Goal: Information Seeking & Learning: Learn about a topic

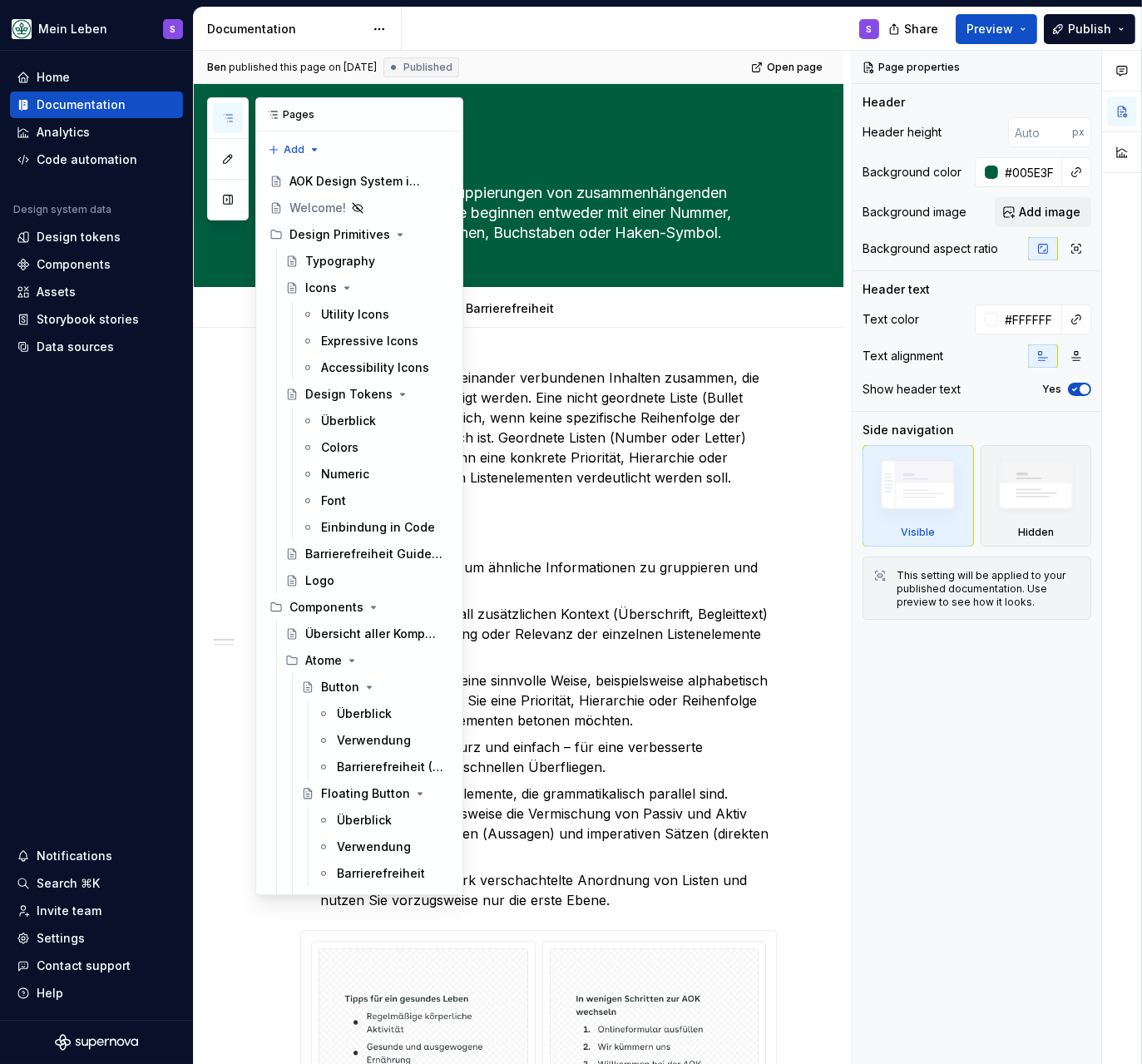
click at [223, 113] on icon "button" at bounding box center [228, 118] width 14 height 14
click at [385, 710] on div "Überblick" at bounding box center [365, 714] width 55 height 17
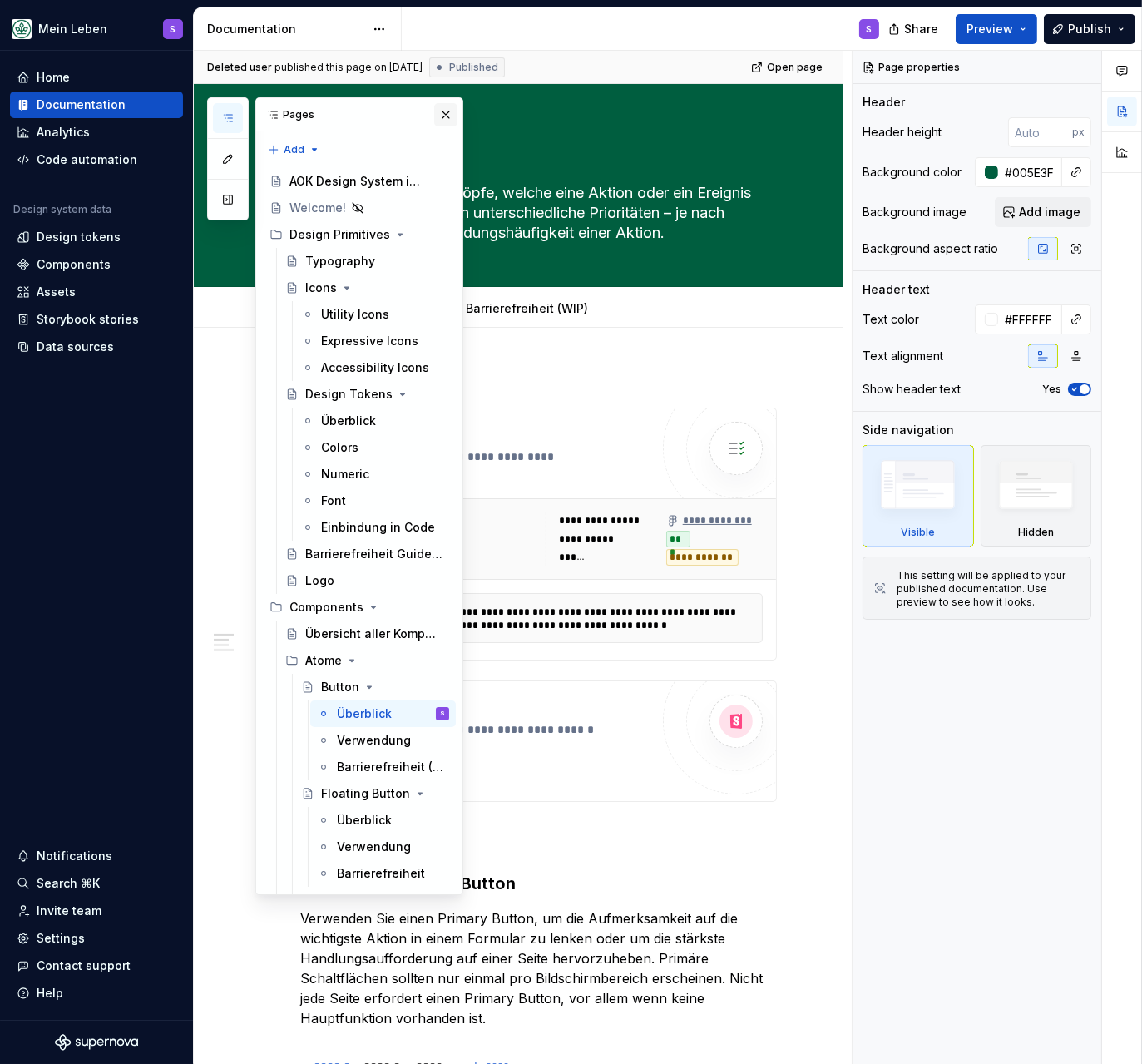
click at [449, 116] on button "button" at bounding box center [445, 114] width 23 height 23
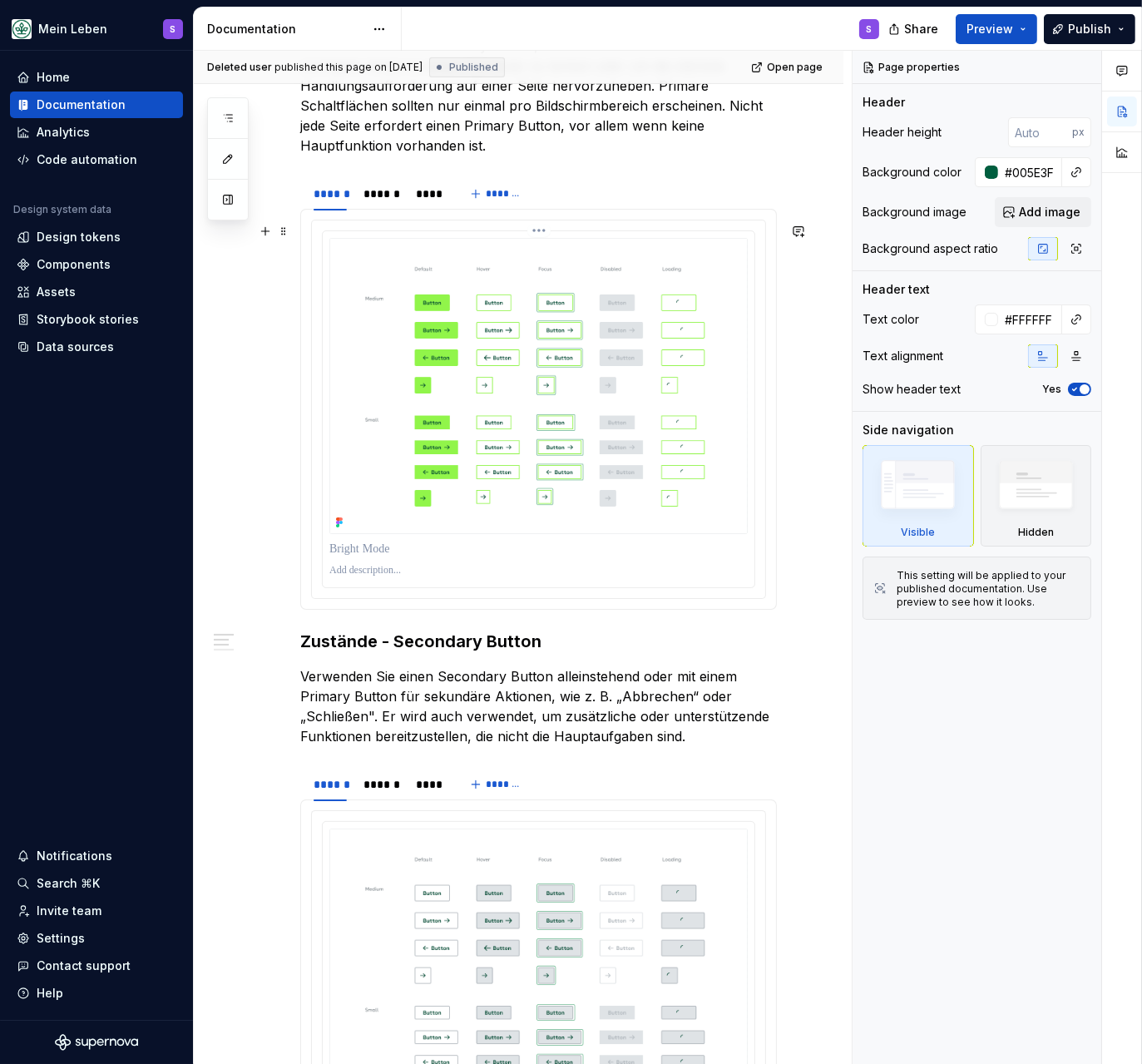
scroll to position [931, 0]
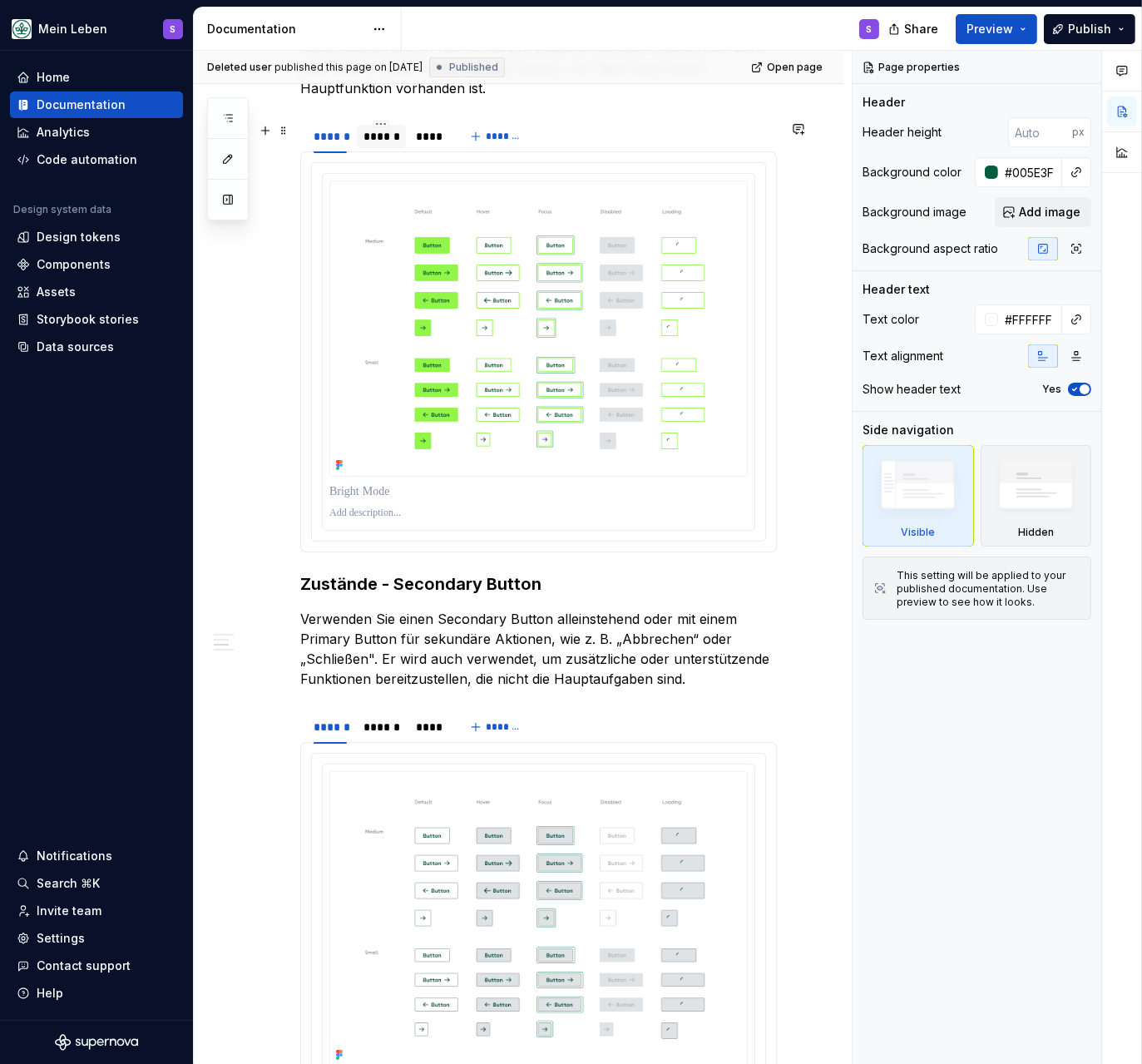
click at [380, 140] on div "******" at bounding box center [382, 137] width 36 height 17
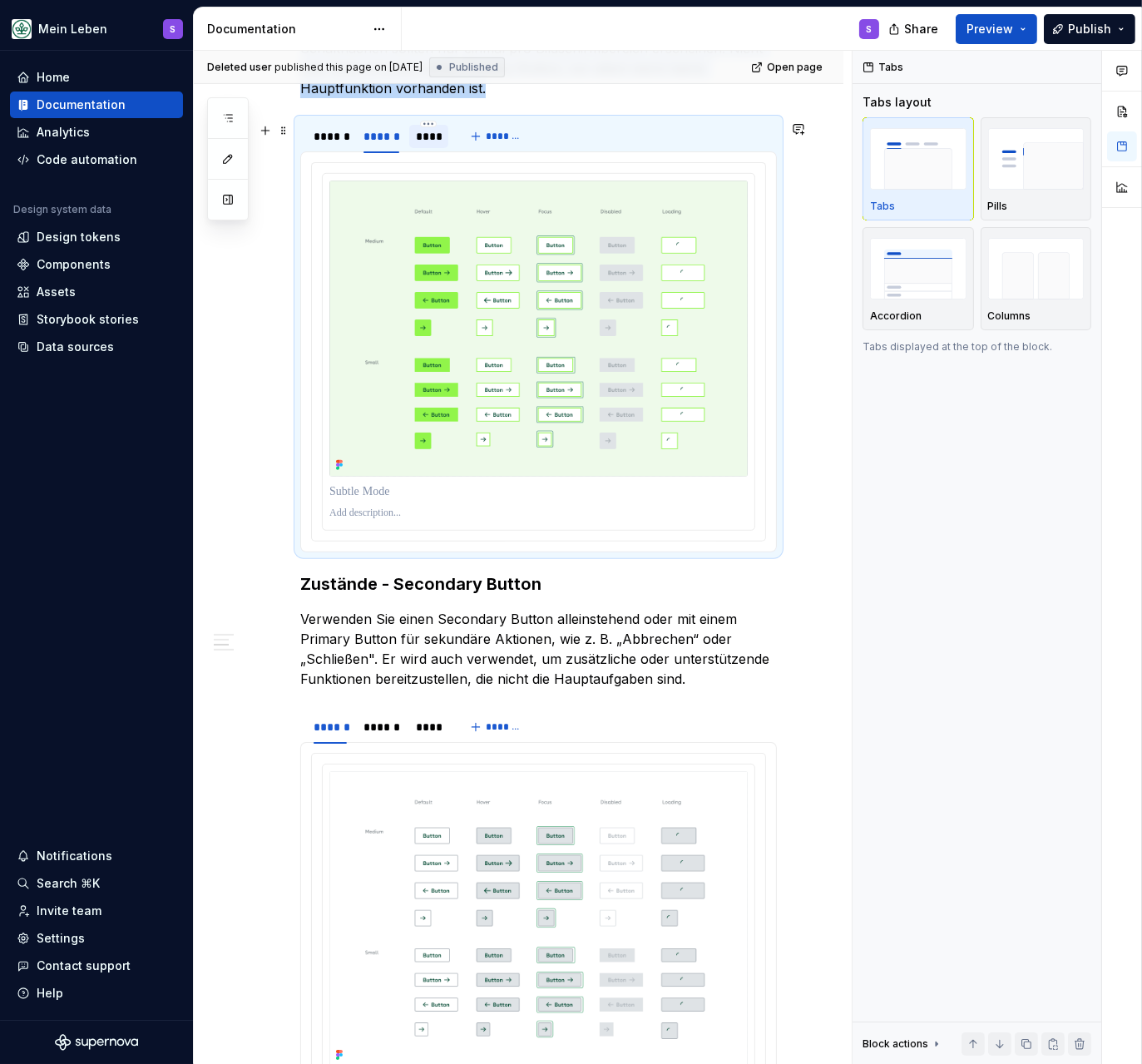
click at [429, 139] on div "****" at bounding box center [429, 137] width 26 height 17
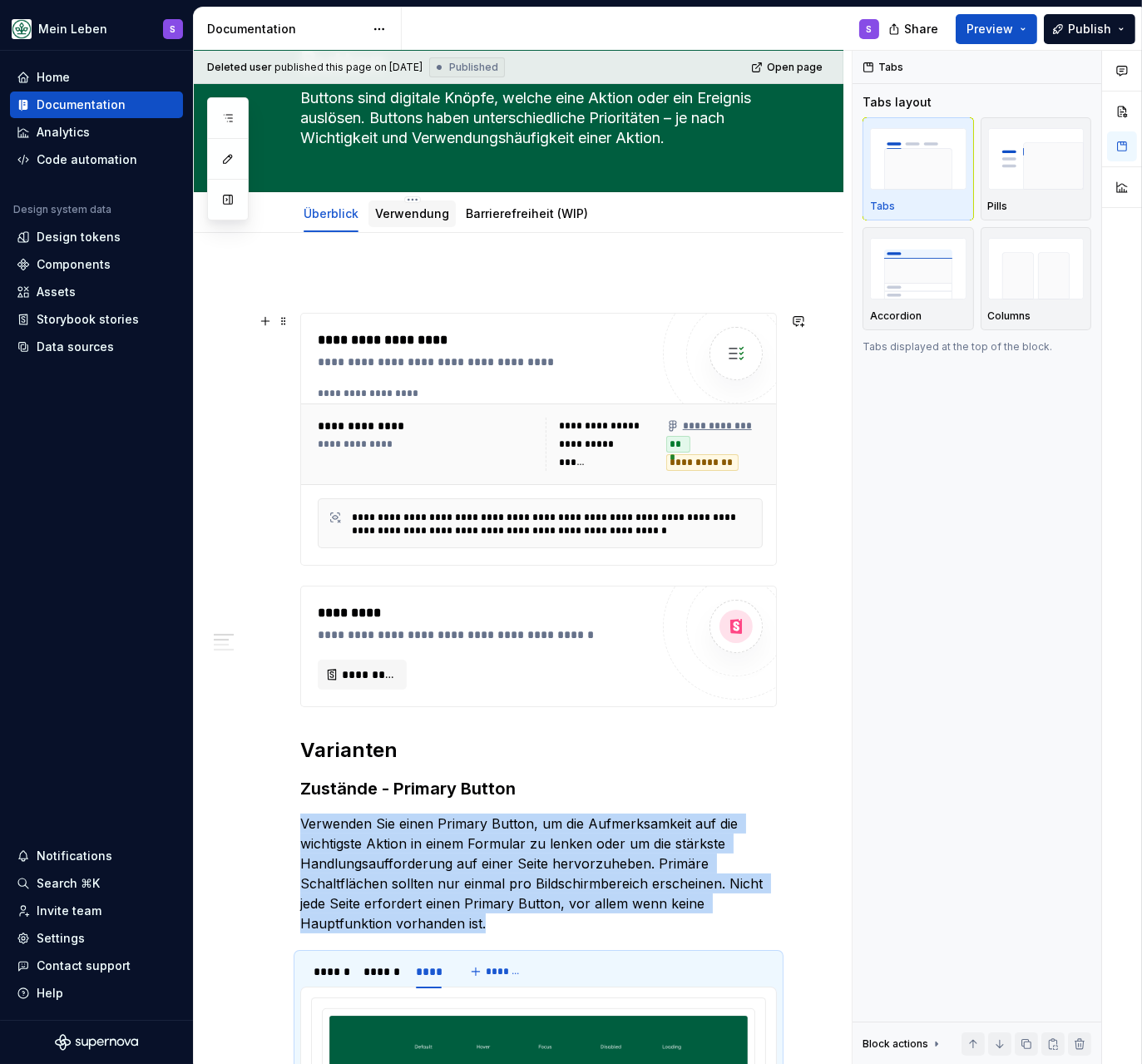
scroll to position [71, 0]
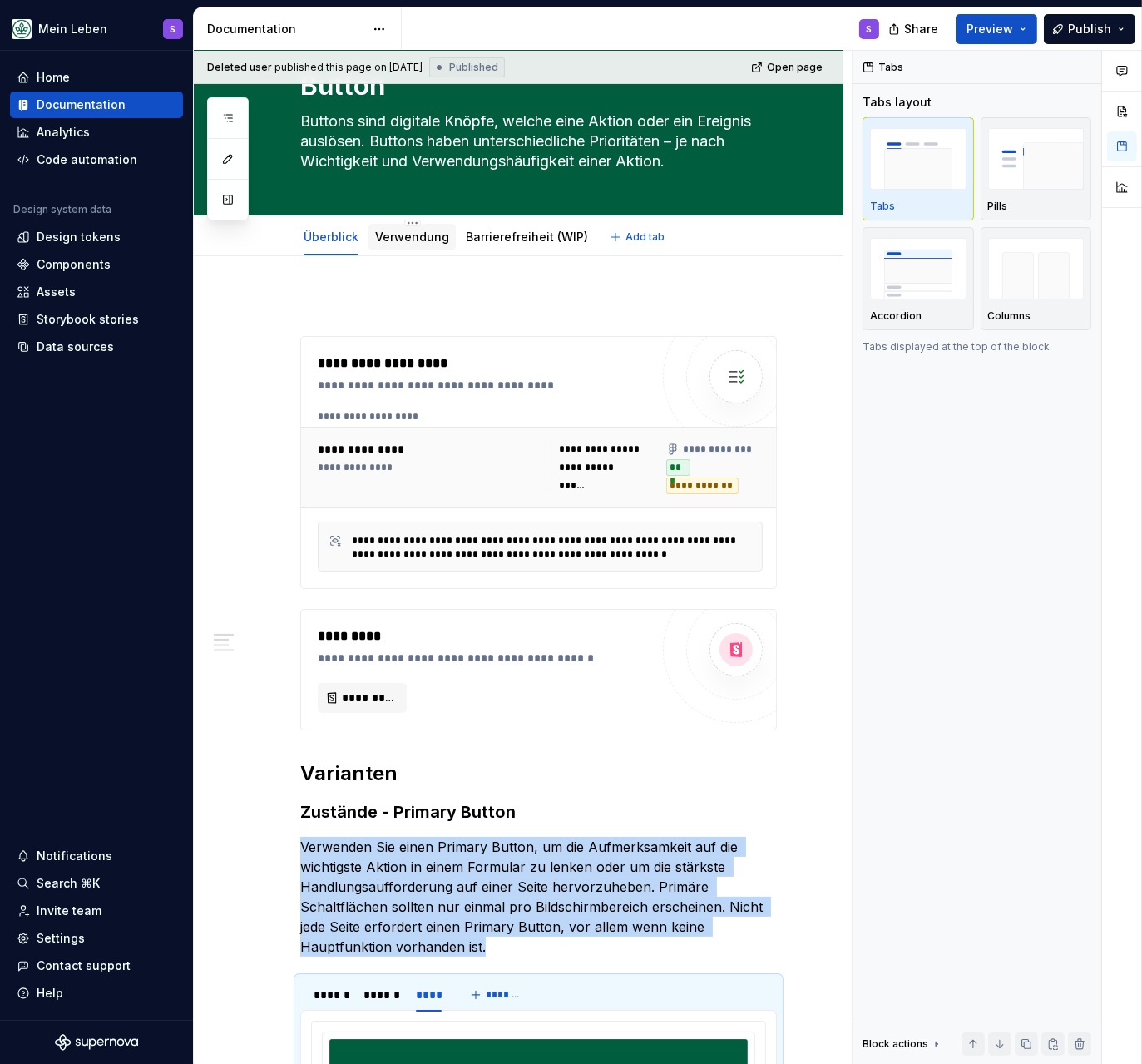
click at [408, 242] on link "Verwendung" at bounding box center [412, 236] width 74 height 14
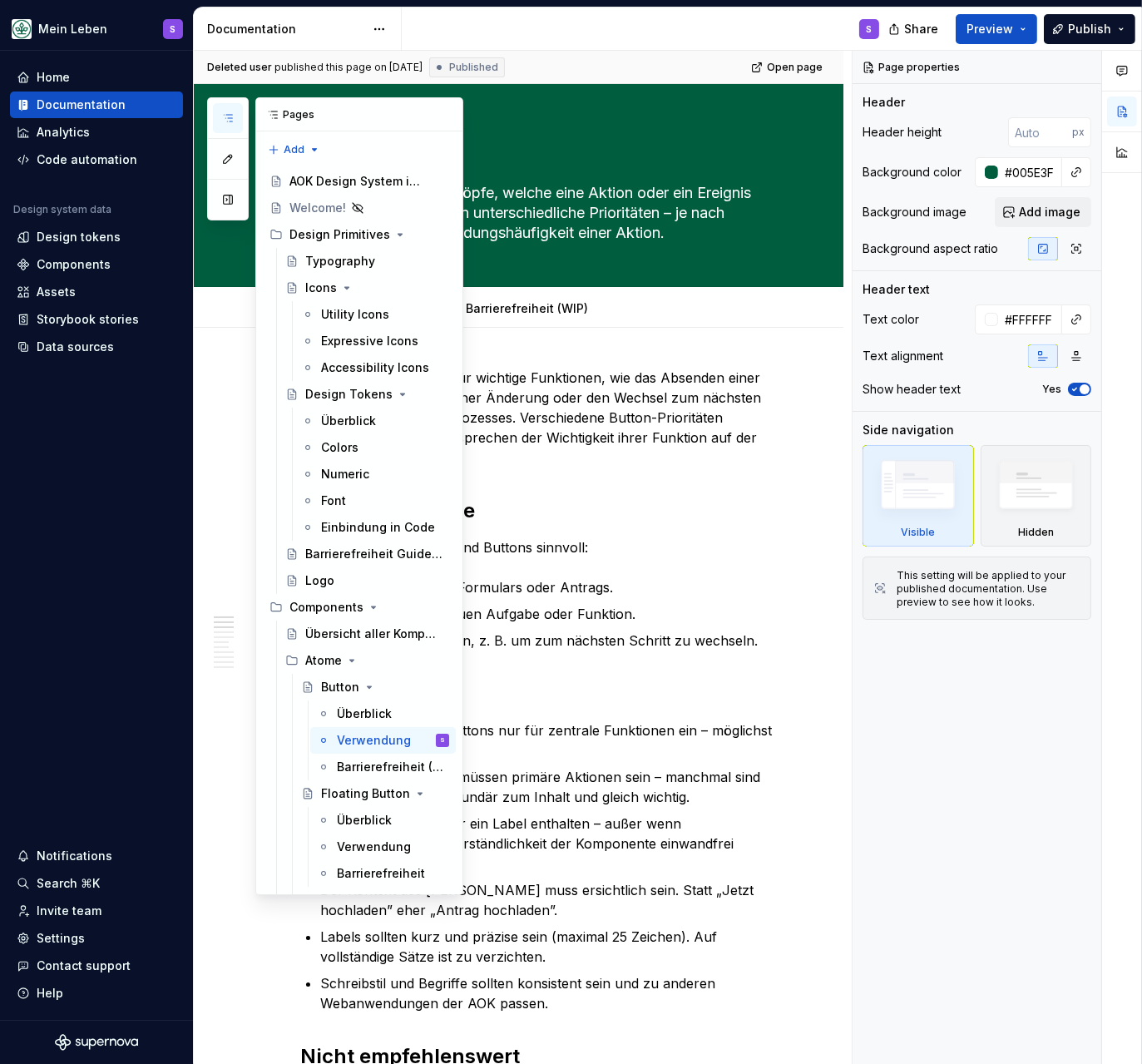
click at [226, 116] on icon "button" at bounding box center [228, 118] width 14 height 14
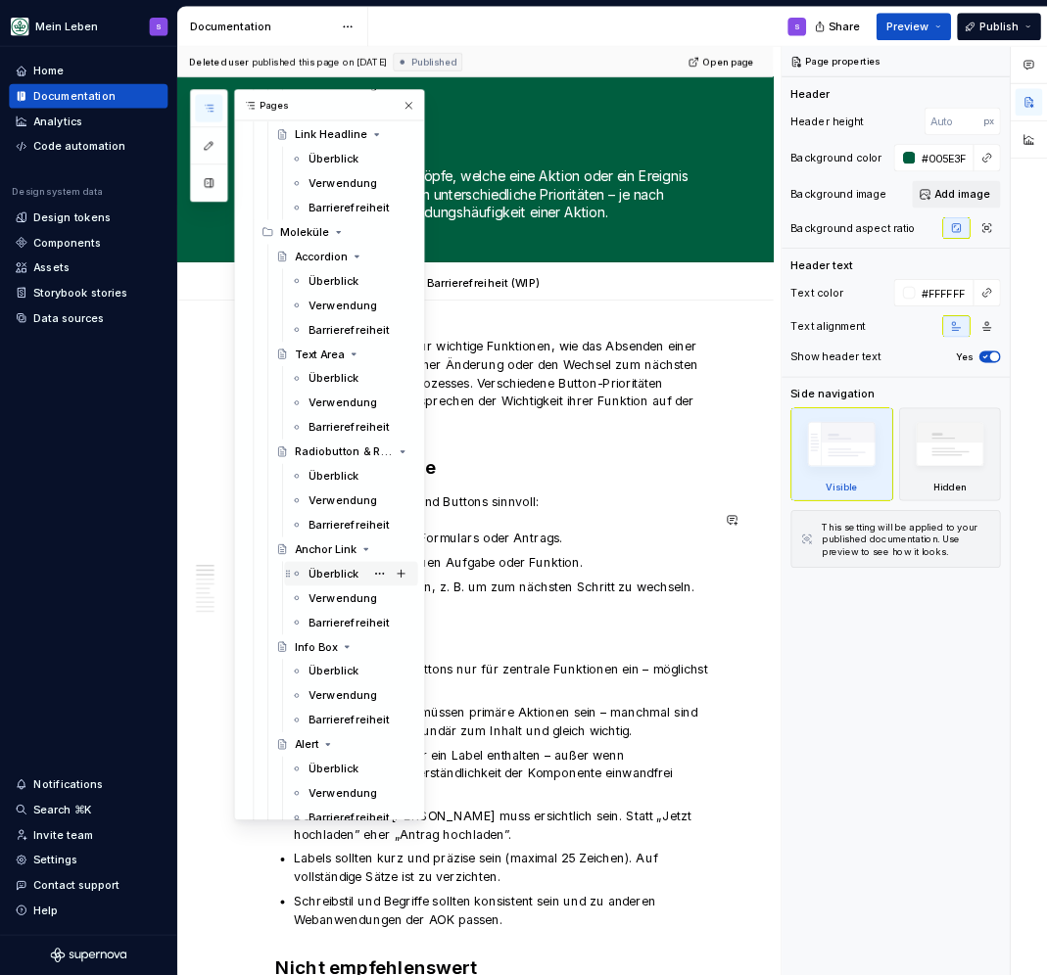
scroll to position [842, 0]
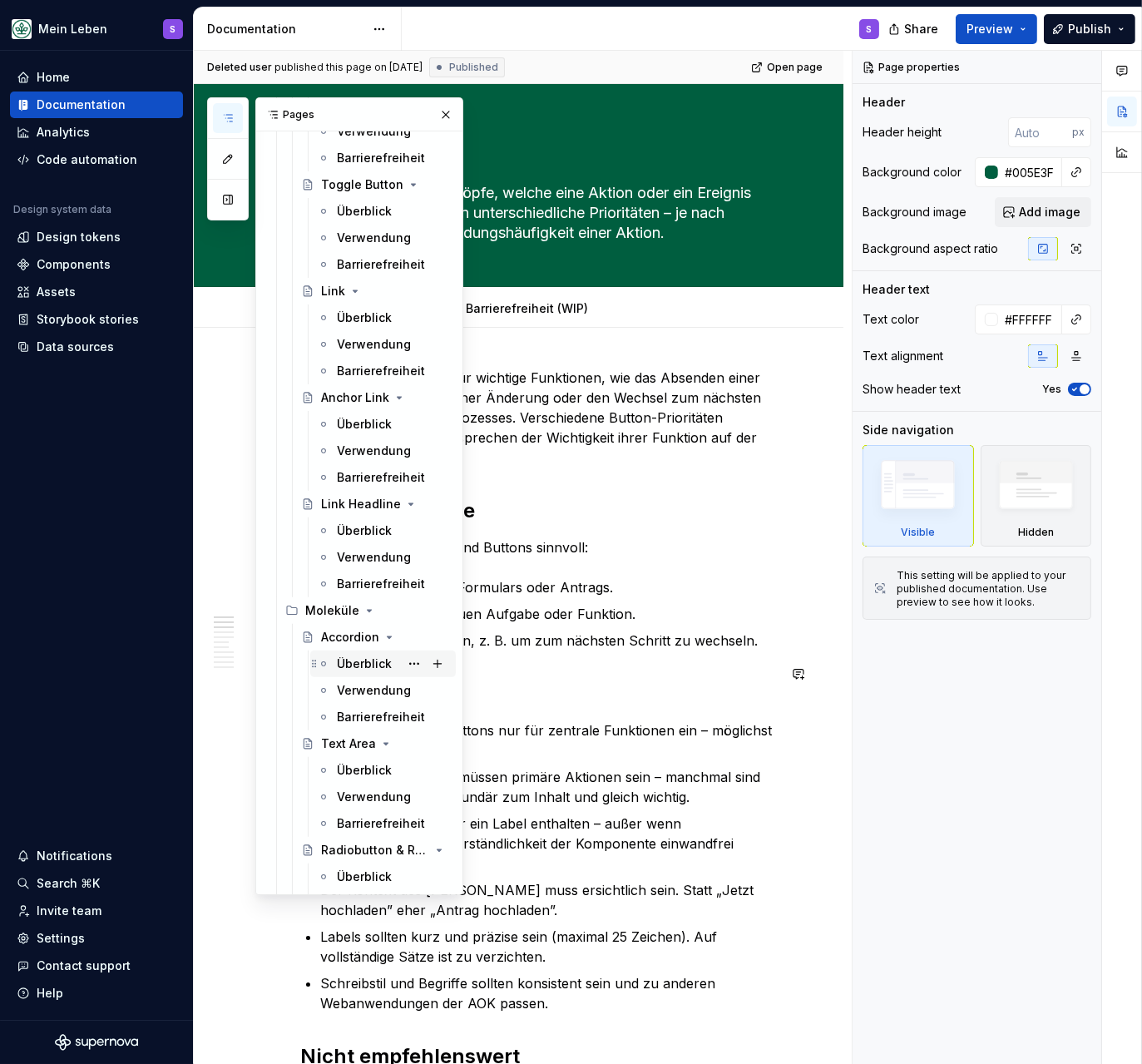
click at [366, 659] on div "Überblick" at bounding box center [365, 665] width 55 height 17
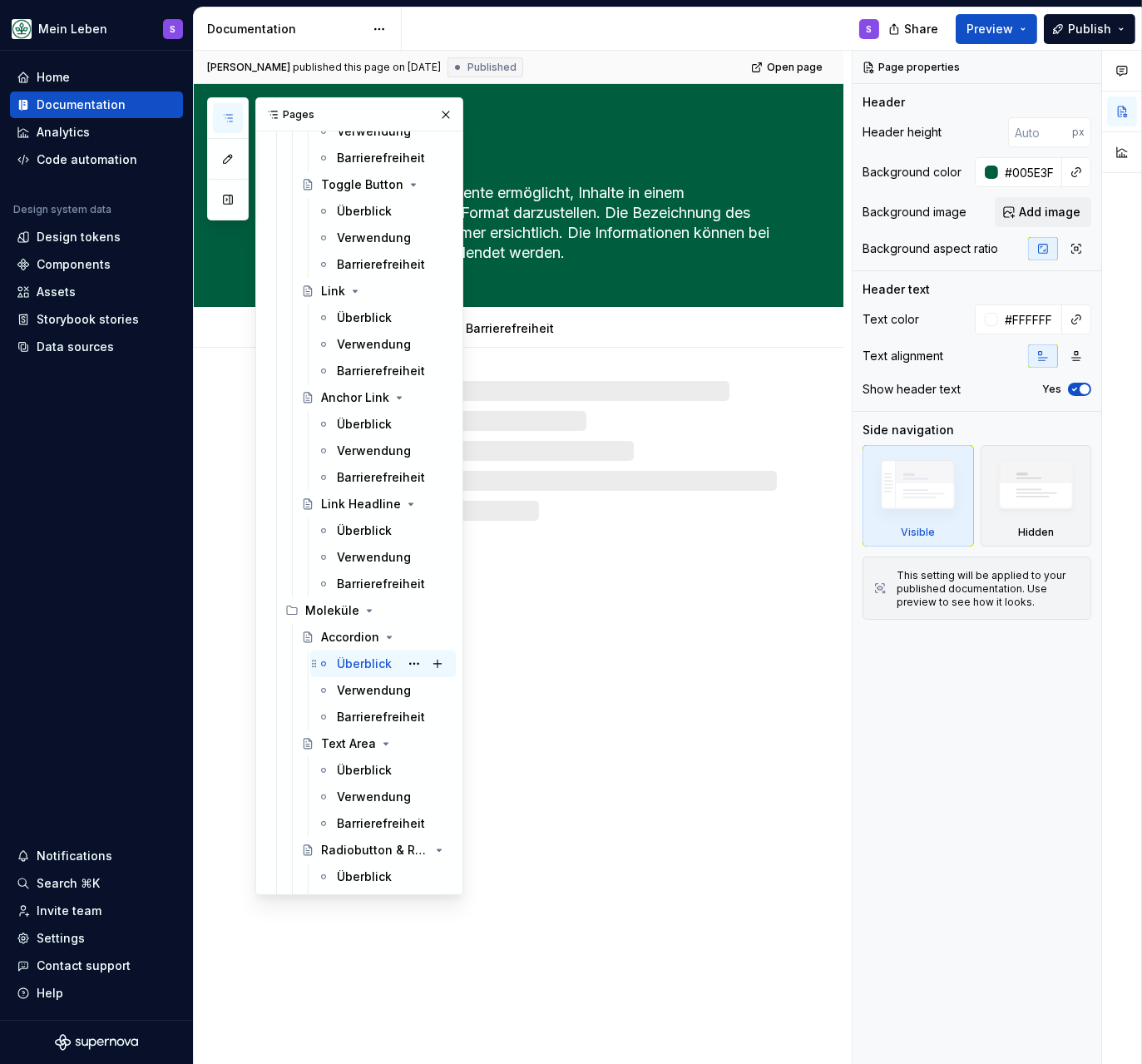
click at [375, 662] on div "Überblick" at bounding box center [365, 665] width 55 height 17
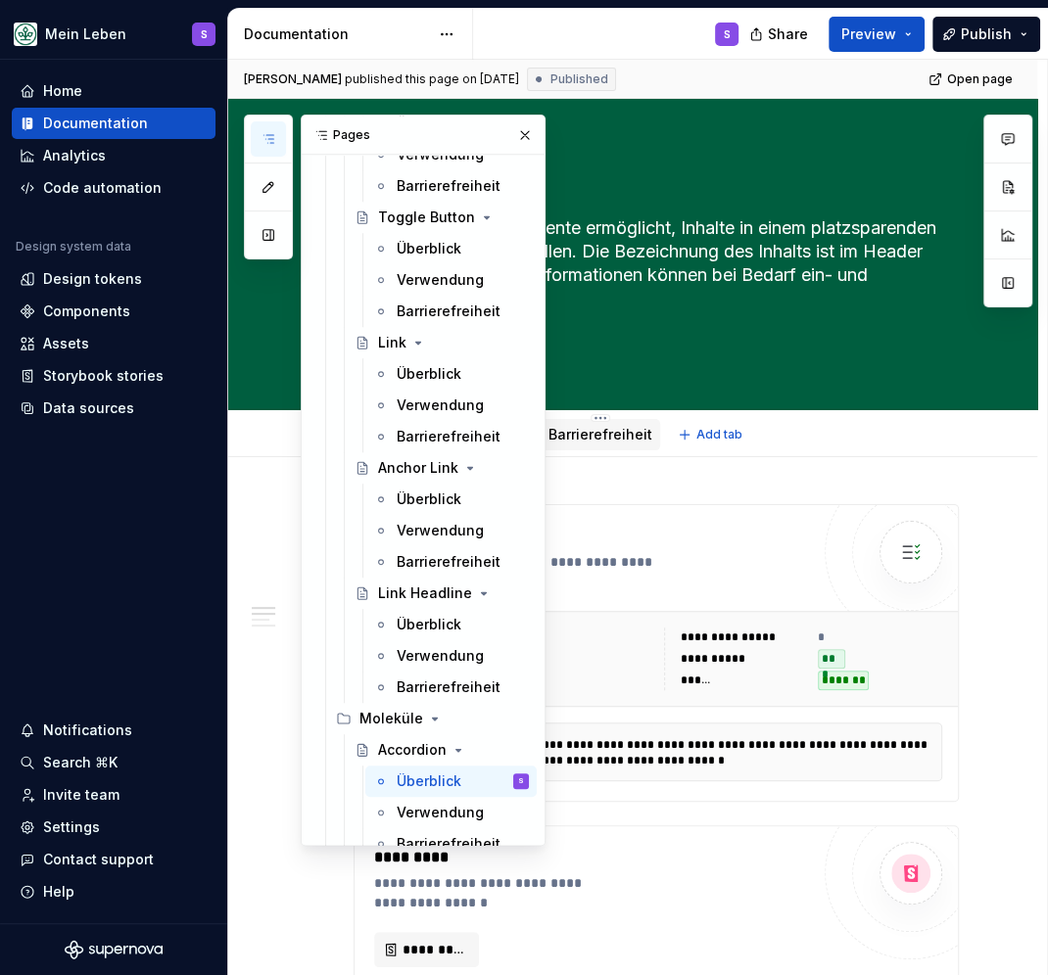
scroll to position [841, 0]
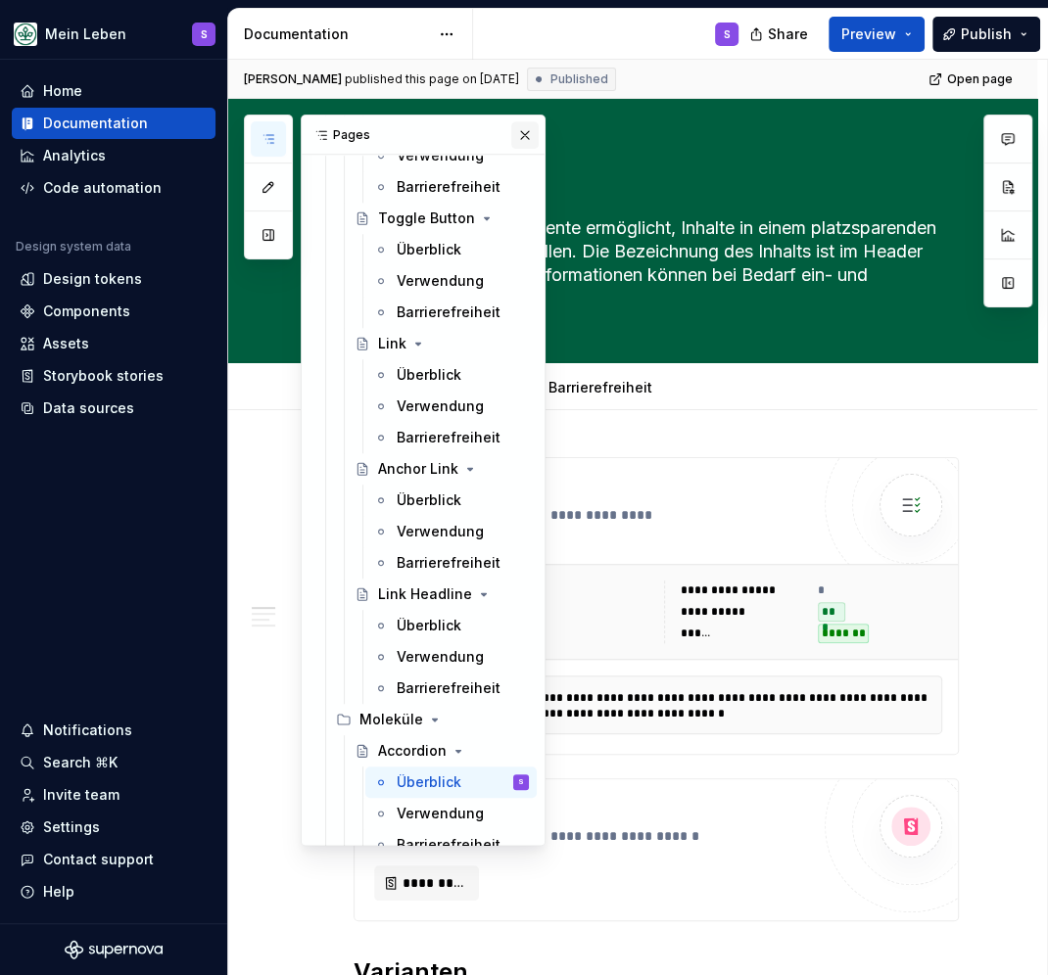
click at [521, 137] on button "button" at bounding box center [524, 134] width 27 height 27
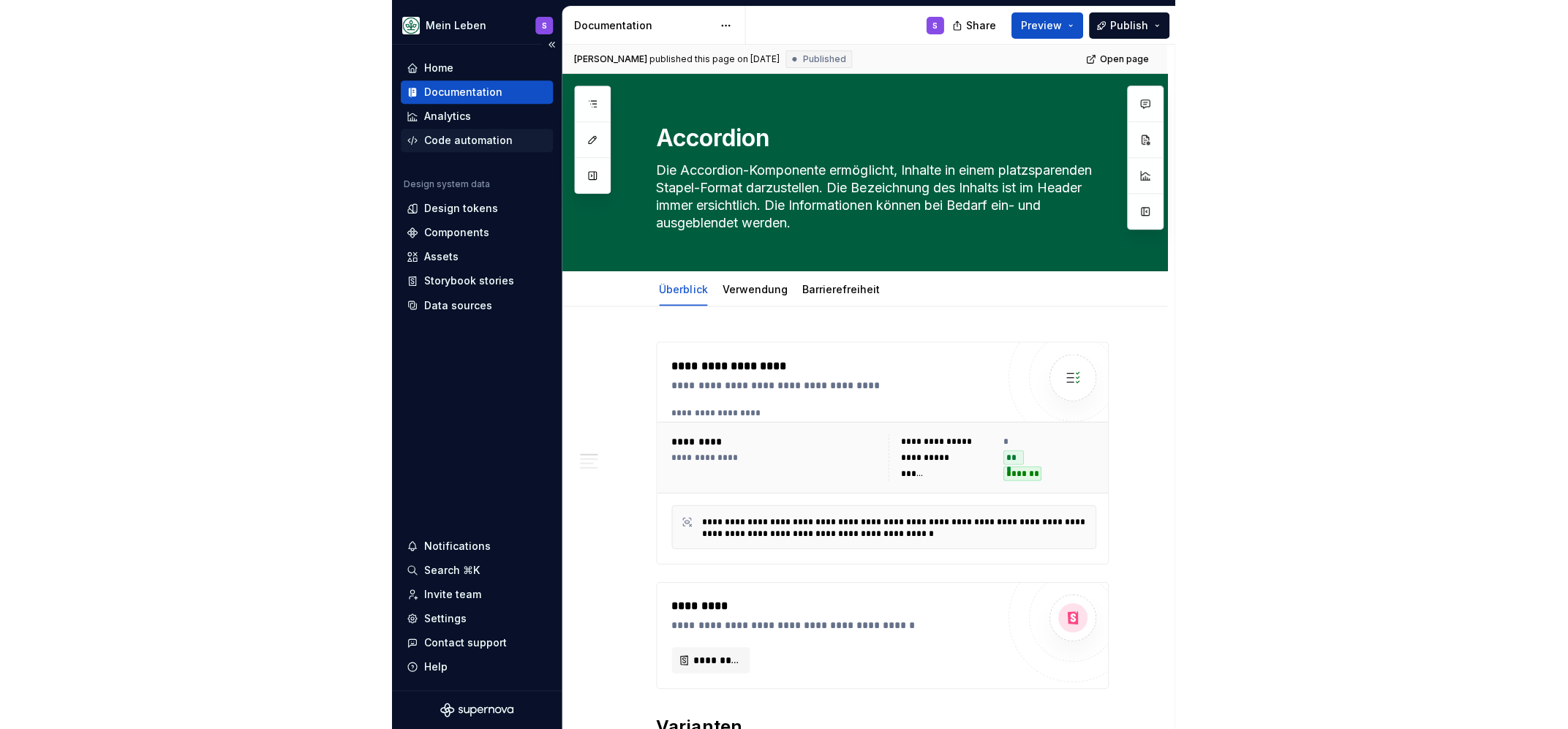
scroll to position [0, 0]
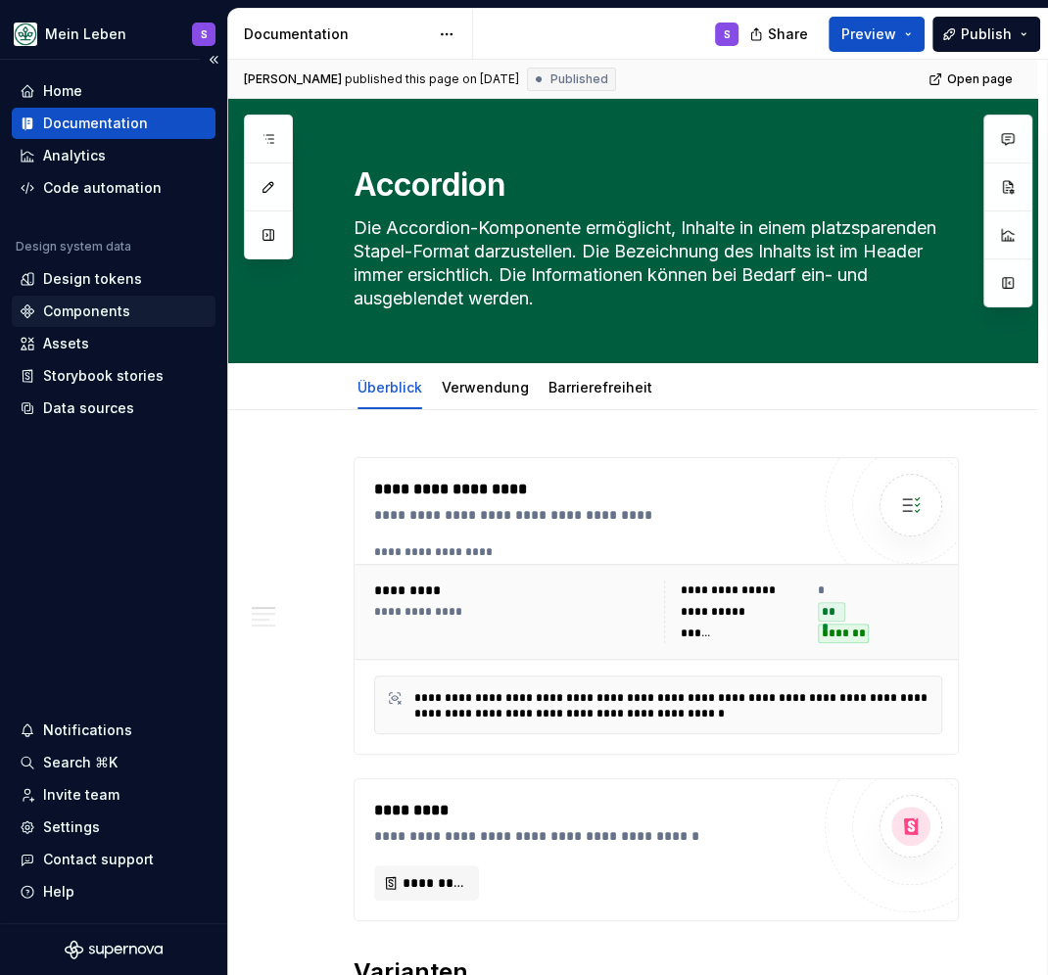
click at [64, 307] on div "Components" at bounding box center [86, 312] width 87 height 20
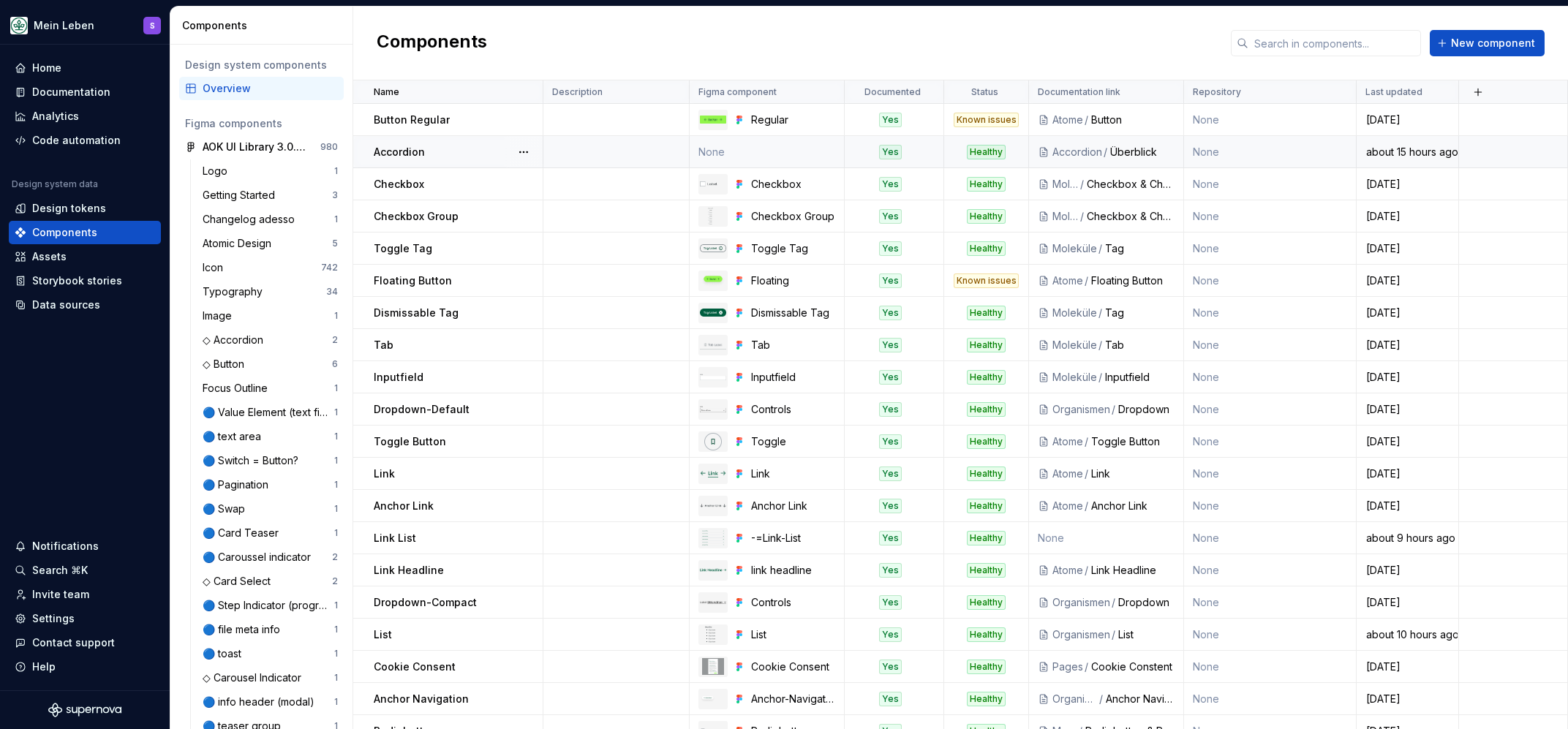
click at [713, 148] on td "None" at bounding box center [767, 152] width 155 height 32
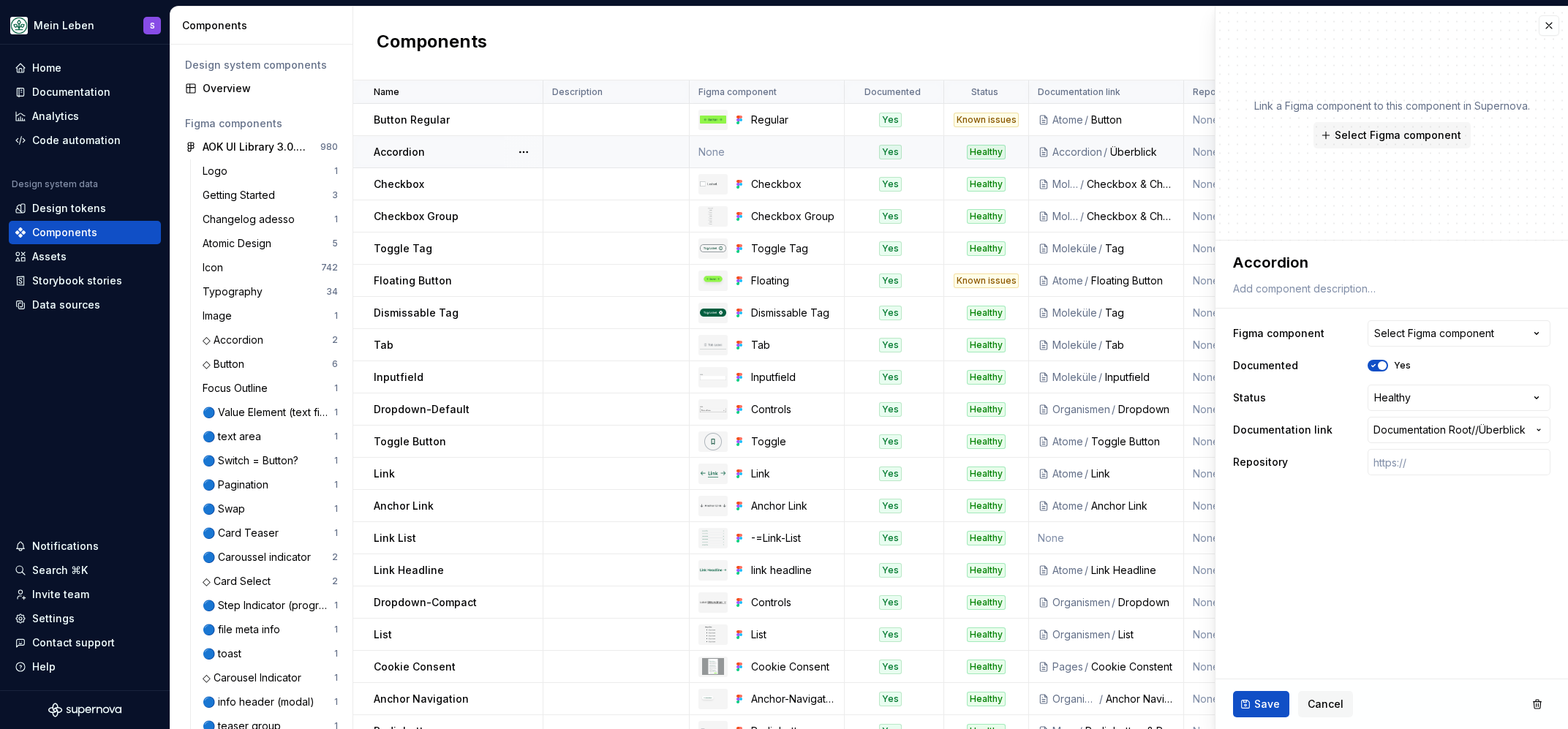
type textarea "*"
click at [1003, 334] on icon "button" at bounding box center [1537, 334] width 15 height 15
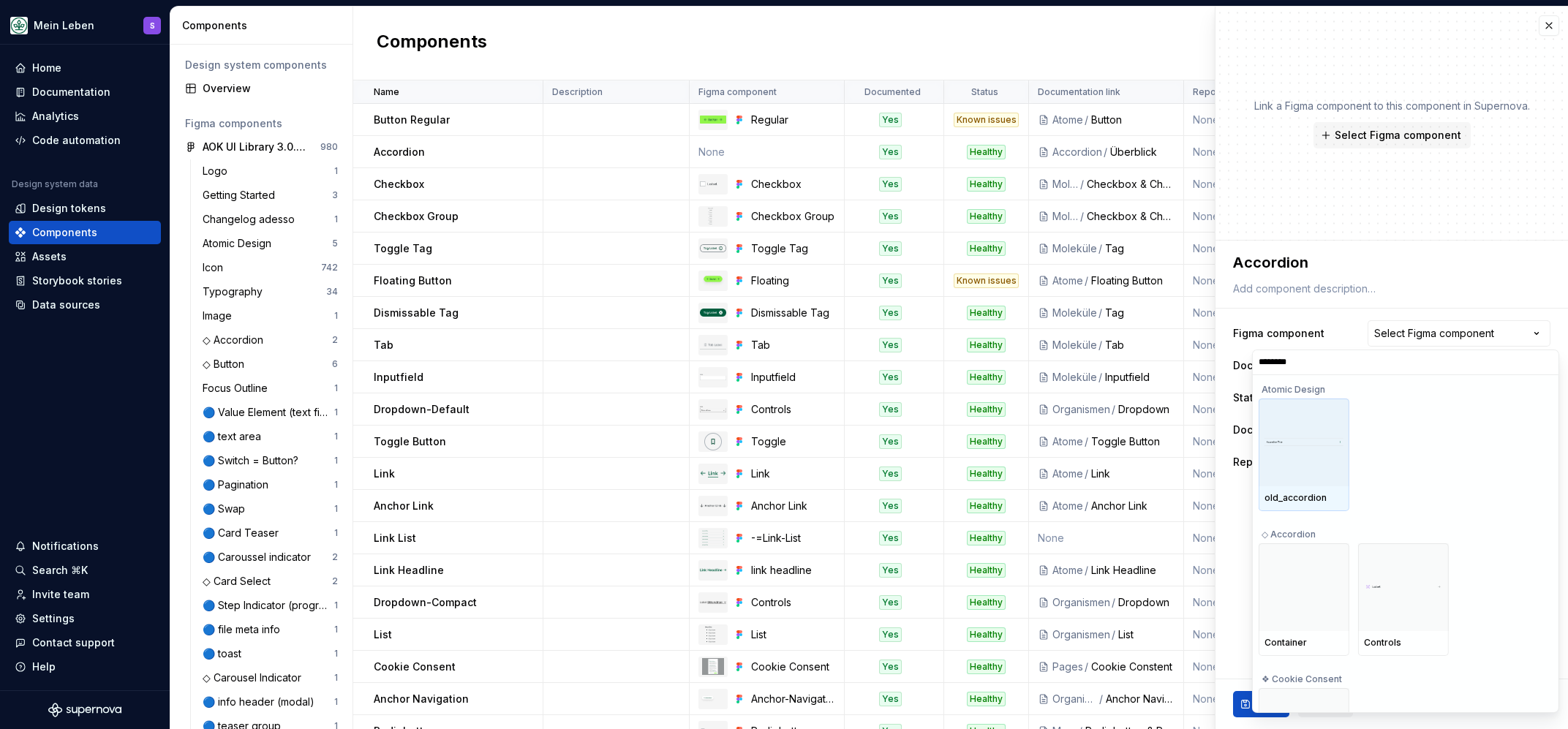
type input "*********"
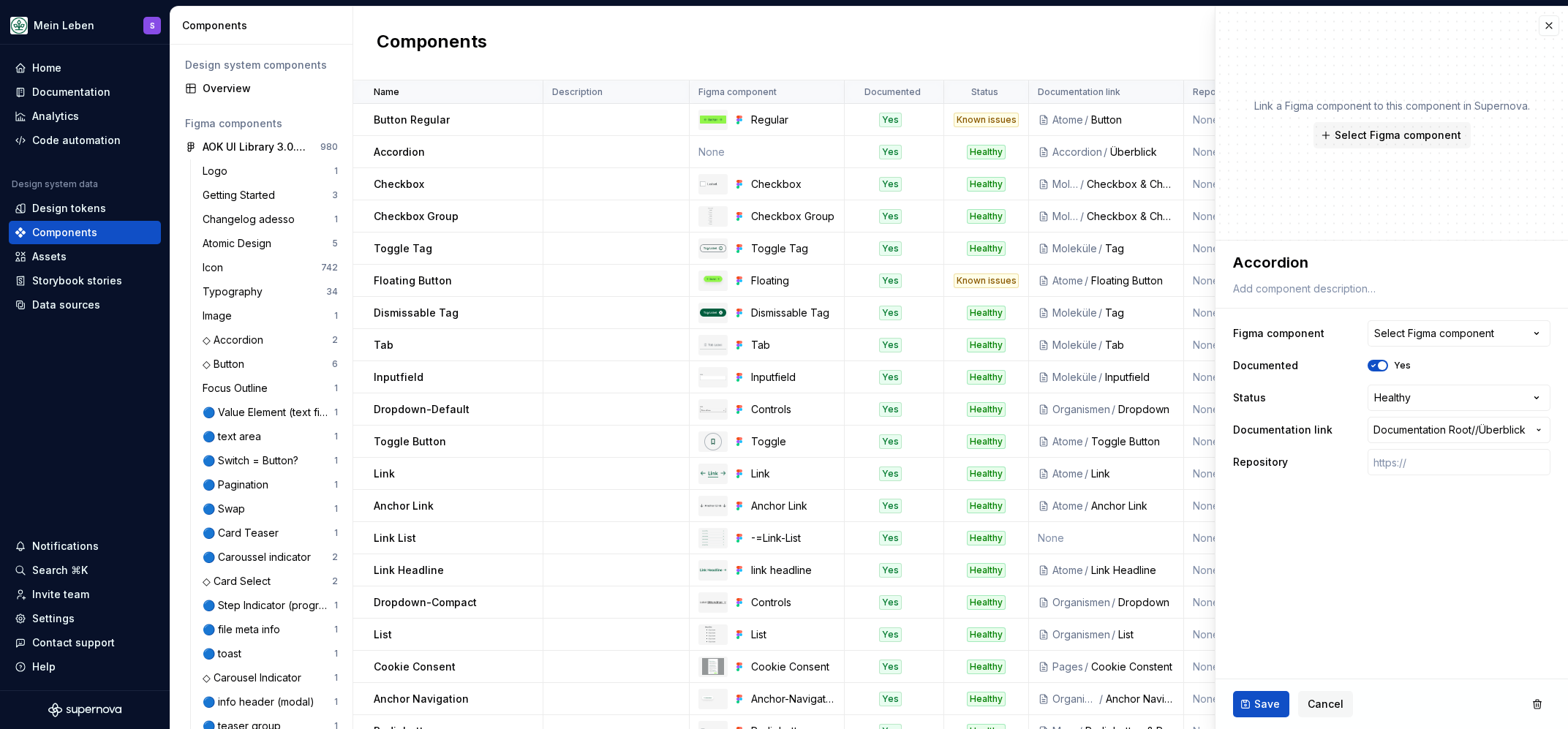
click at [1003, 334] on html "Mein Leben S Home Documentation Analytics Code automation Design system data De…" at bounding box center [784, 364] width 1568 height 729
click at [67, 88] on div "Documentation" at bounding box center [71, 93] width 78 height 15
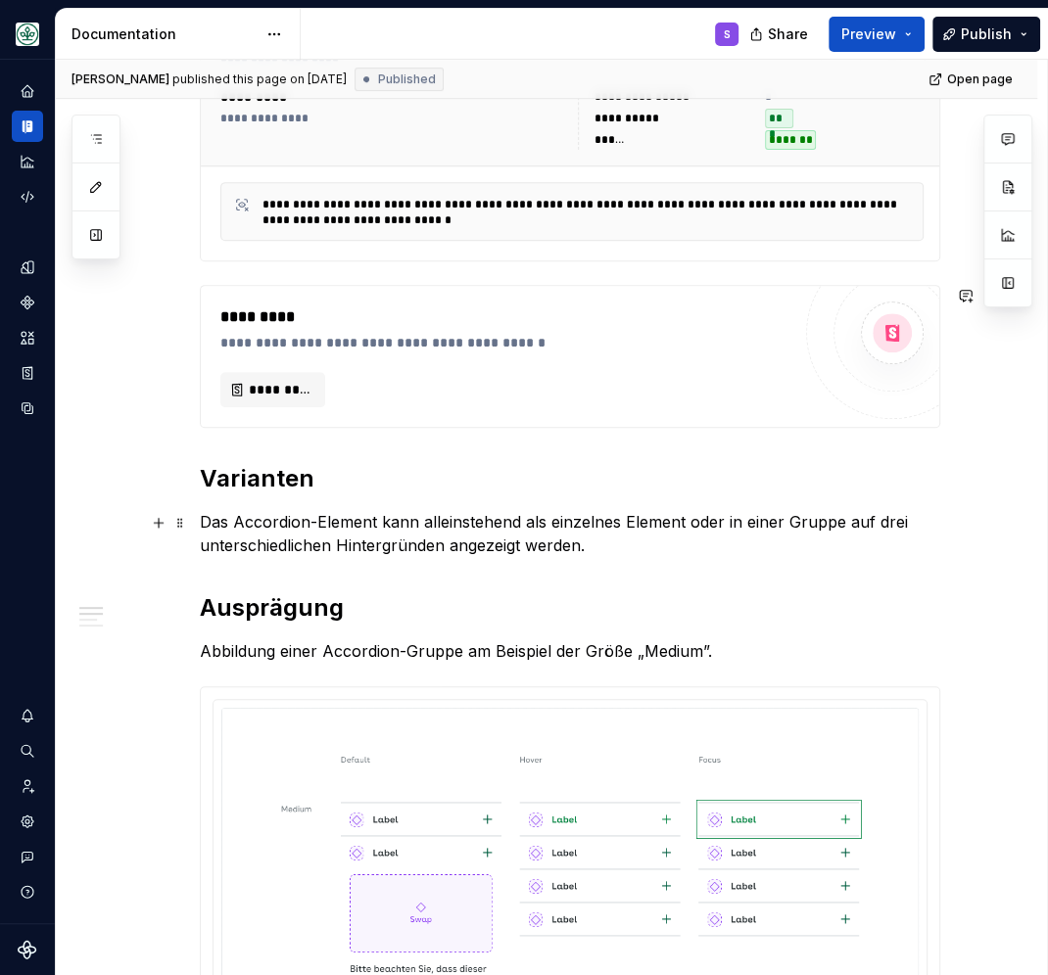
scroll to position [596, 0]
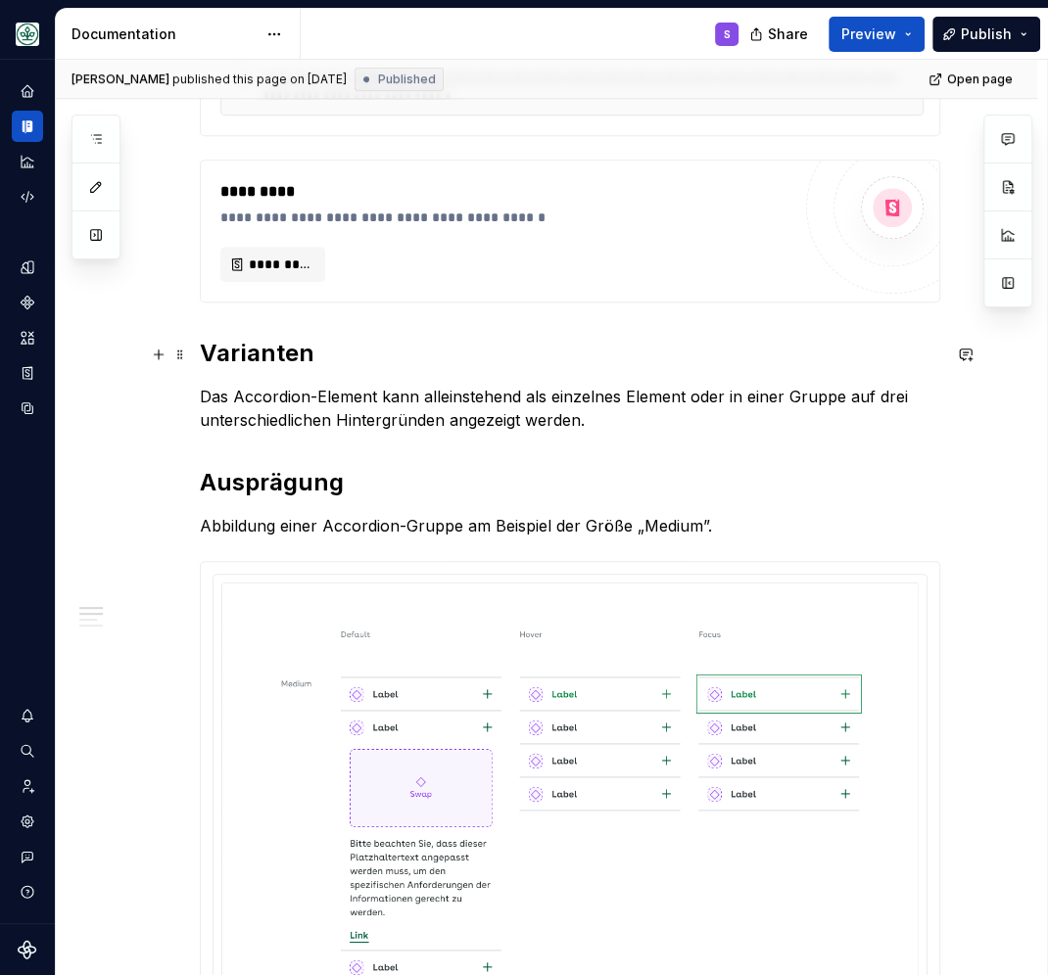
click at [250, 355] on h2 "Varianten" at bounding box center [570, 353] width 740 height 31
click at [265, 486] on strong "Ausprägung" at bounding box center [272, 482] width 144 height 28
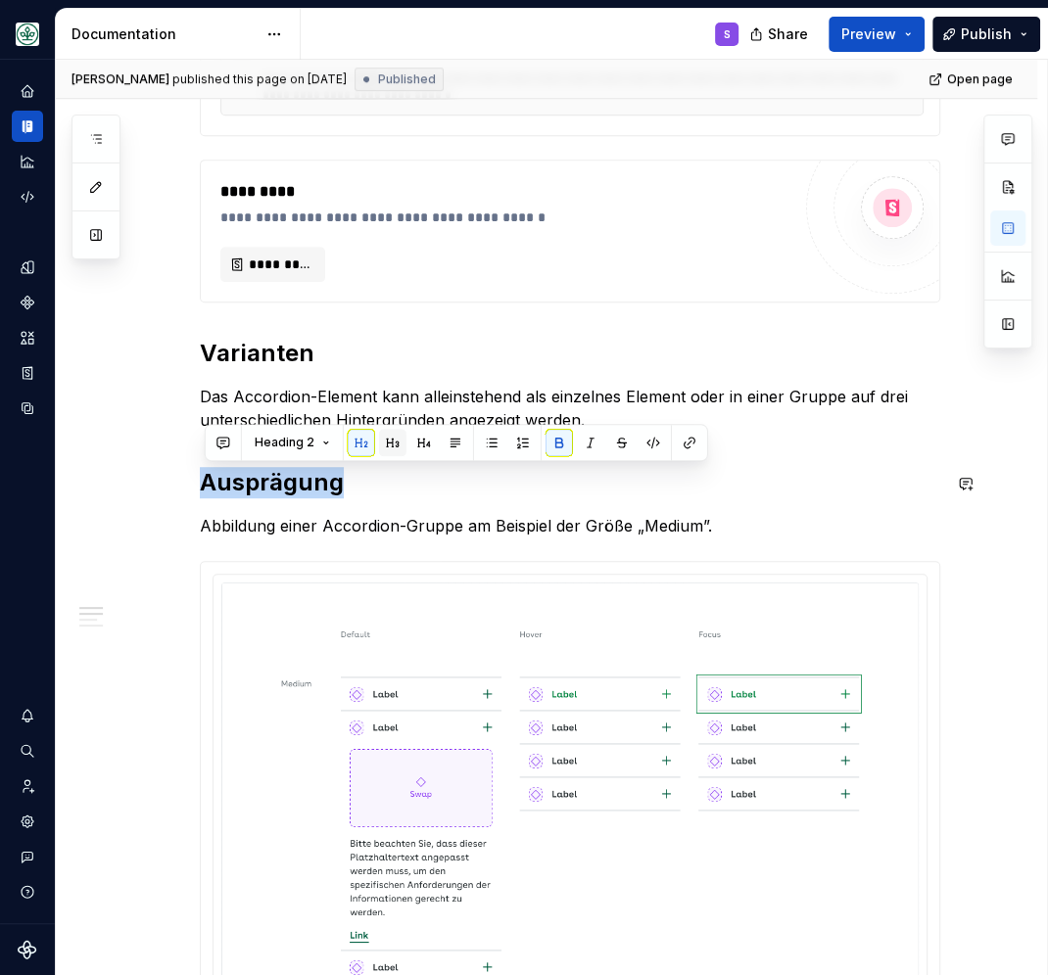
click at [387, 438] on button "button" at bounding box center [392, 442] width 27 height 27
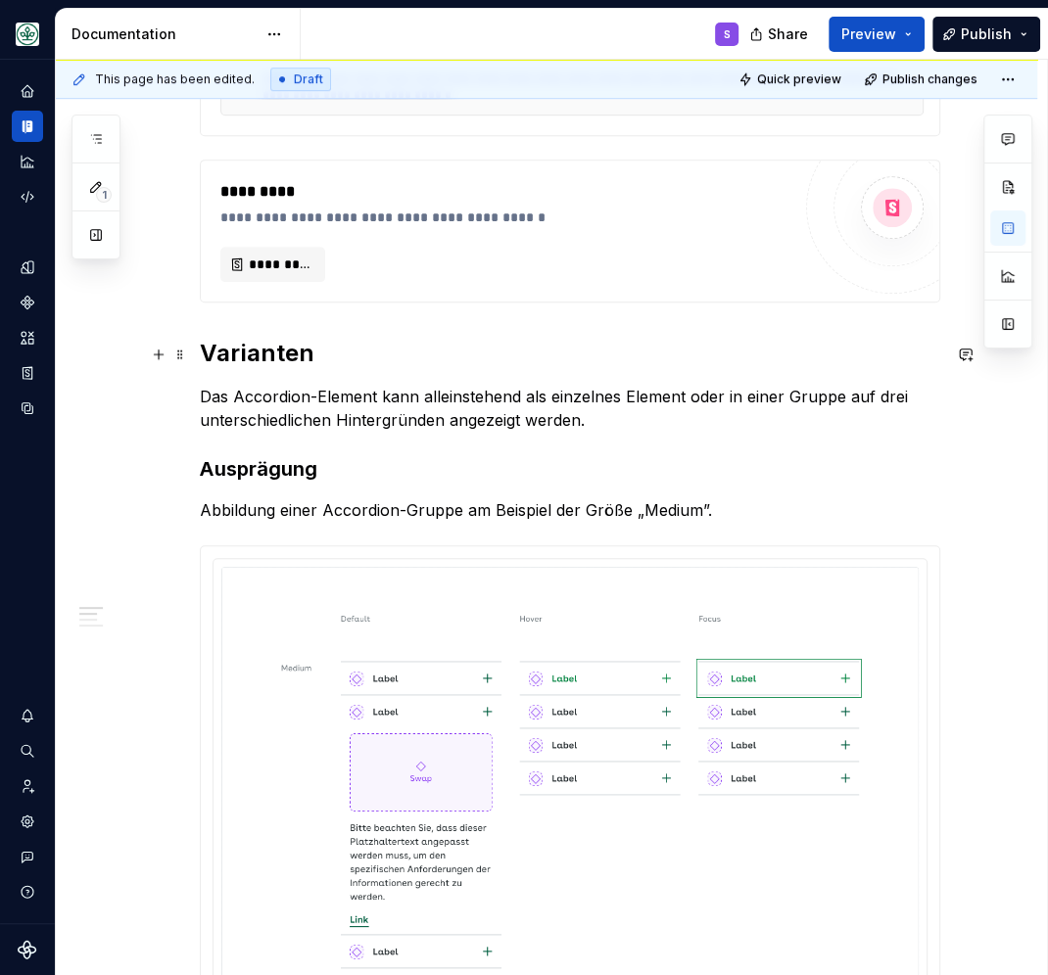
click at [263, 355] on h2 "Varianten" at bounding box center [570, 353] width 740 height 31
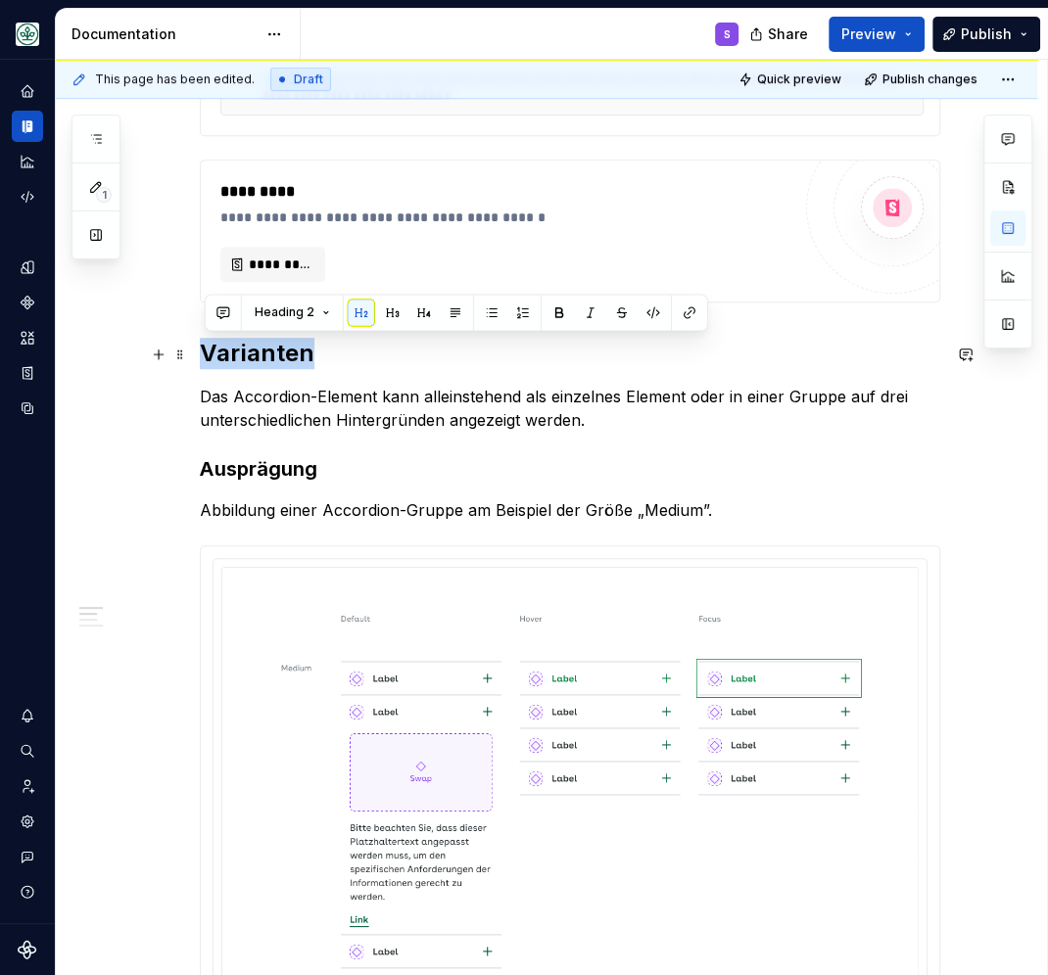
click at [263, 355] on h2 "Varianten" at bounding box center [570, 353] width 740 height 31
click at [287, 469] on strong "Ausprägung" at bounding box center [259, 469] width 118 height 24
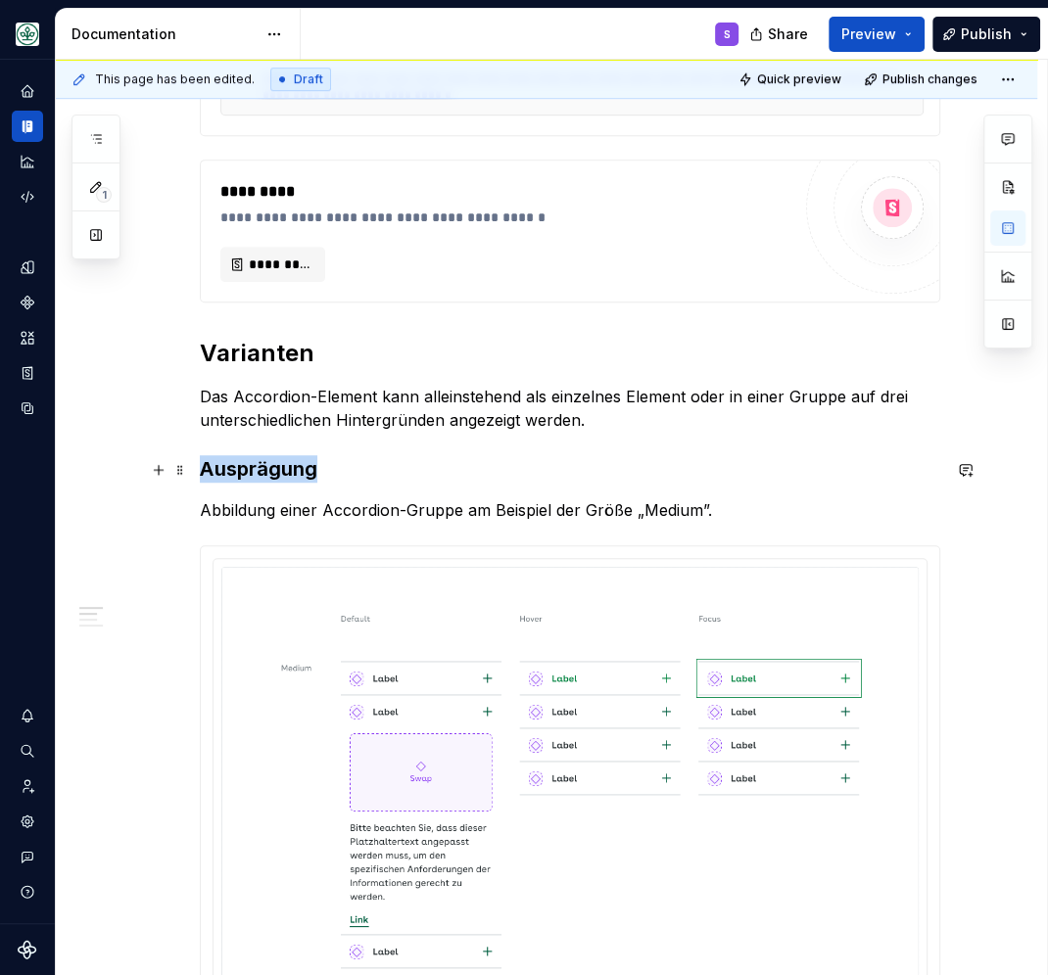
click at [287, 469] on strong "Ausprägung" at bounding box center [259, 469] width 118 height 24
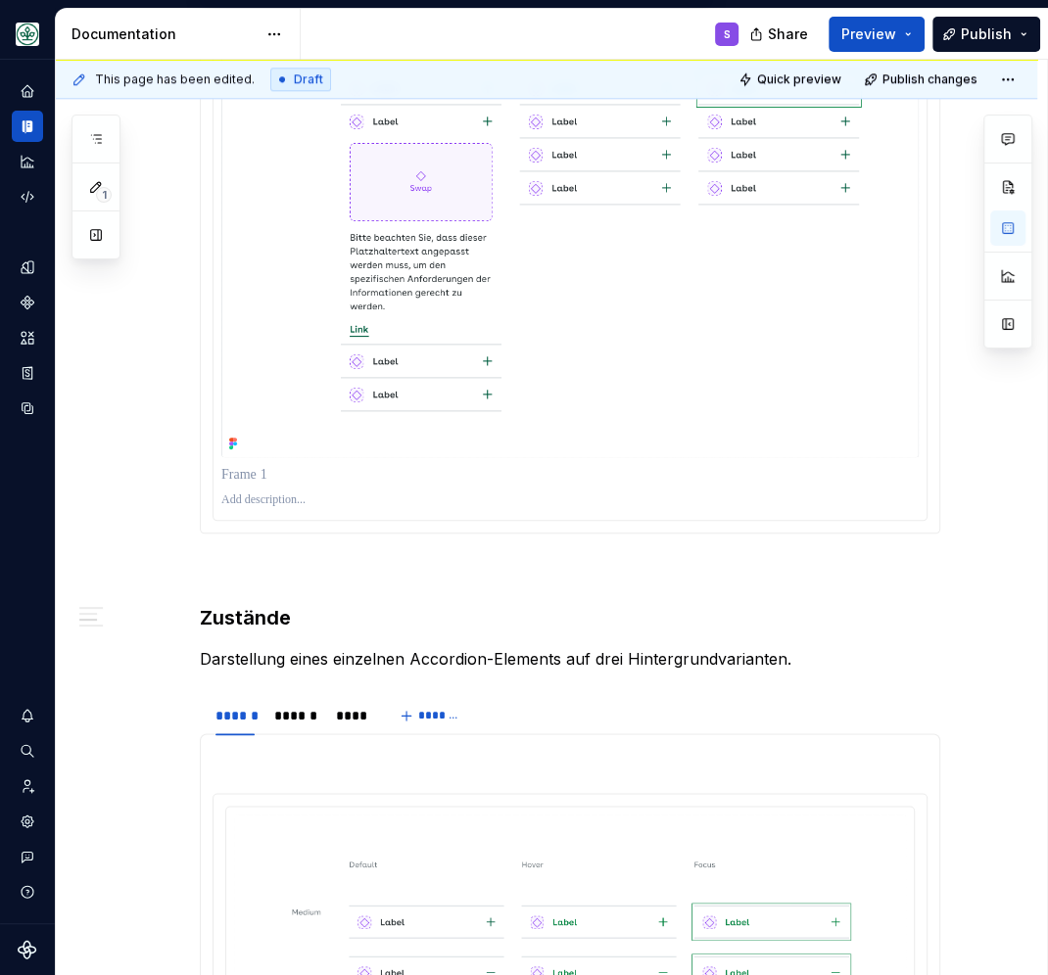
scroll to position [1108, 0]
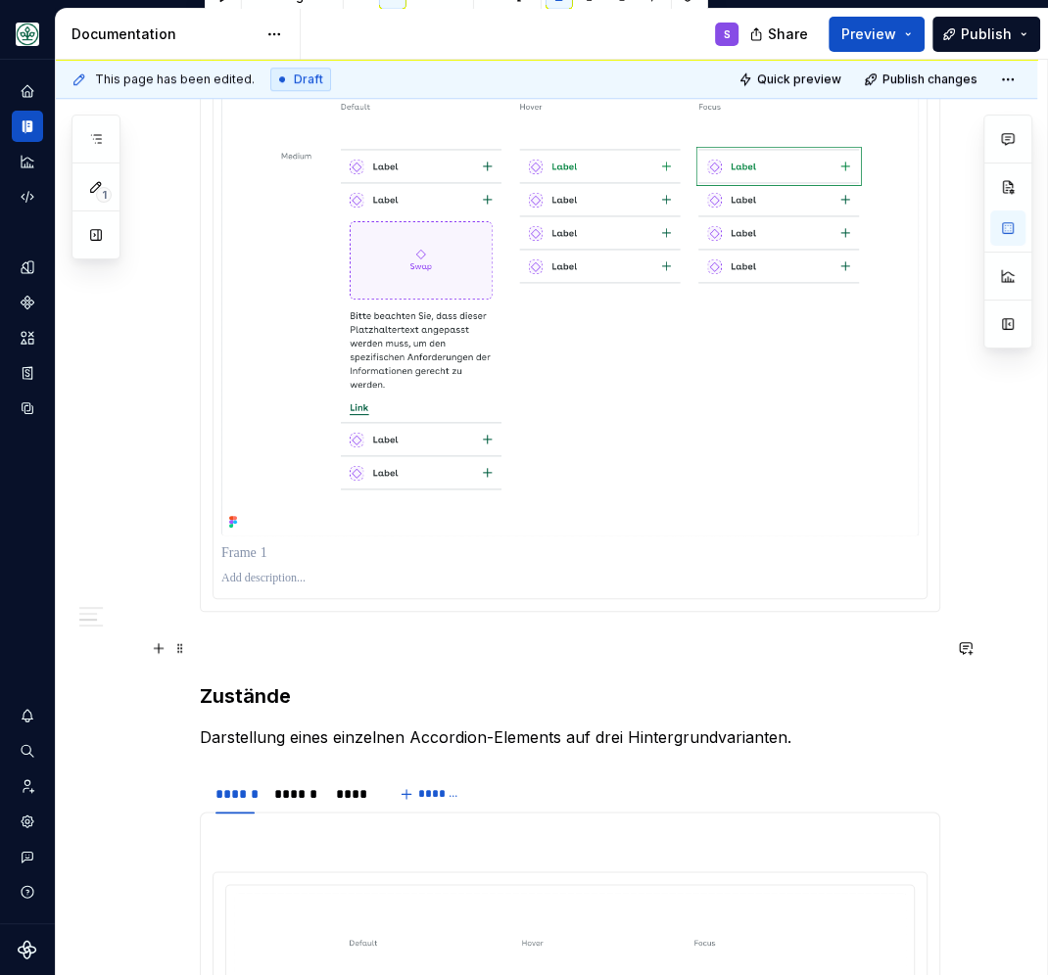
click at [264, 638] on p at bounding box center [570, 647] width 740 height 24
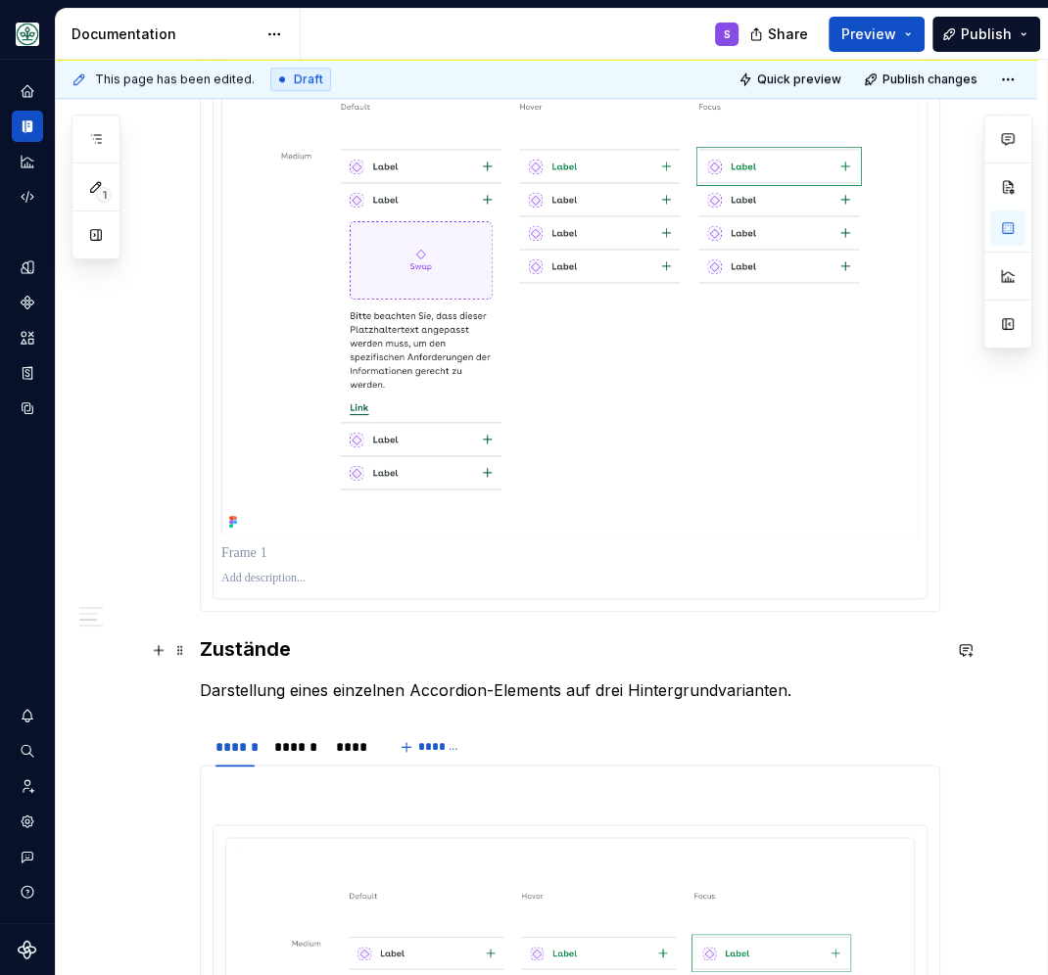
click at [263, 659] on h3 "Zustände" at bounding box center [570, 648] width 740 height 27
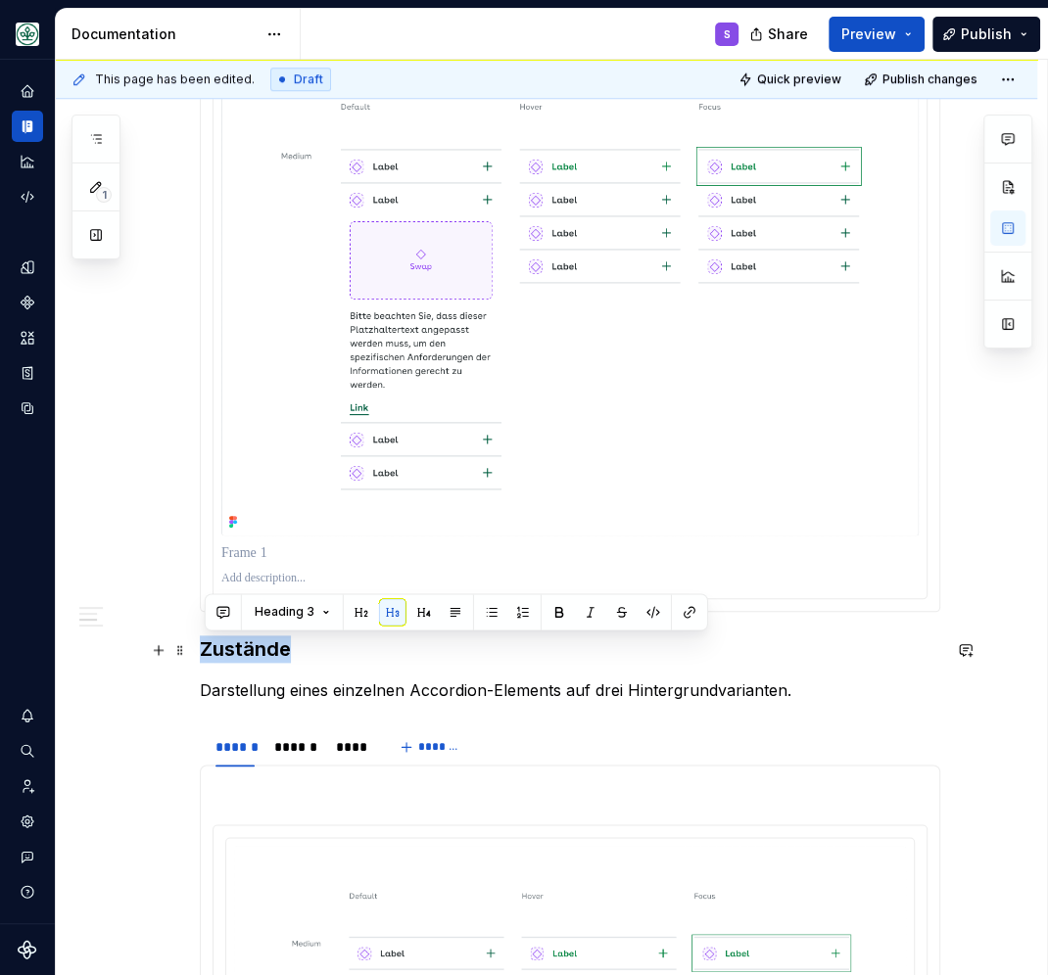
click at [263, 659] on h3 "Zustände" at bounding box center [570, 648] width 740 height 27
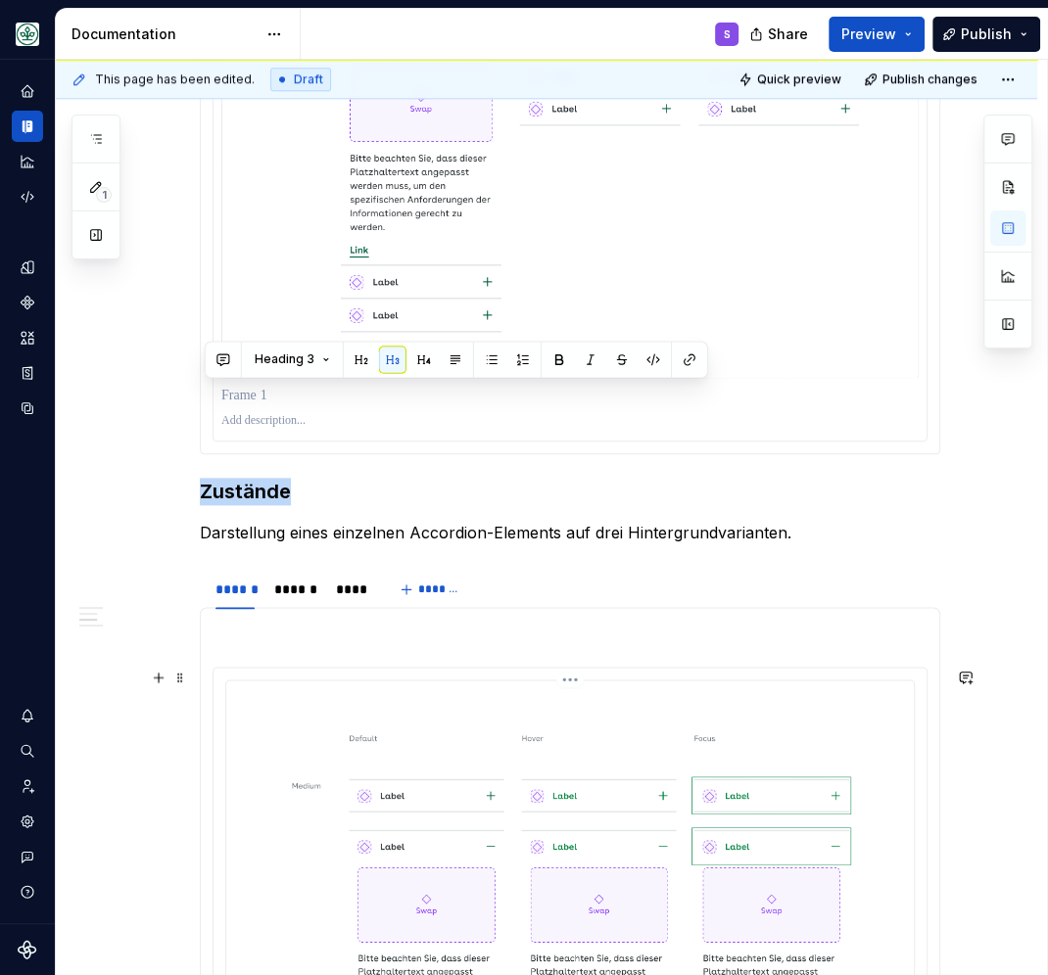
scroll to position [1449, 0]
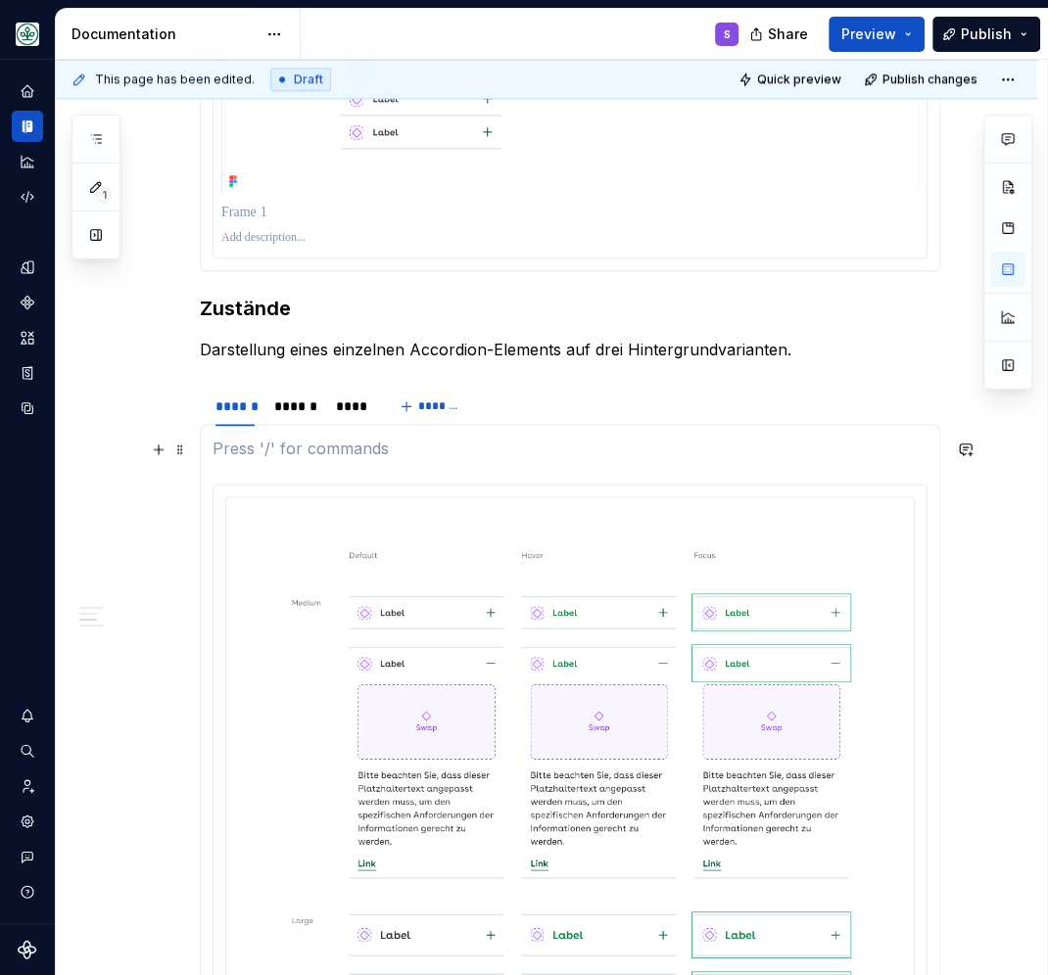
click at [369, 456] on p at bounding box center [569, 449] width 715 height 24
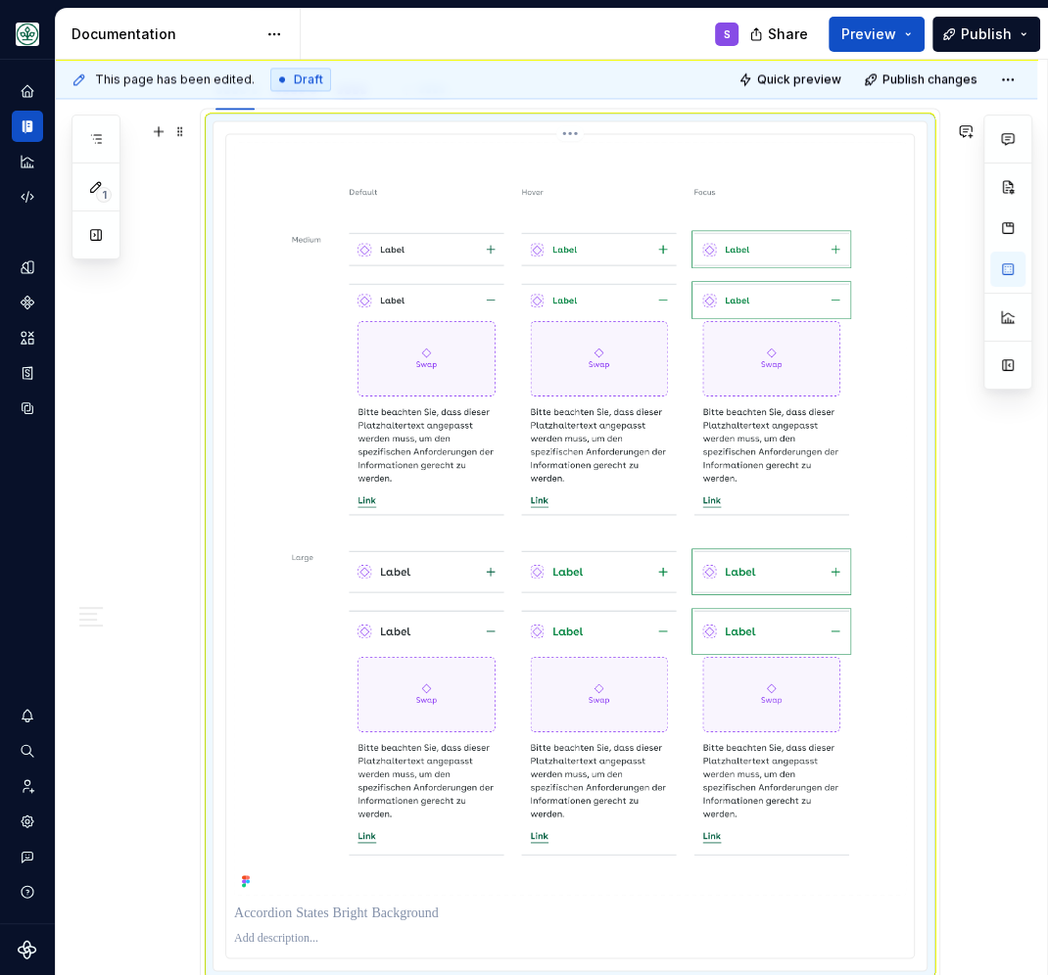
scroll to position [1676, 0]
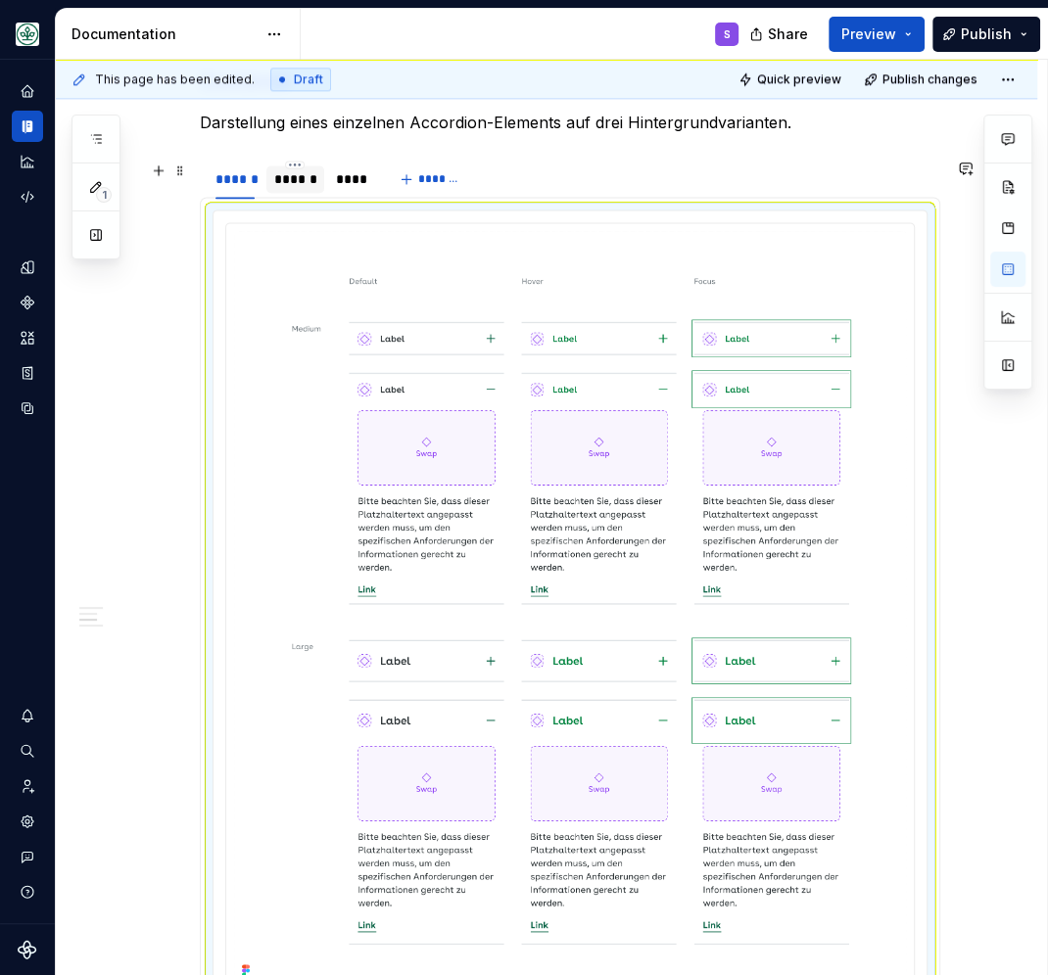
click at [303, 176] on div "******" at bounding box center [295, 179] width 42 height 20
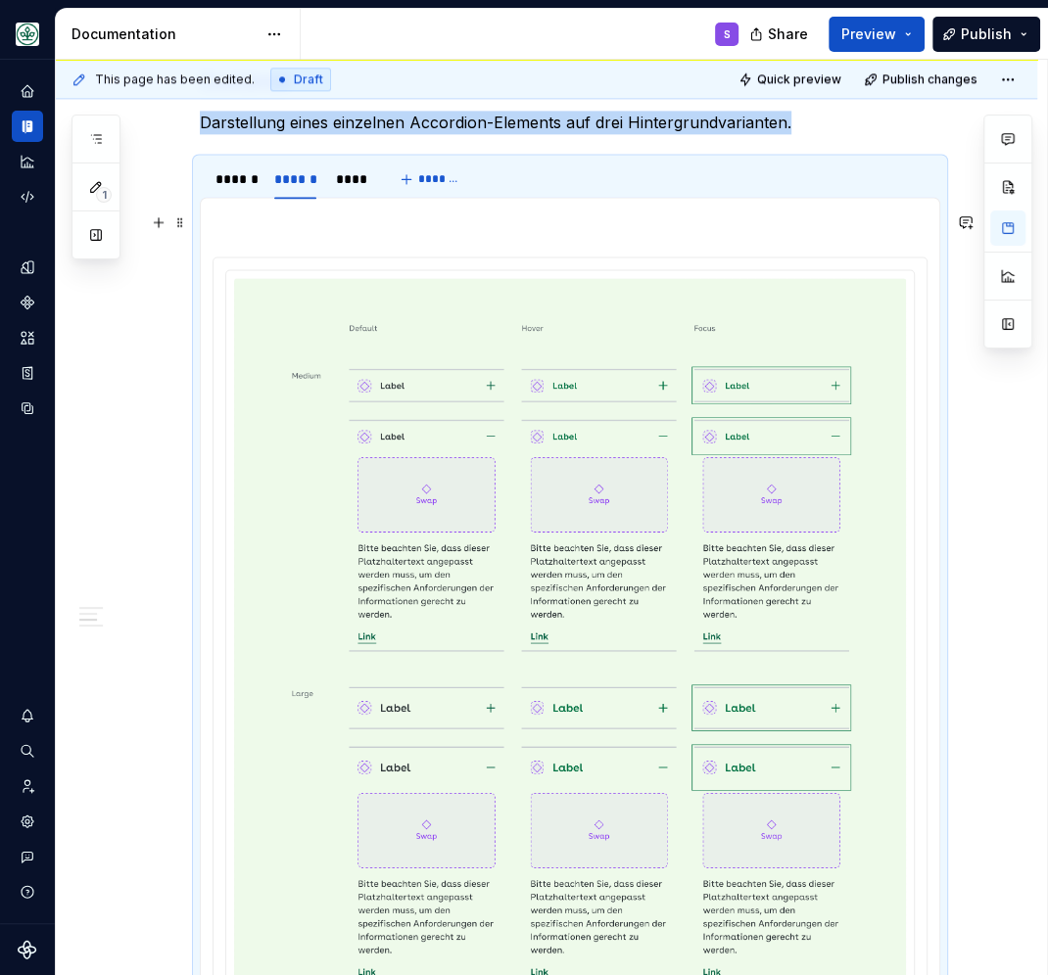
click at [318, 226] on p at bounding box center [569, 222] width 715 height 24
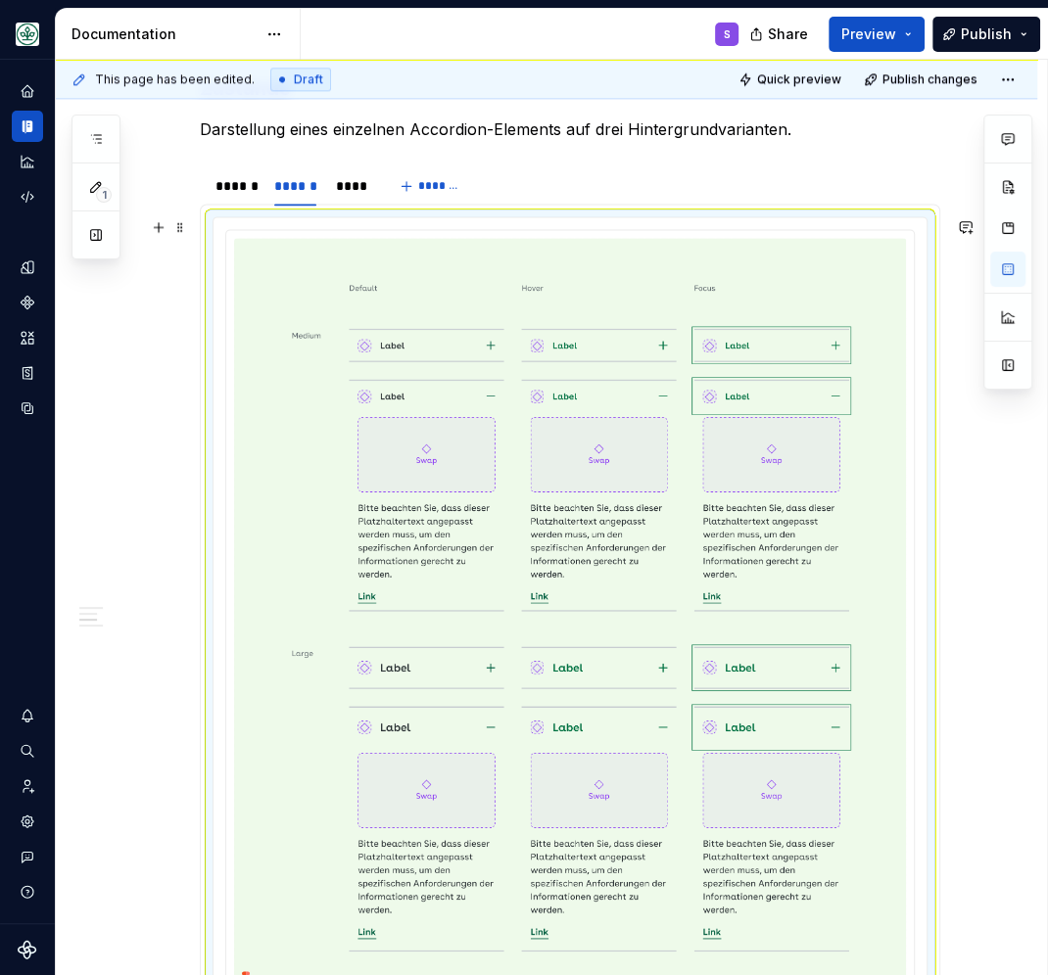
scroll to position [1591, 0]
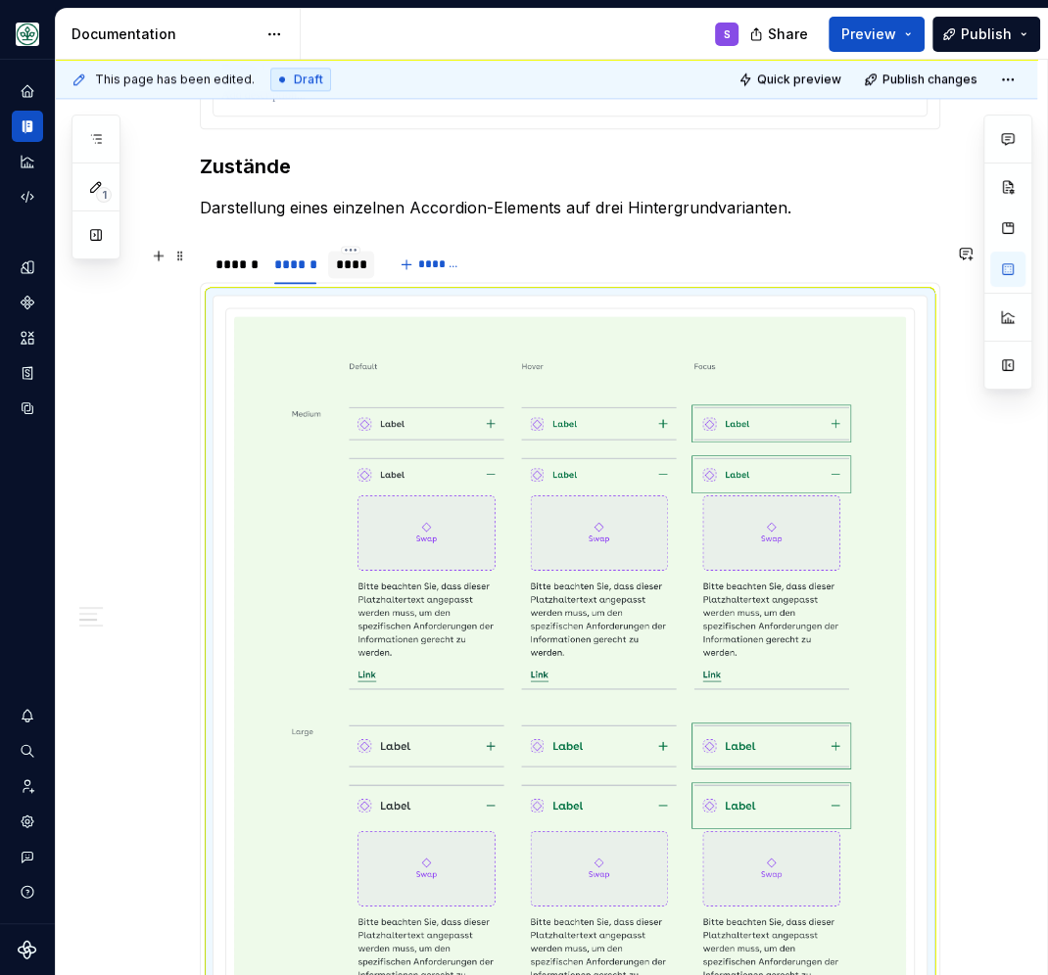
click at [367, 261] on div "****" at bounding box center [351, 265] width 31 height 20
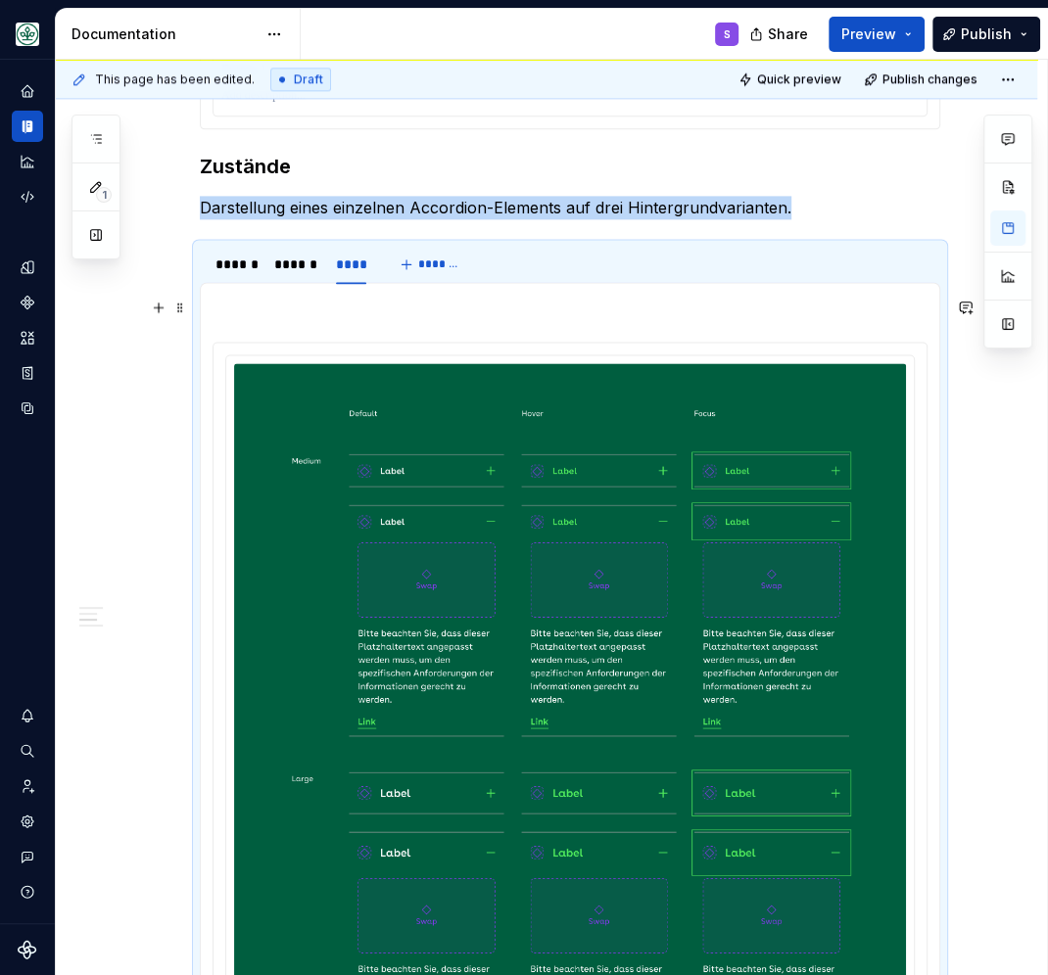
click at [372, 313] on p at bounding box center [569, 307] width 715 height 24
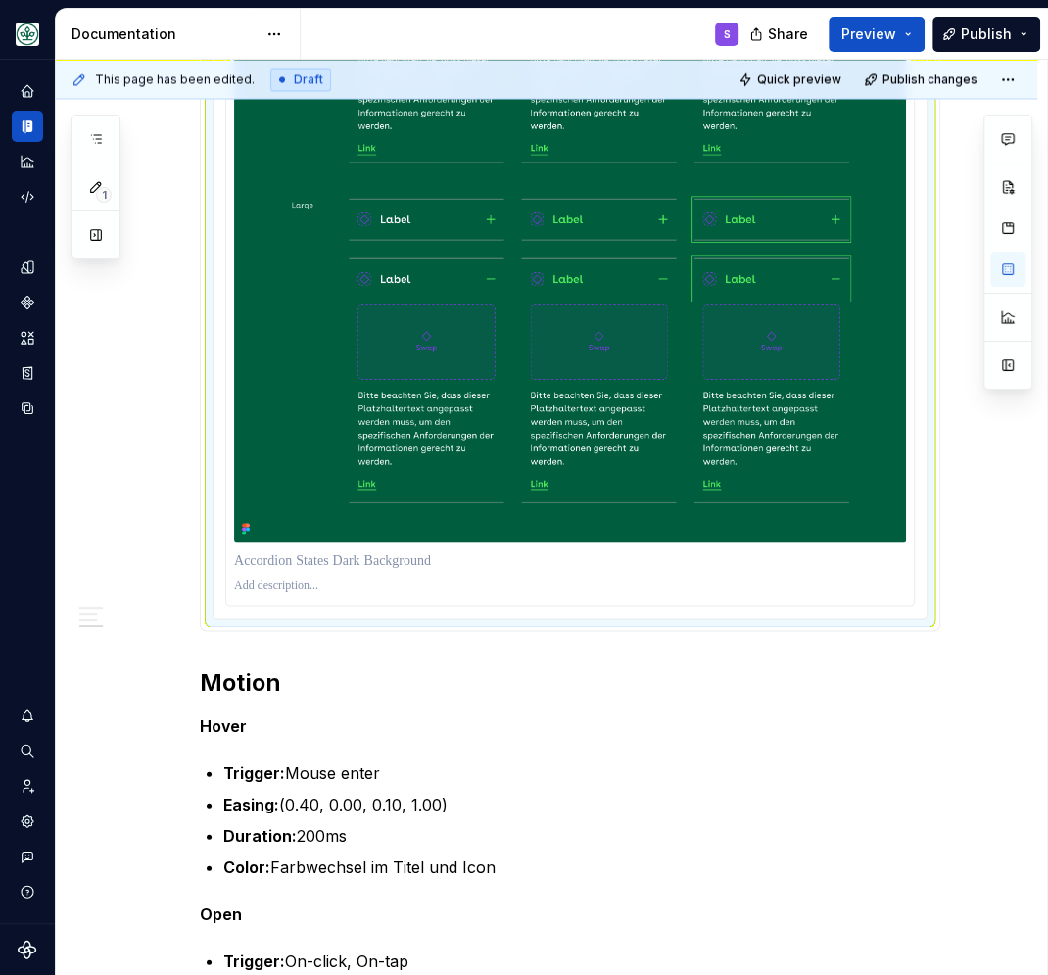
scroll to position [2188, 0]
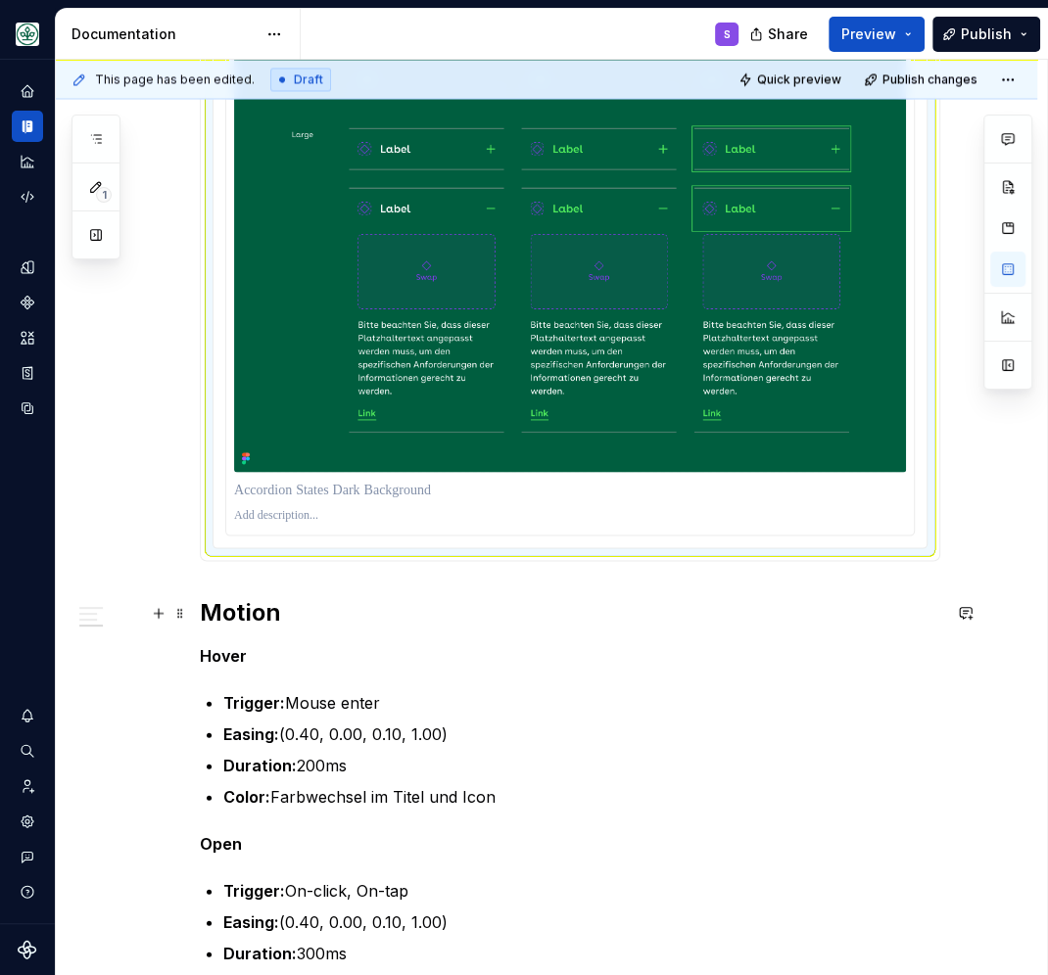
click at [244, 602] on h2 "Motion" at bounding box center [570, 611] width 740 height 31
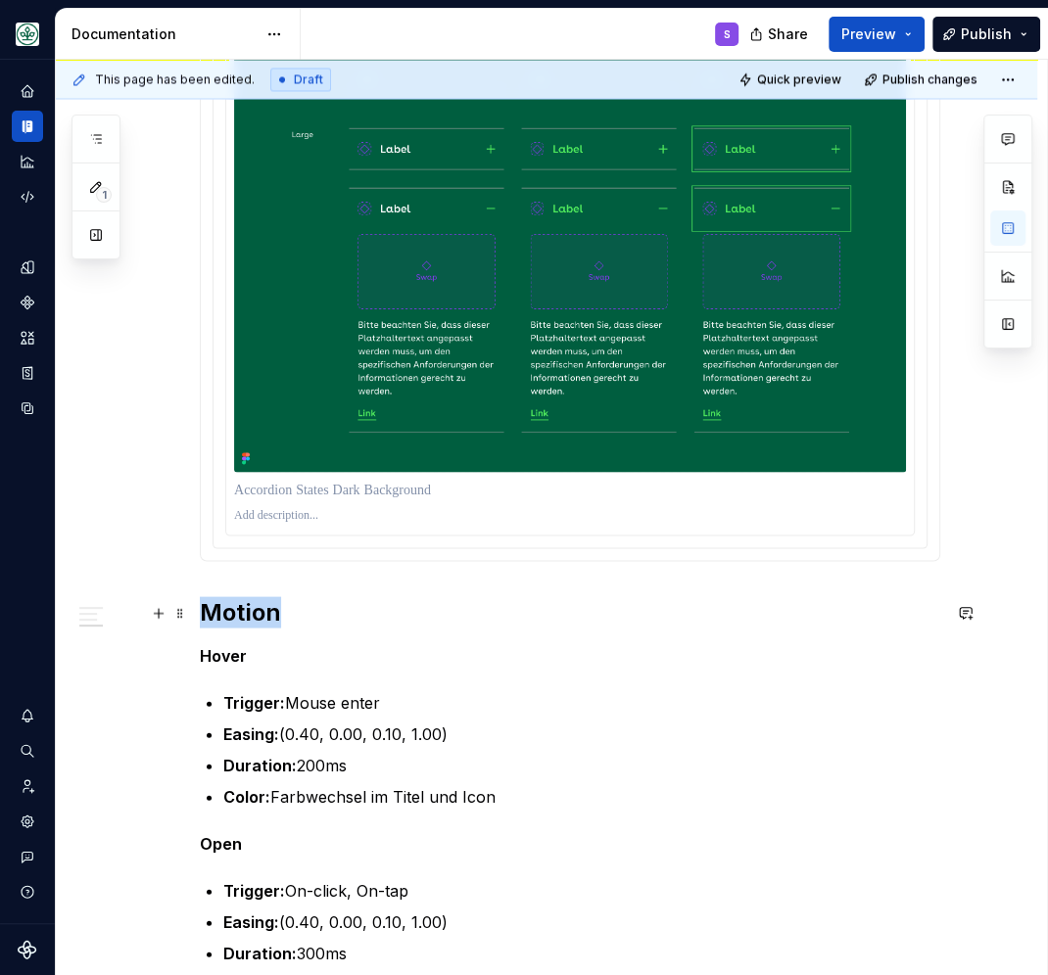
click at [244, 602] on h2 "Motion" at bounding box center [570, 611] width 740 height 31
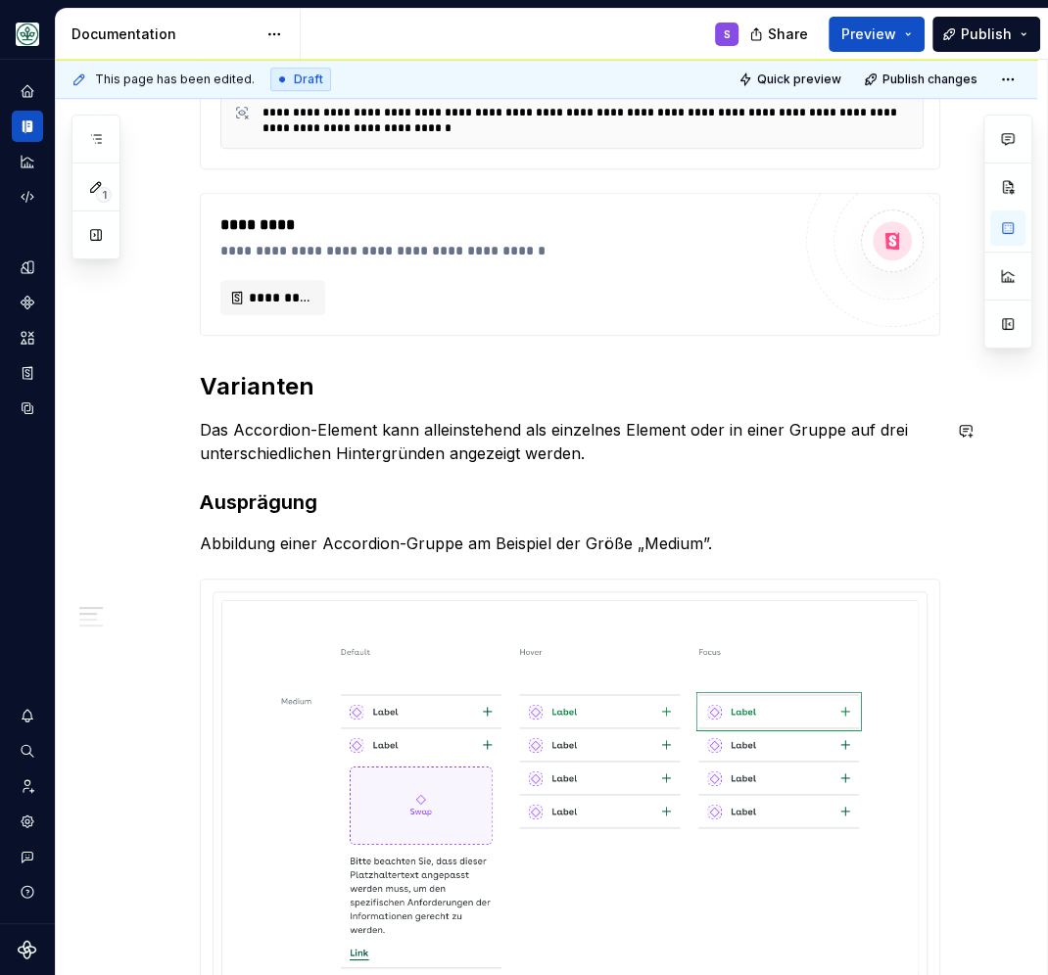
scroll to position [596, 0]
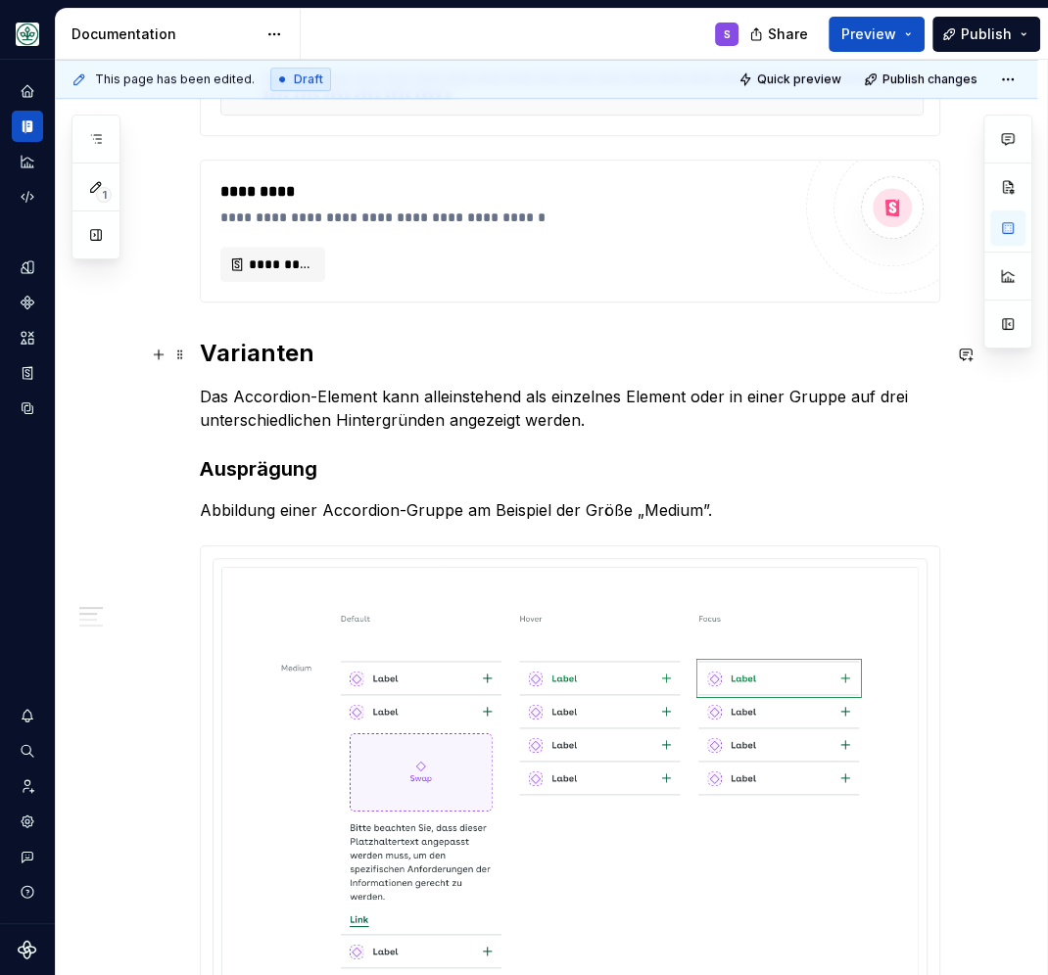
click at [232, 347] on h2 "Varianten" at bounding box center [570, 353] width 740 height 31
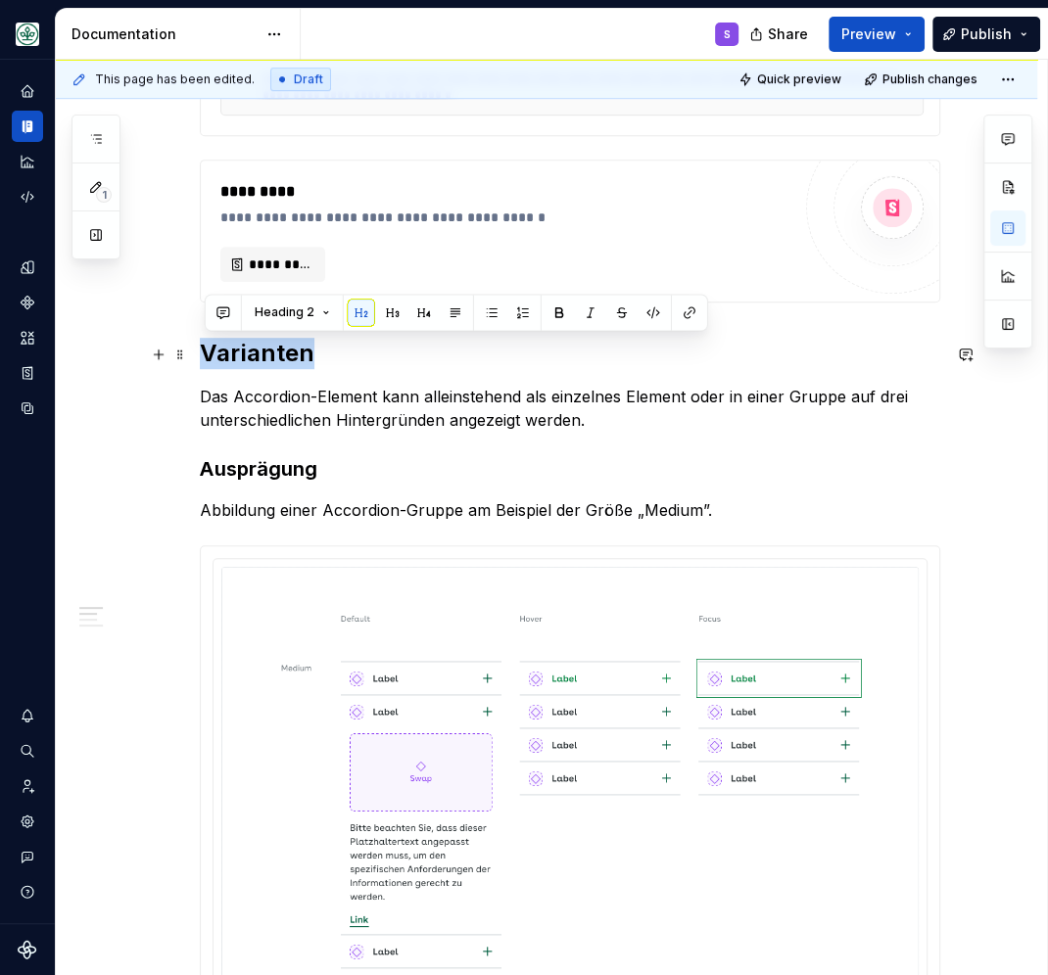
click at [232, 347] on h2 "Varianten" at bounding box center [570, 353] width 740 height 31
click at [248, 472] on strong "Ausprägung" at bounding box center [259, 469] width 118 height 24
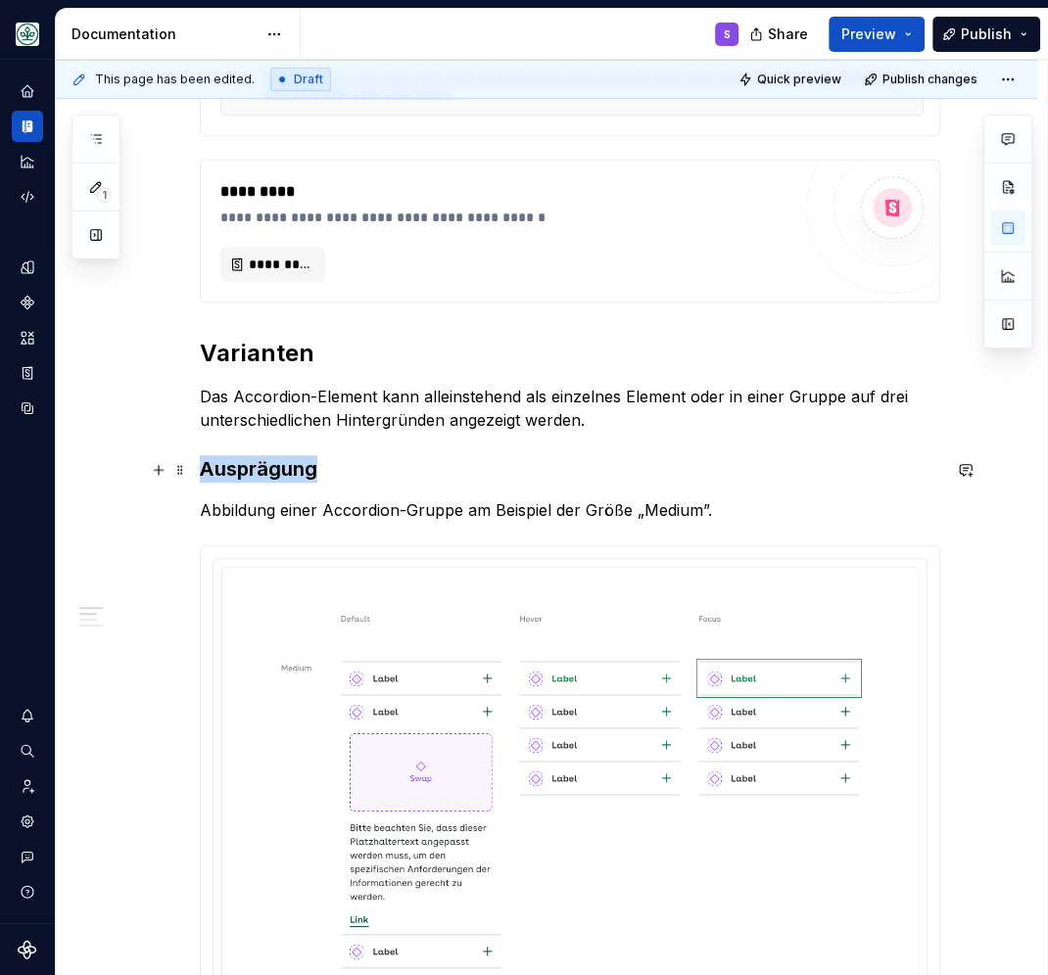
click at [248, 472] on strong "Ausprägung" at bounding box center [259, 469] width 118 height 24
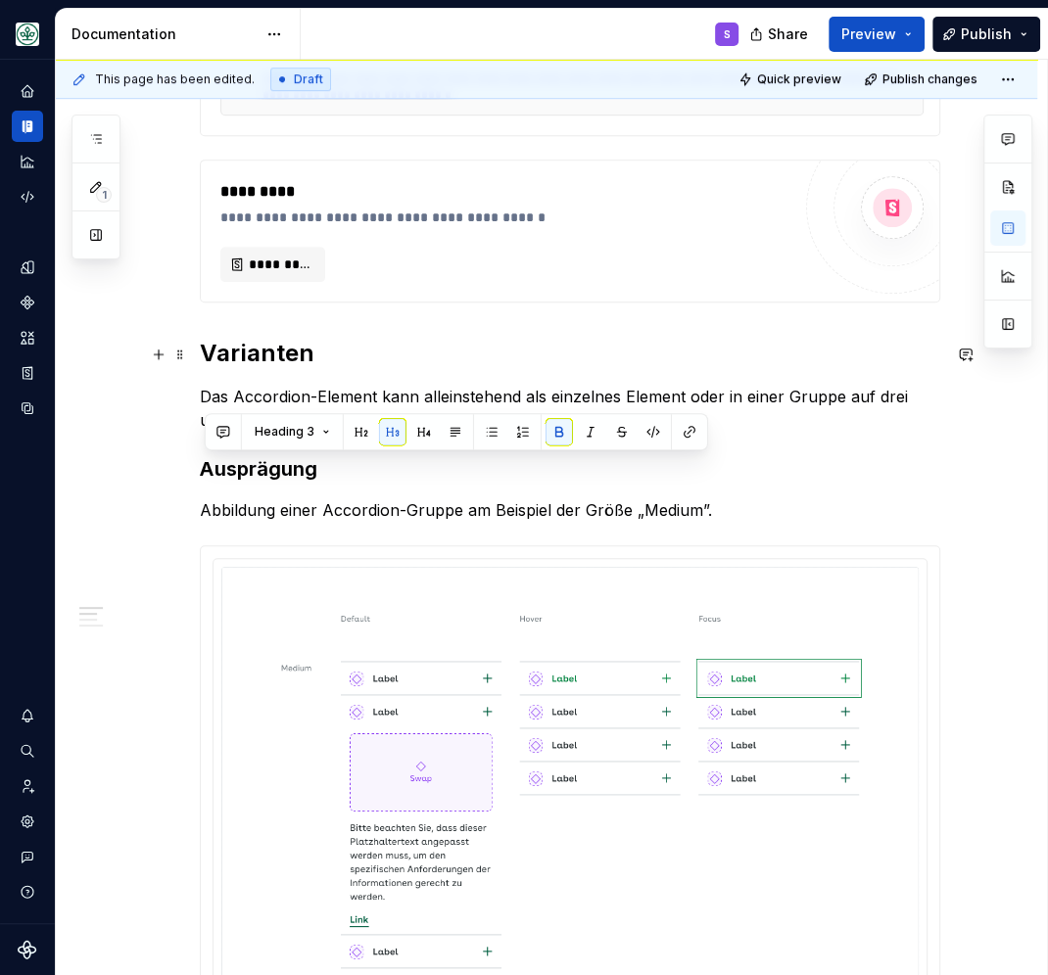
click at [243, 356] on h2 "Varianten" at bounding box center [570, 353] width 740 height 31
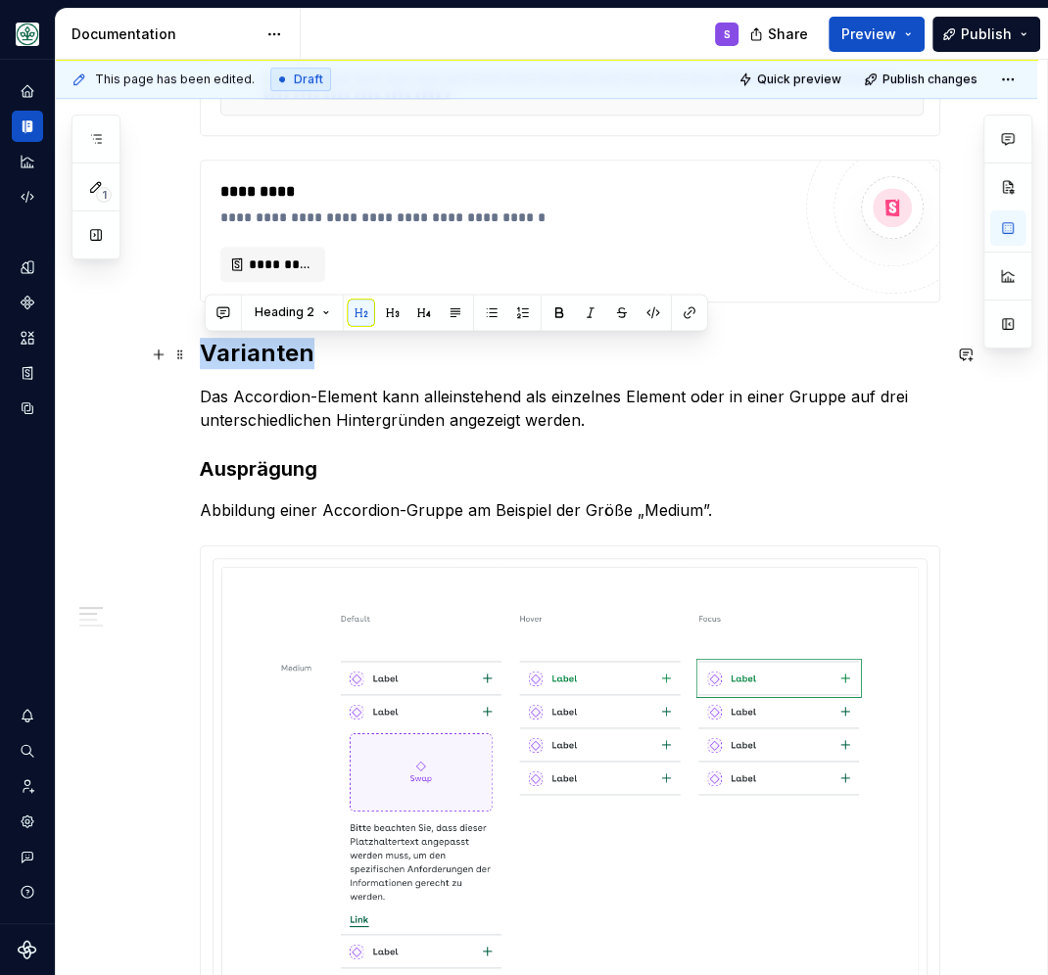
click at [243, 356] on h2 "Varianten" at bounding box center [570, 353] width 740 height 31
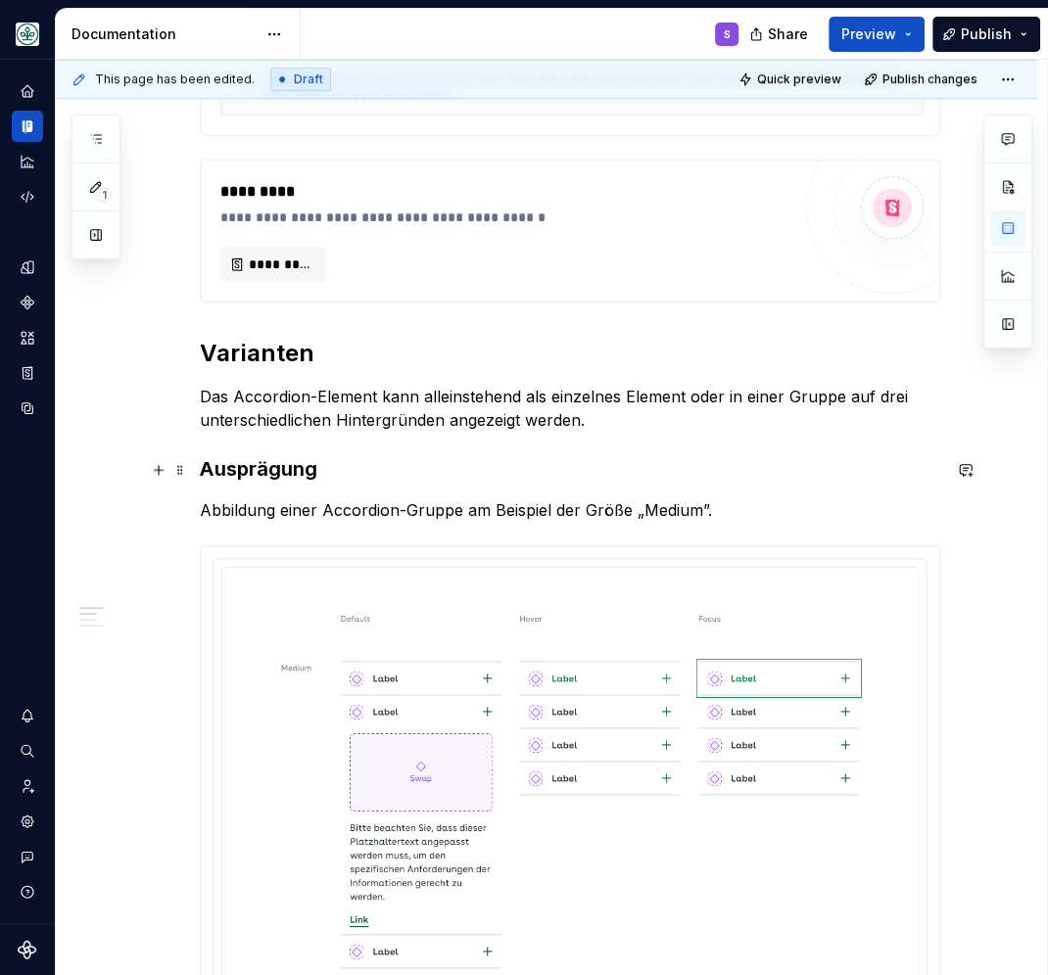
click at [292, 468] on strong "Ausprägung" at bounding box center [259, 469] width 118 height 24
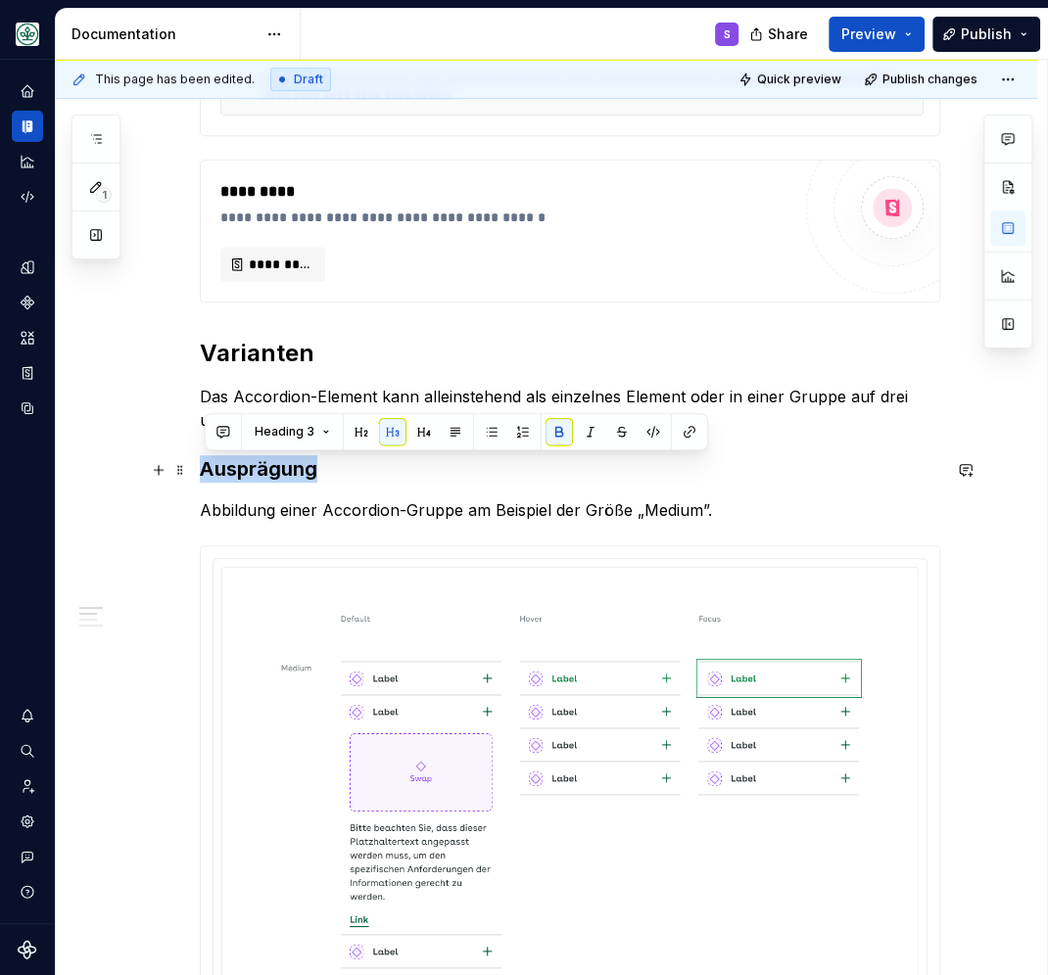
click at [292, 468] on strong "Ausprägung" at bounding box center [259, 469] width 118 height 24
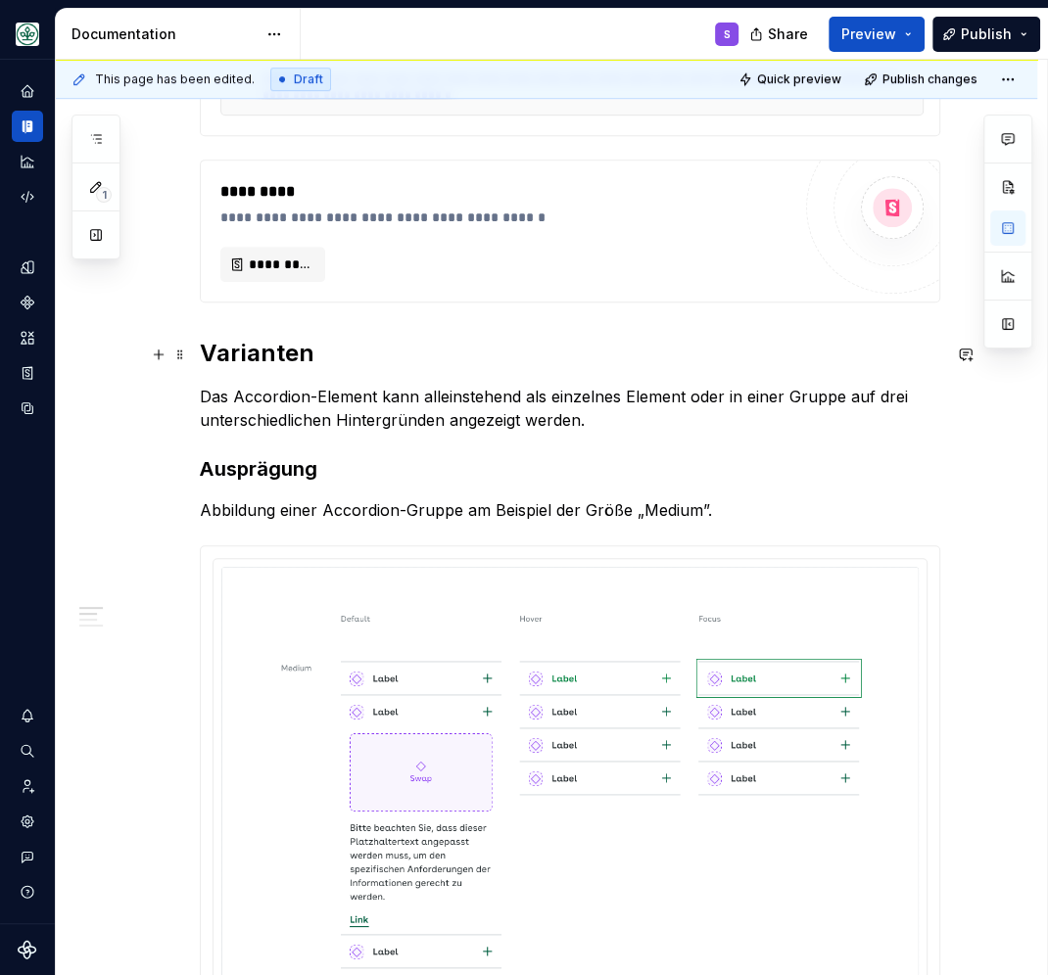
click at [269, 366] on h2 "Varianten" at bounding box center [570, 353] width 740 height 31
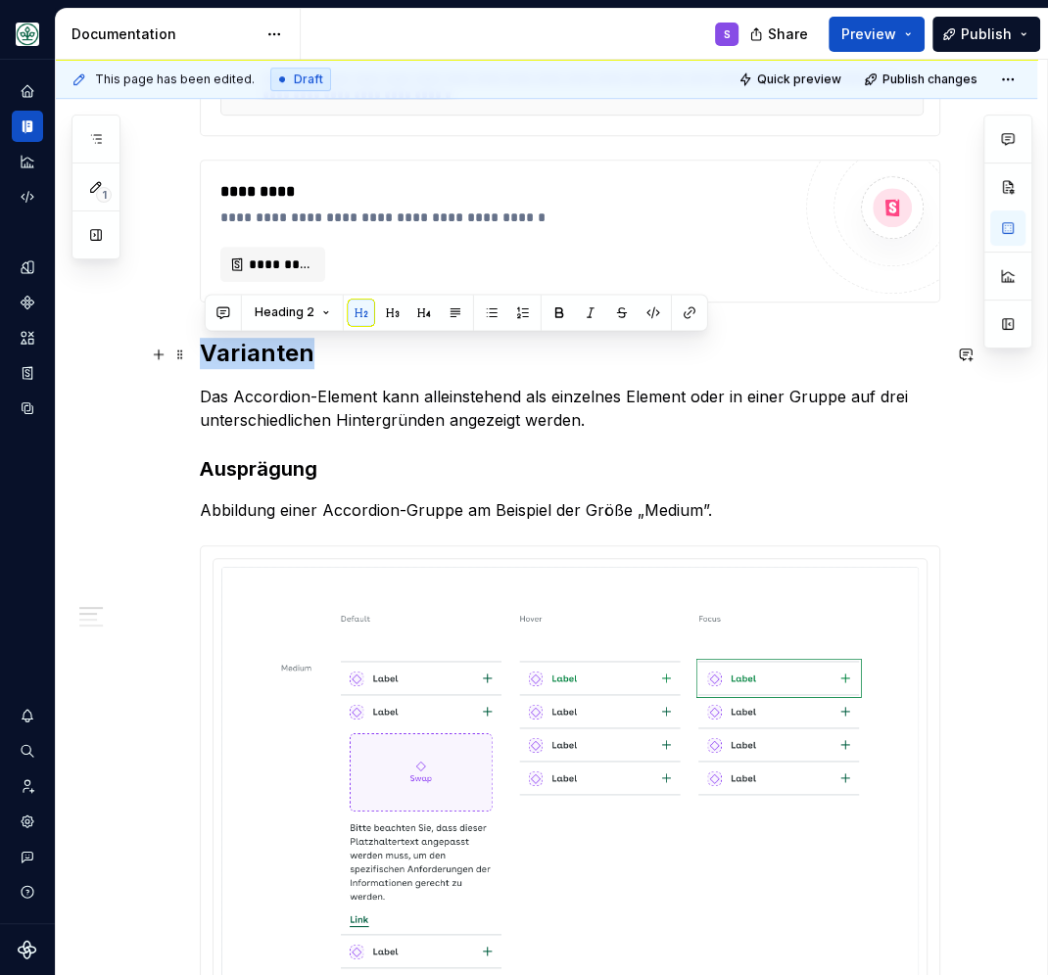
click at [269, 365] on h2 "Varianten" at bounding box center [570, 353] width 740 height 31
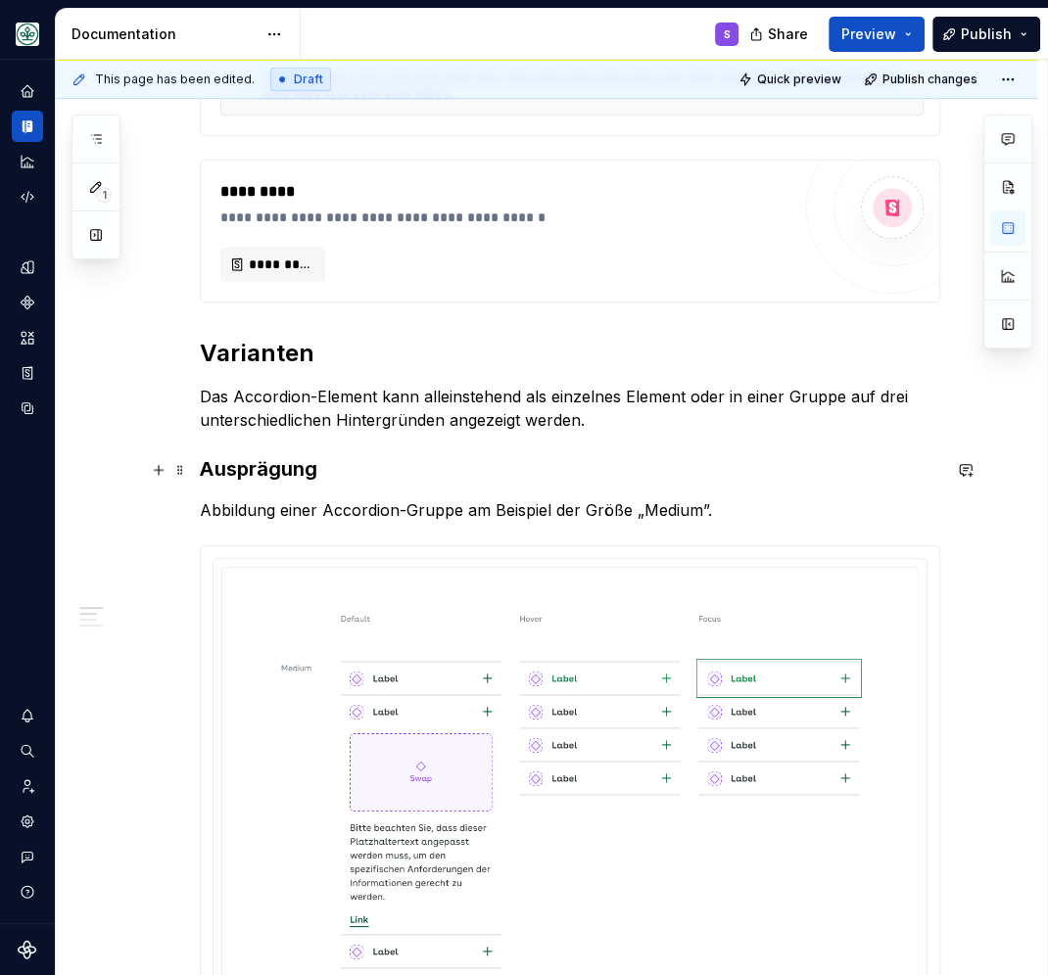
click at [298, 469] on strong "Ausprägung" at bounding box center [259, 469] width 118 height 24
click at [294, 463] on strong "Ausprägung" at bounding box center [259, 469] width 118 height 24
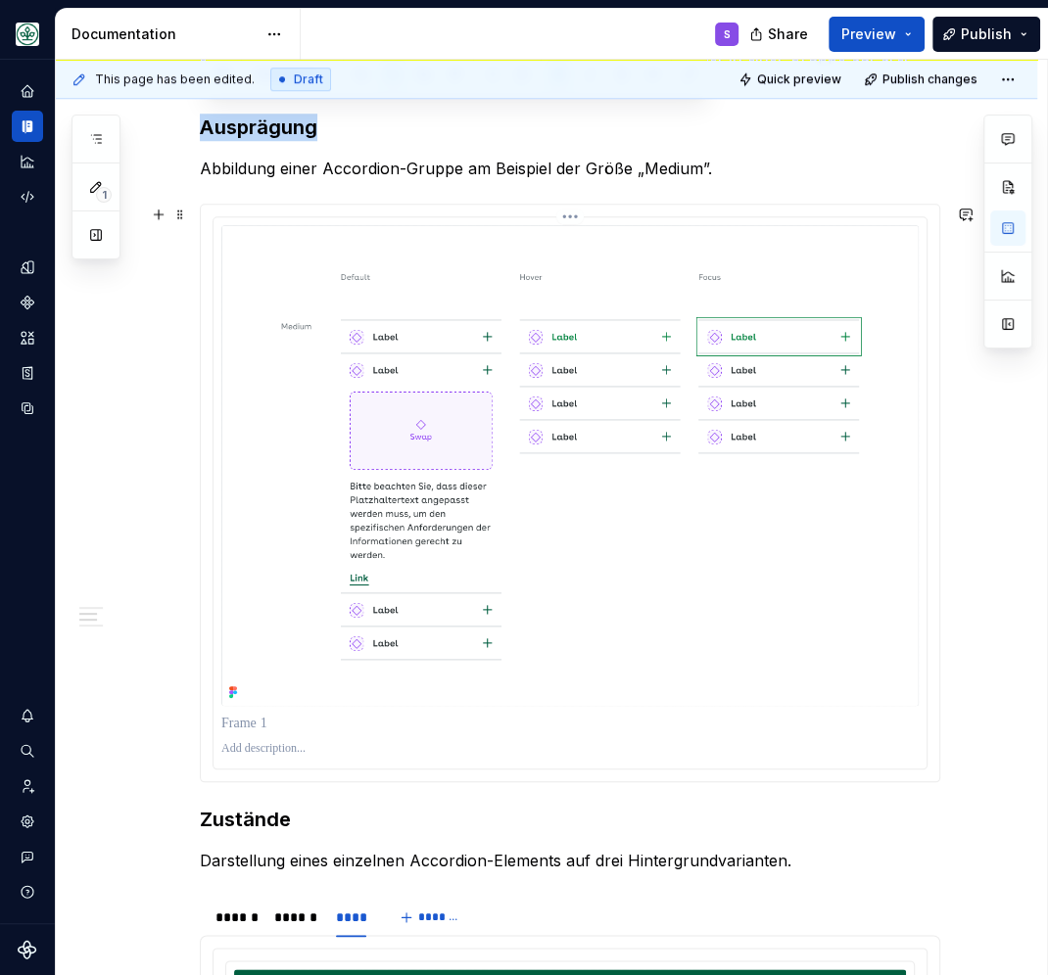
scroll to position [1279, 0]
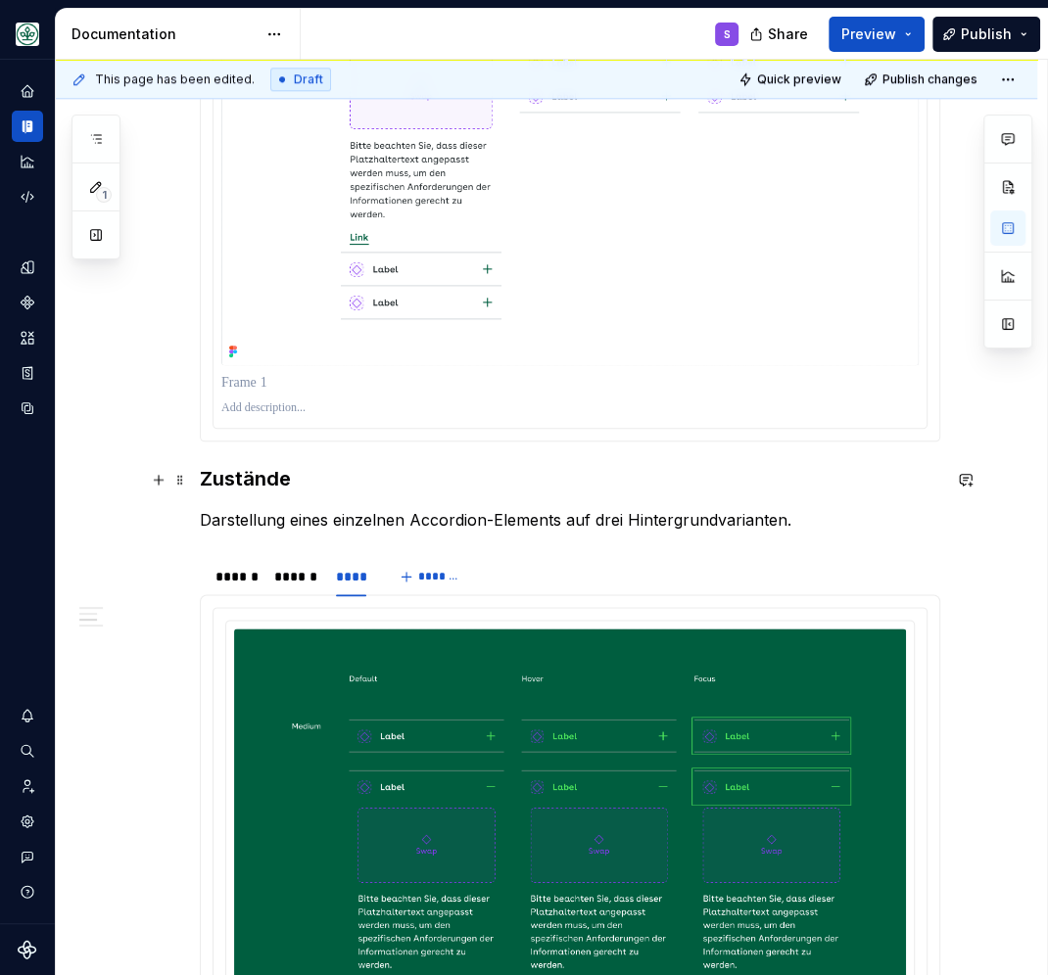
click at [251, 488] on h3 "Zustände" at bounding box center [570, 478] width 740 height 27
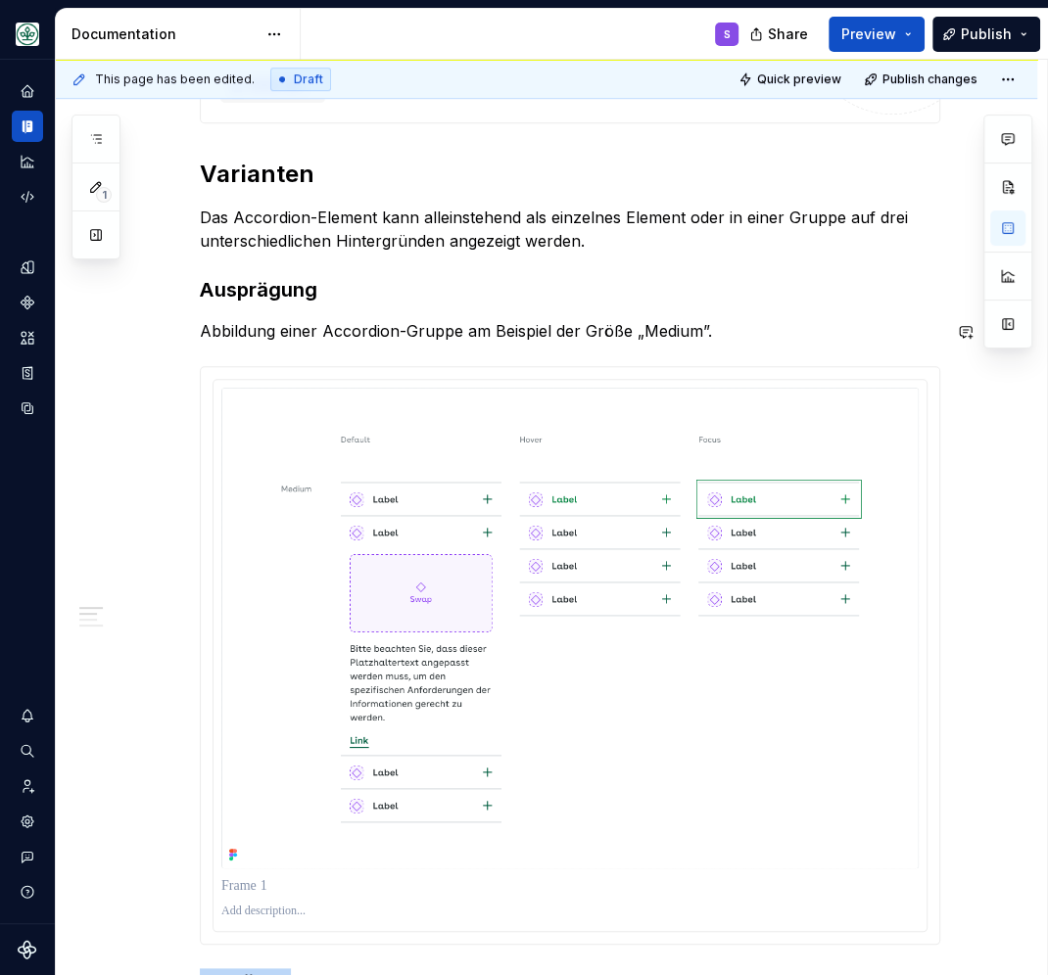
scroll to position [938, 0]
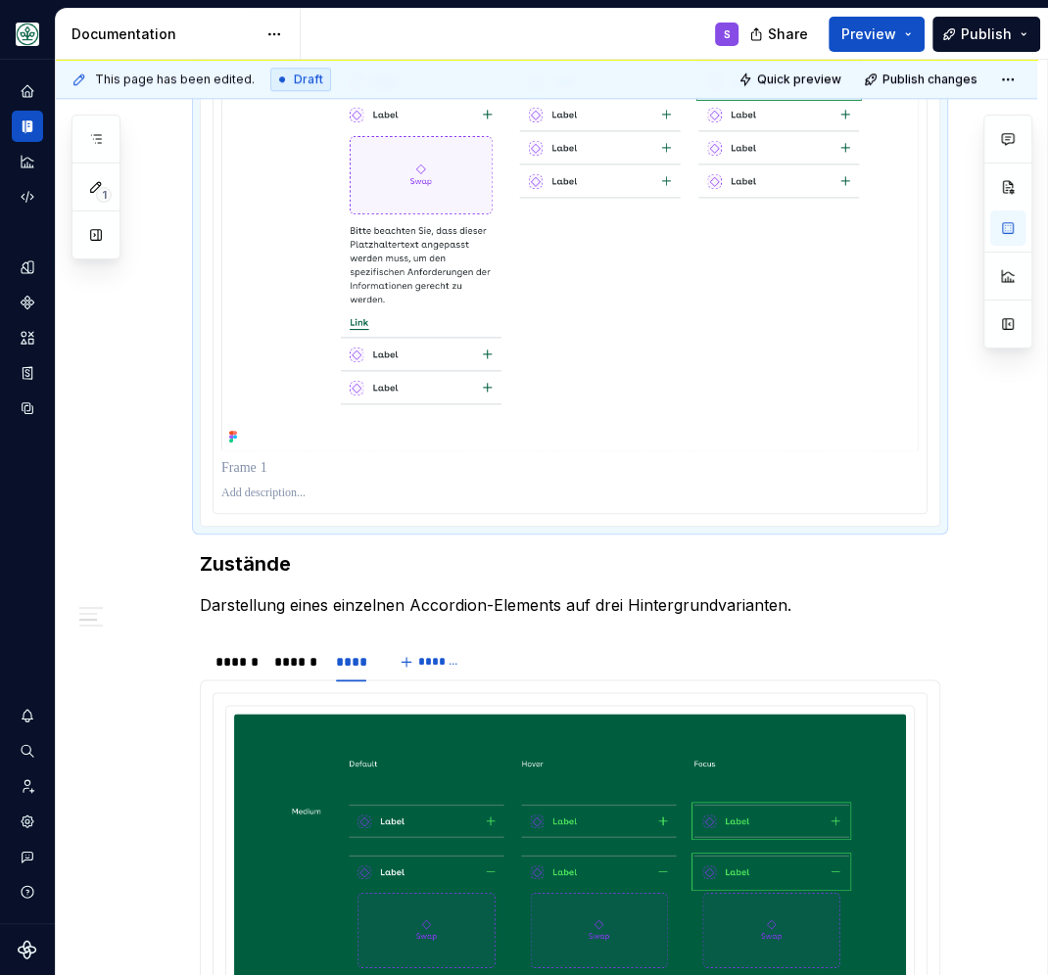
scroll to position [1364, 0]
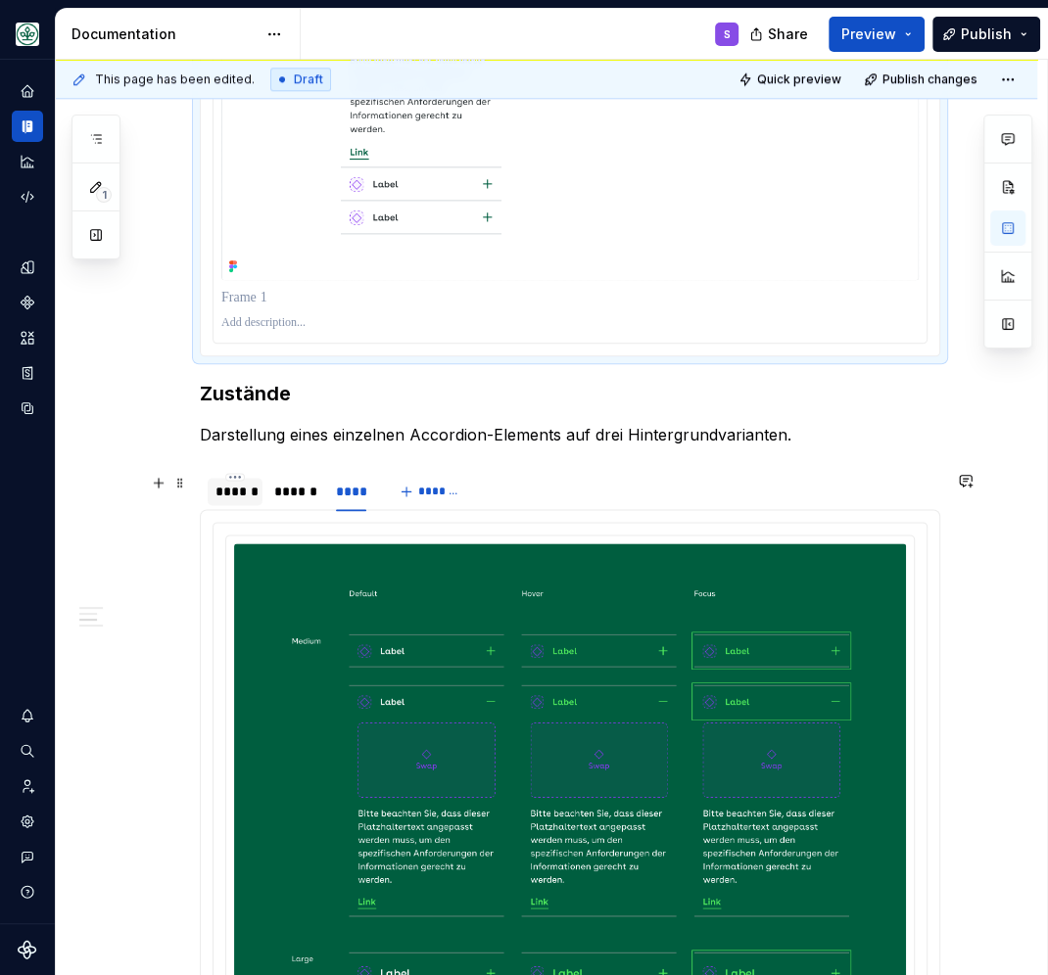
click at [241, 495] on div "******" at bounding box center [234, 492] width 39 height 20
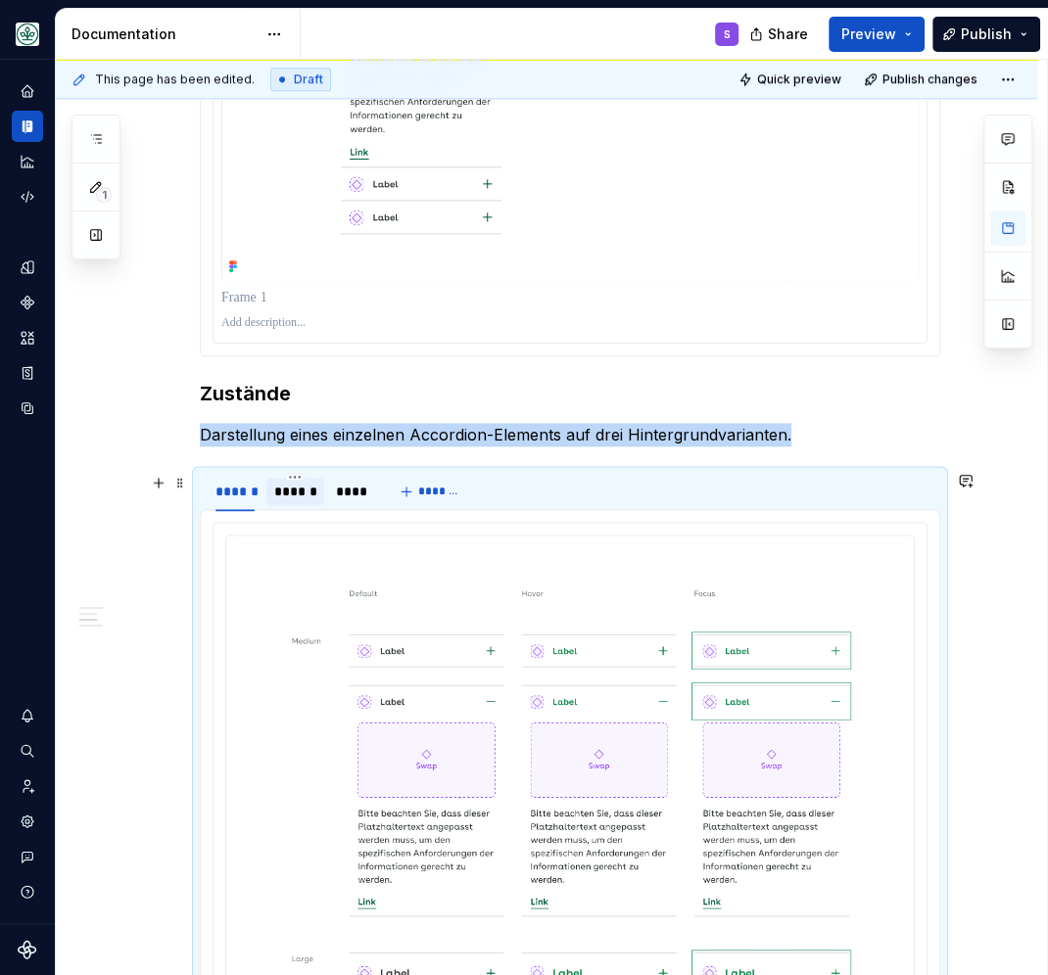
click at [291, 493] on div "******" at bounding box center [295, 492] width 42 height 20
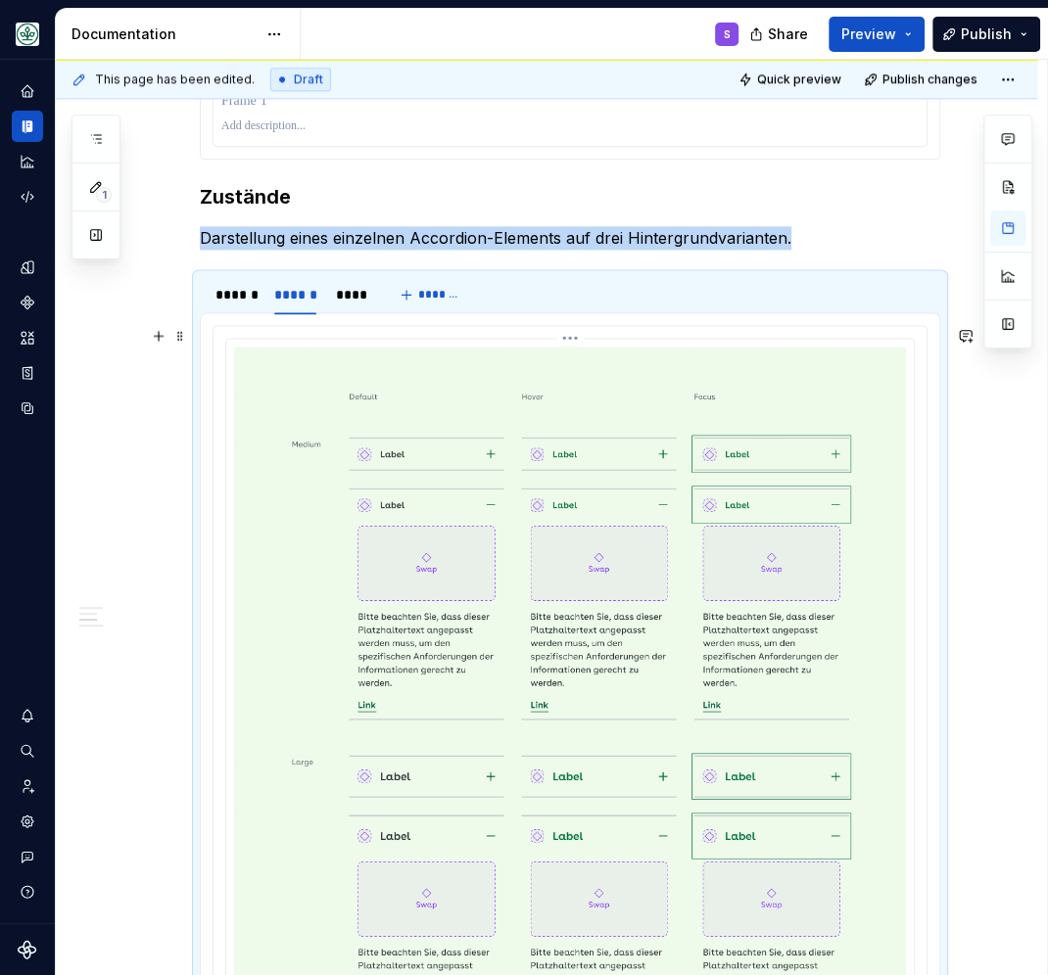
scroll to position [1620, 0]
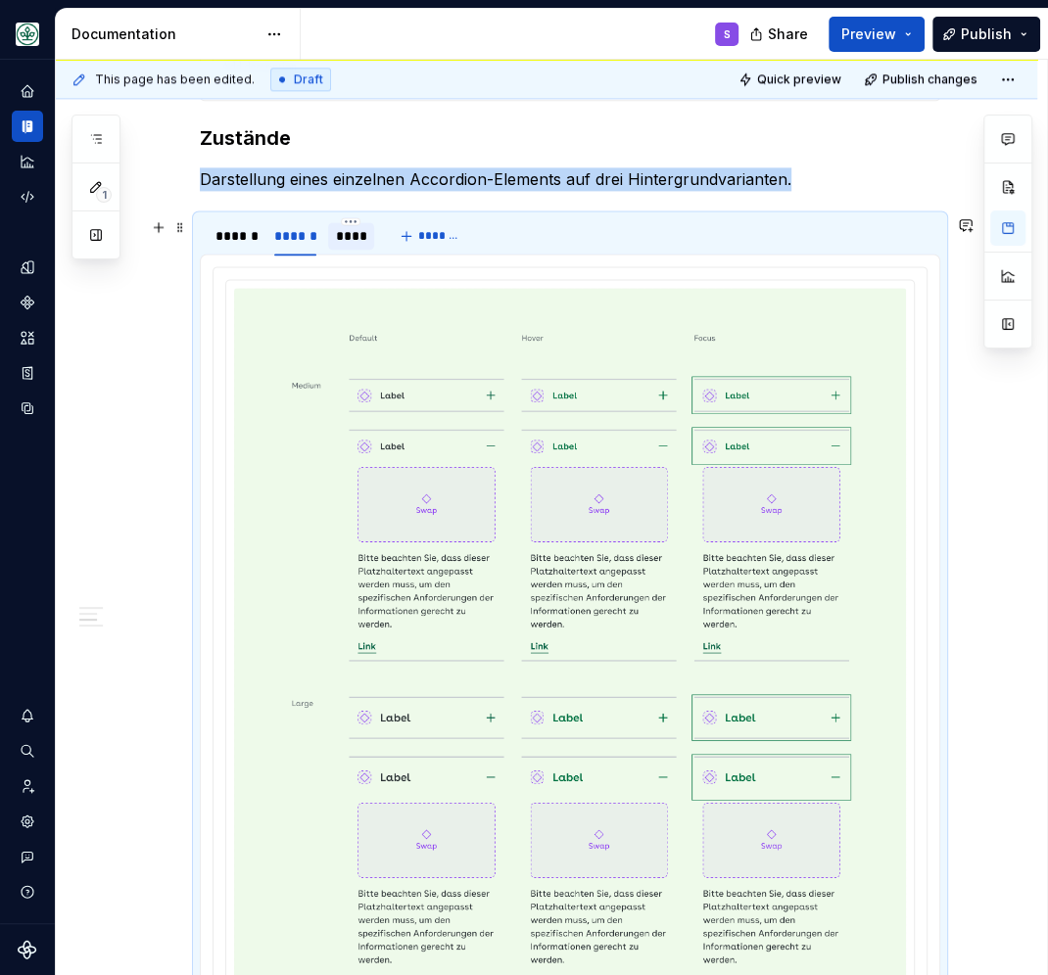
click at [366, 231] on div "****" at bounding box center [351, 236] width 31 height 20
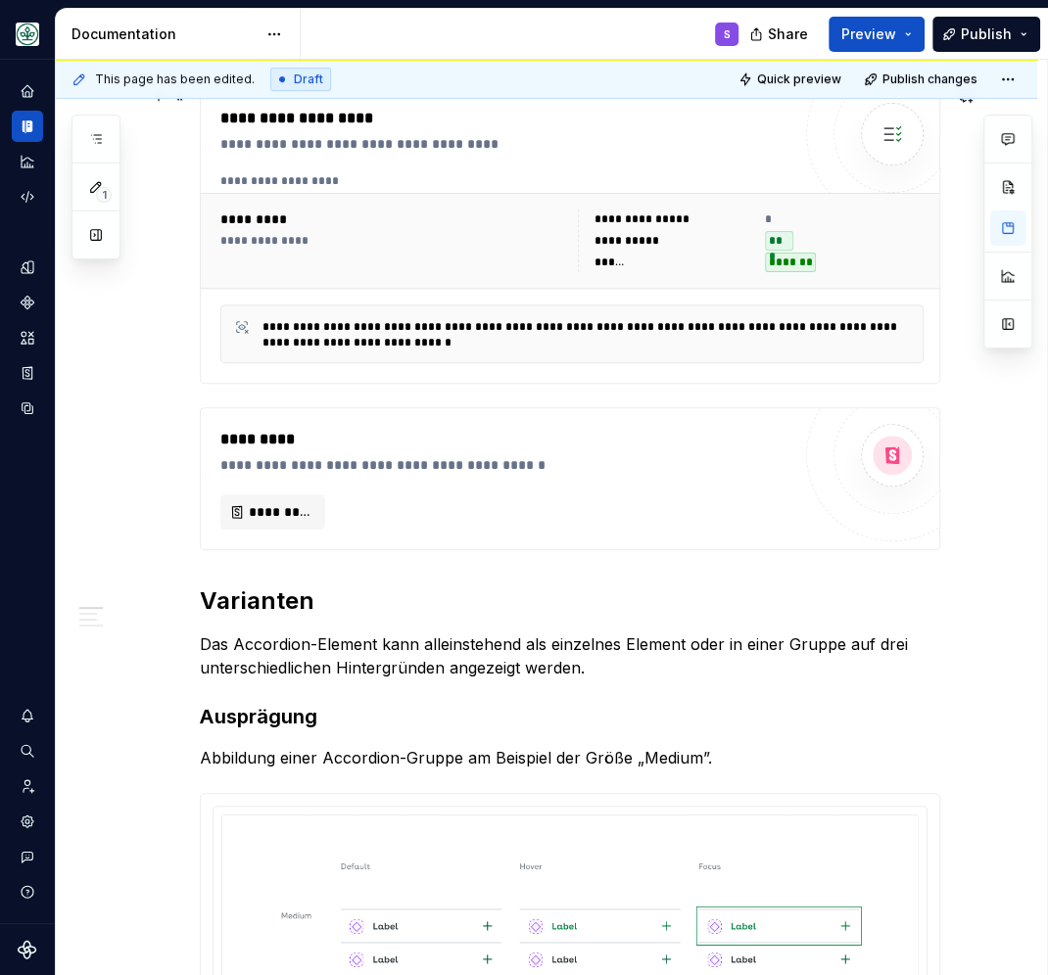
scroll to position [0, 0]
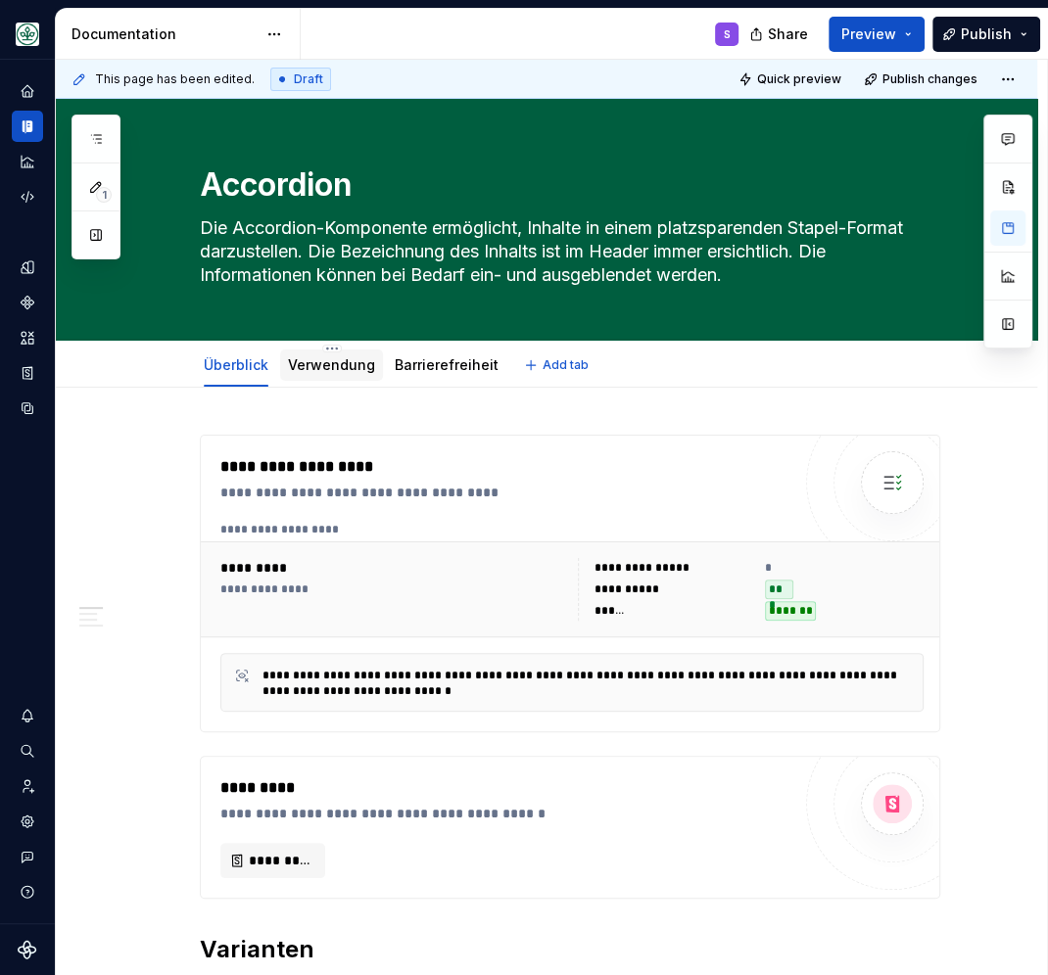
click at [331, 366] on link "Verwendung" at bounding box center [331, 364] width 87 height 17
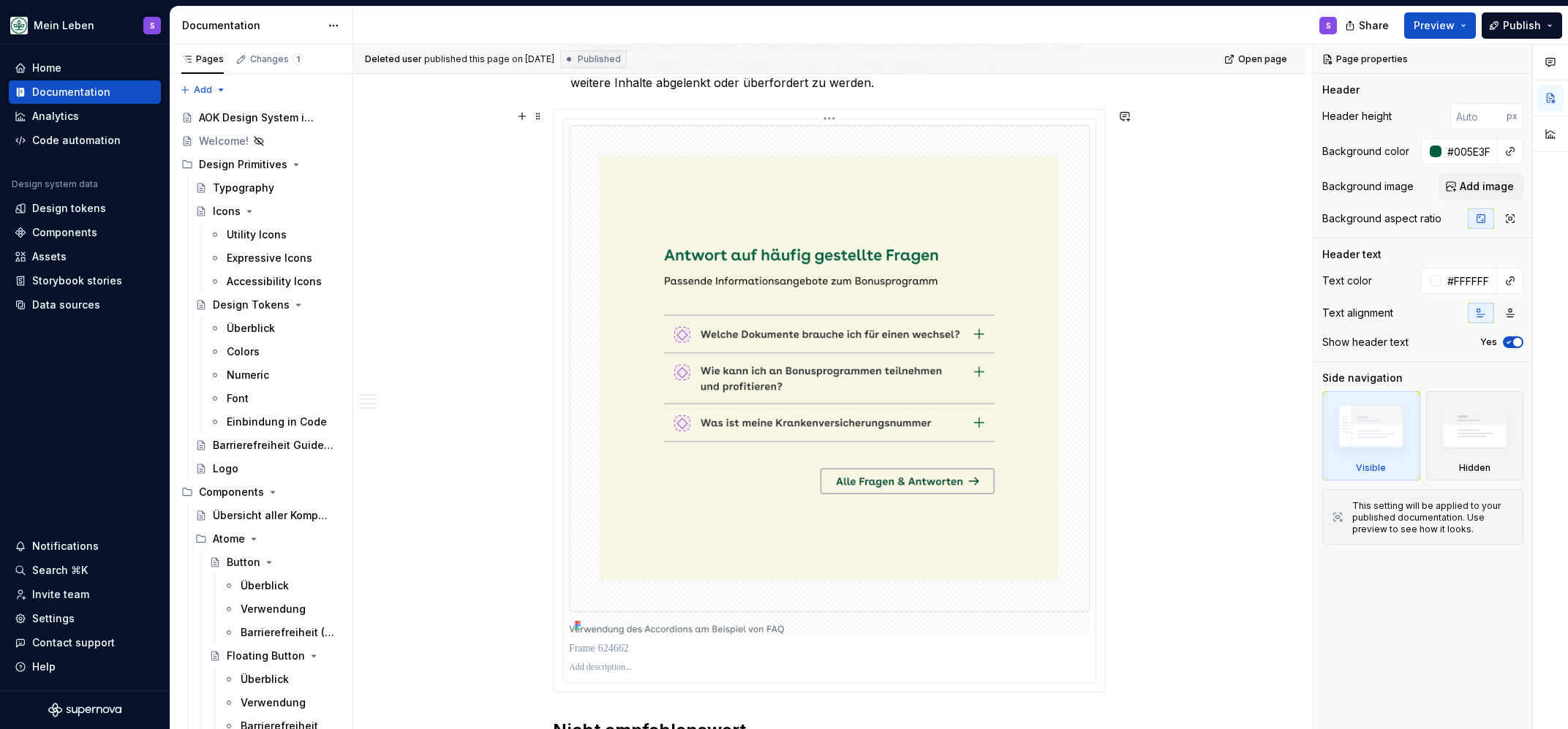
scroll to position [637, 0]
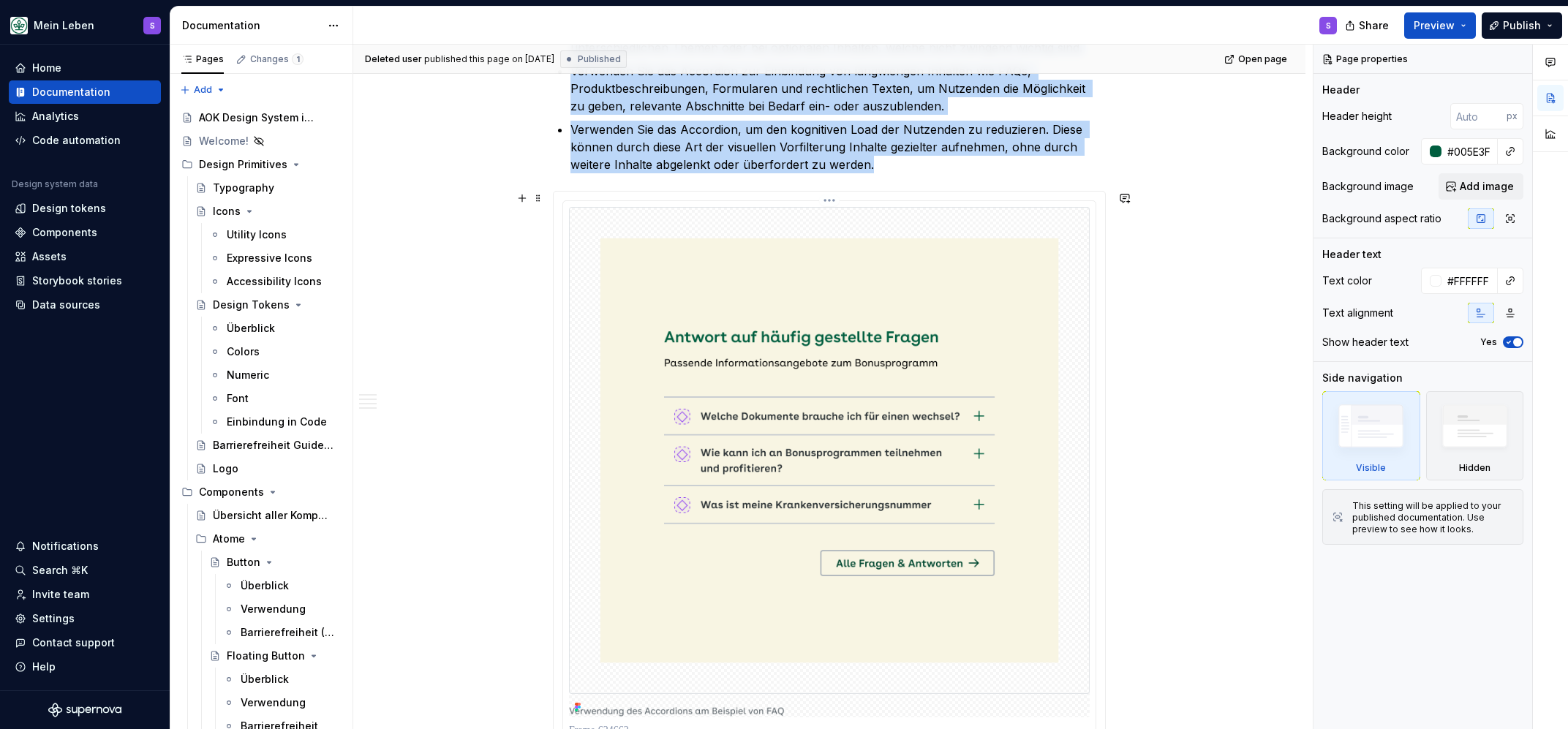
drag, startPoint x: 814, startPoint y: 385, endPoint x: 849, endPoint y: 382, distance: 35.1
click at [812, 385] on img at bounding box center [829, 462] width 521 height 510
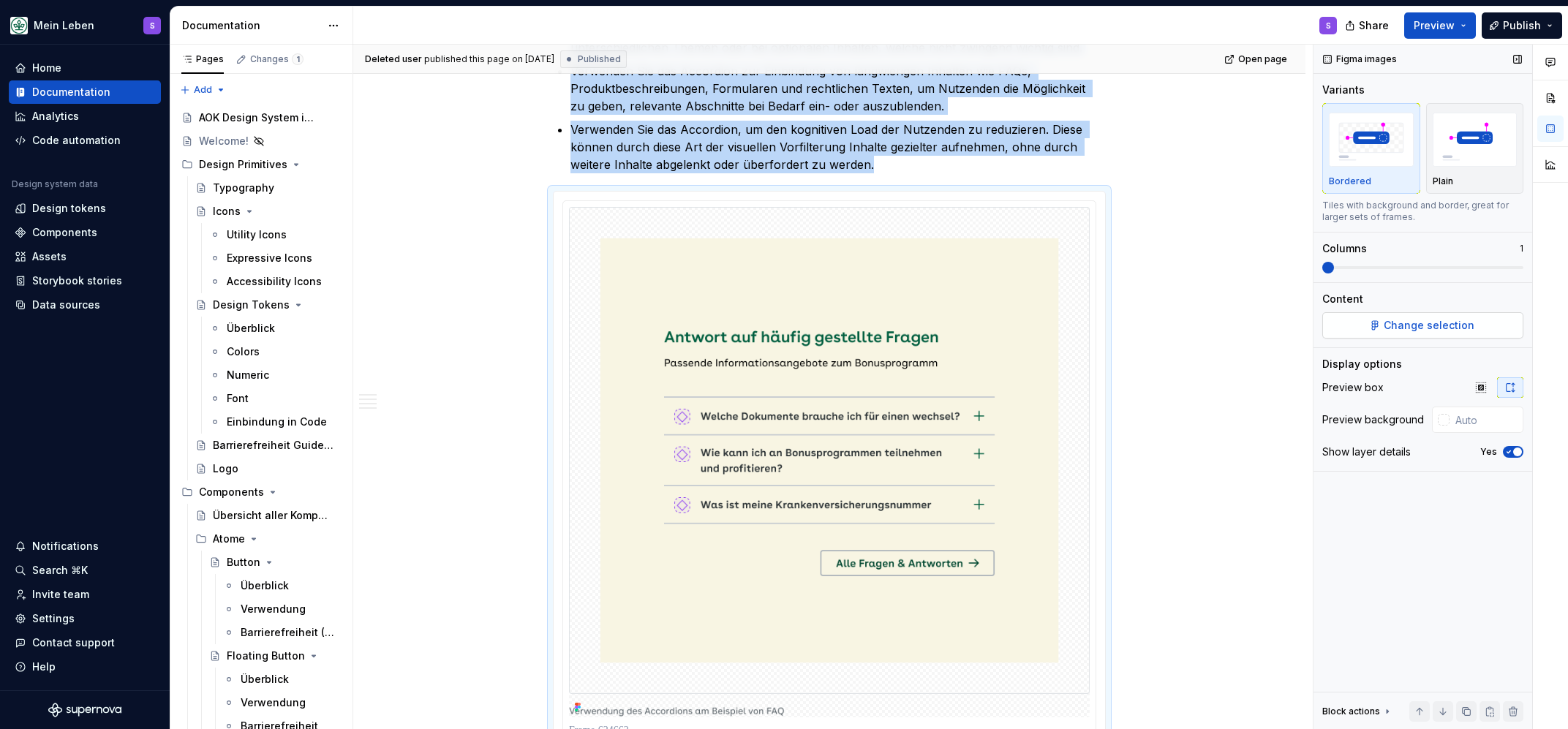
click at [1003, 323] on span "Change selection" at bounding box center [1429, 326] width 90 height 15
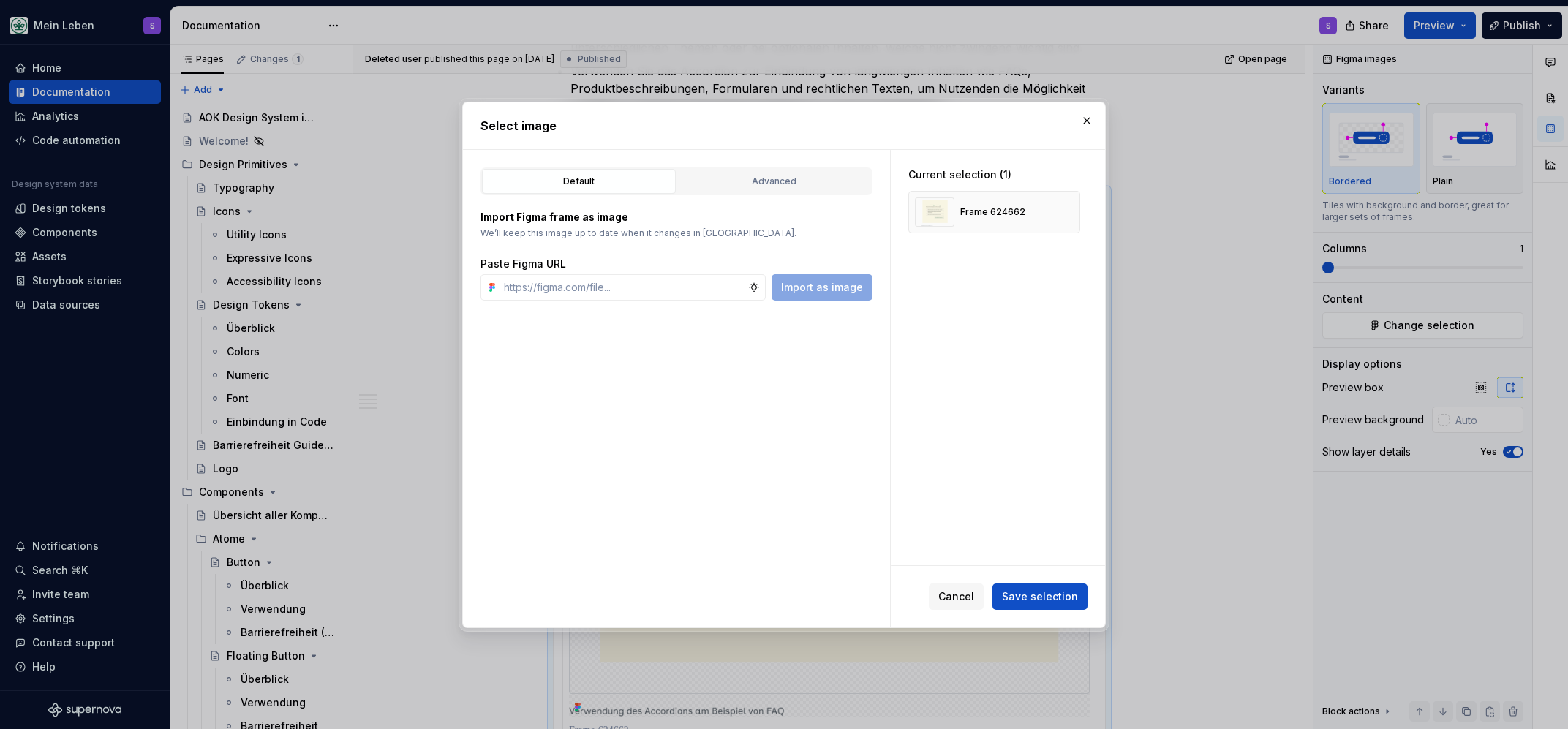
type textarea "*"
click at [1003, 211] on button "button" at bounding box center [1063, 211] width 20 height 20
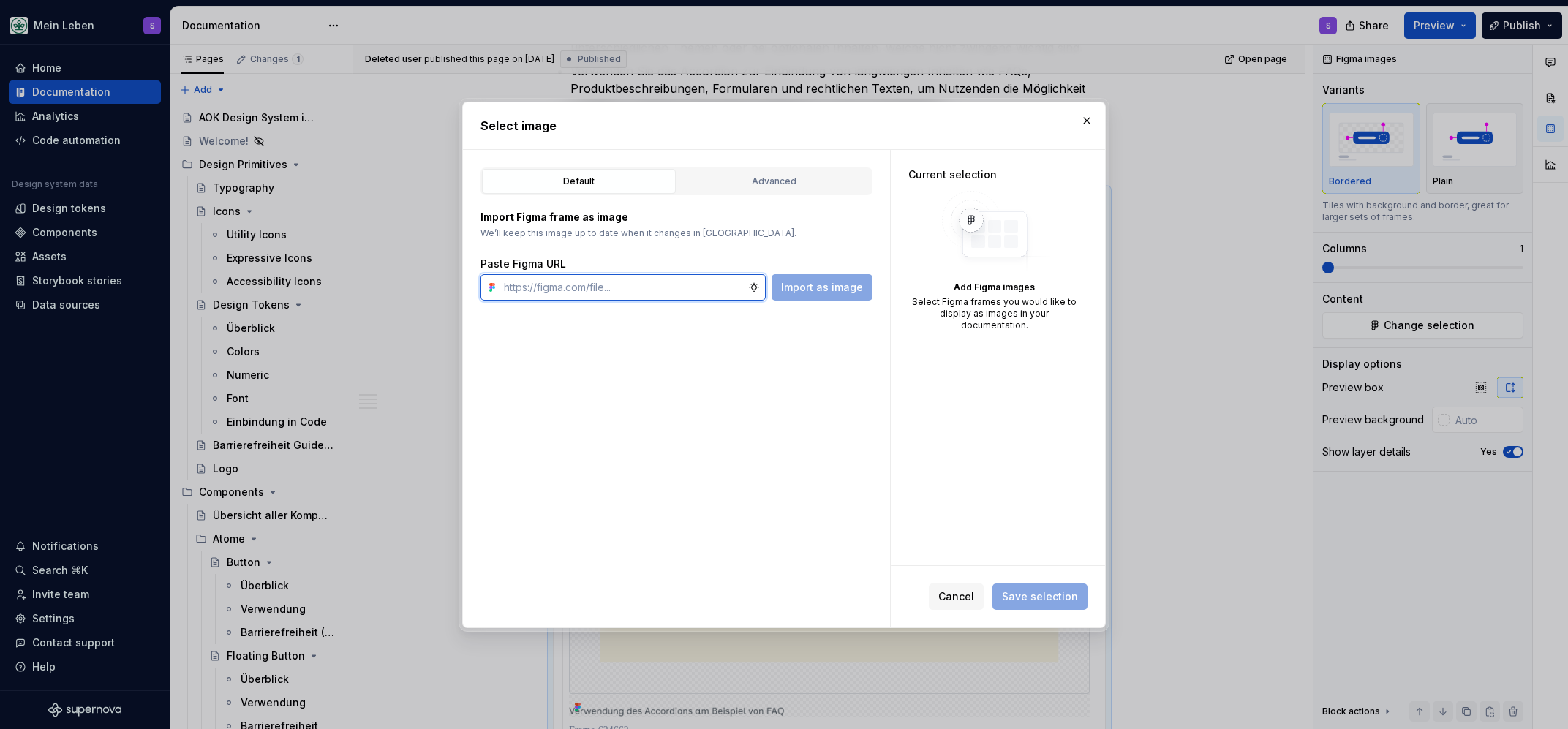
click at [684, 296] on input "text" at bounding box center [623, 287] width 250 height 26
paste input "[URL][DOMAIN_NAME]"
type input "[URL][DOMAIN_NAME]"
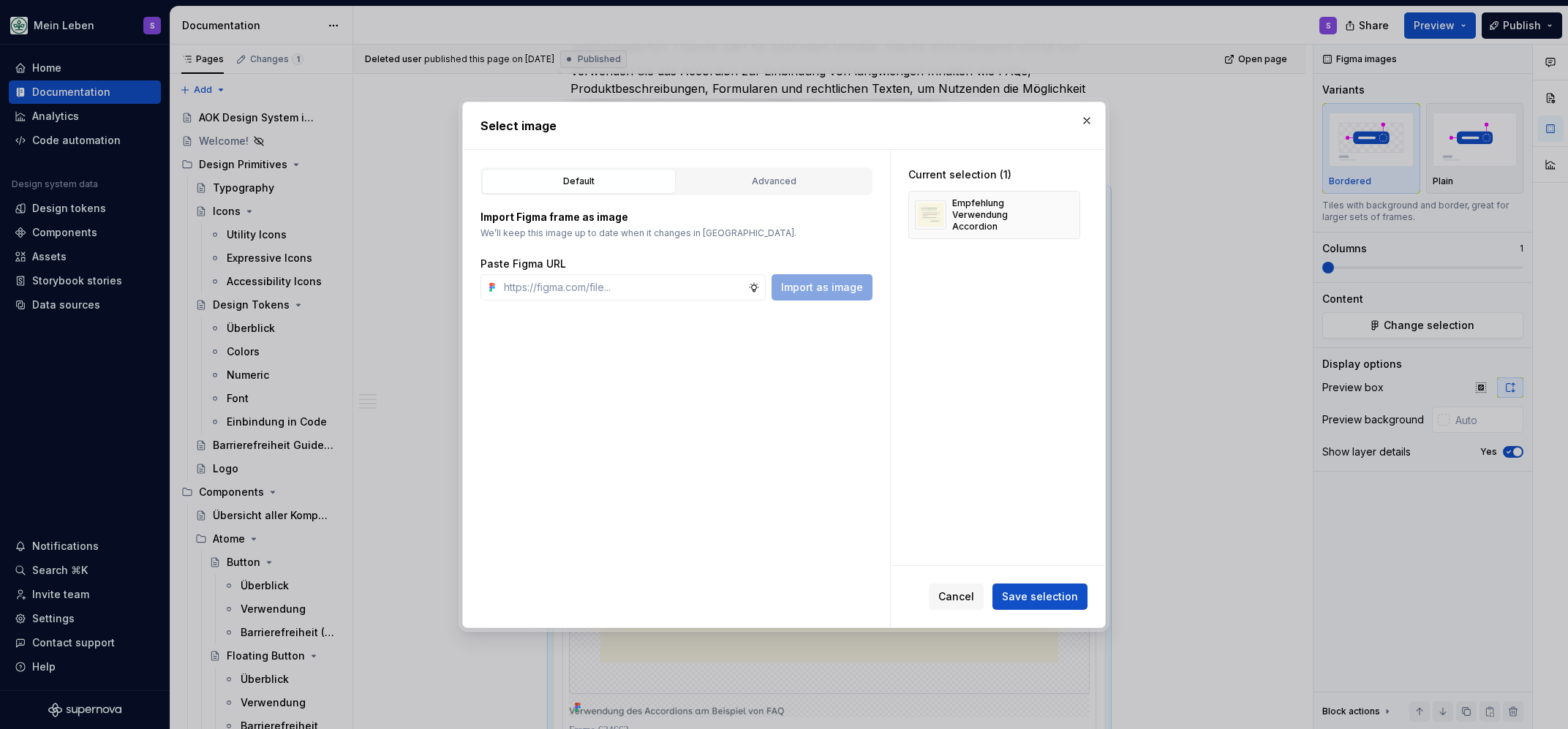
click at [1003, 593] on span "Save selection" at bounding box center [1040, 597] width 76 height 15
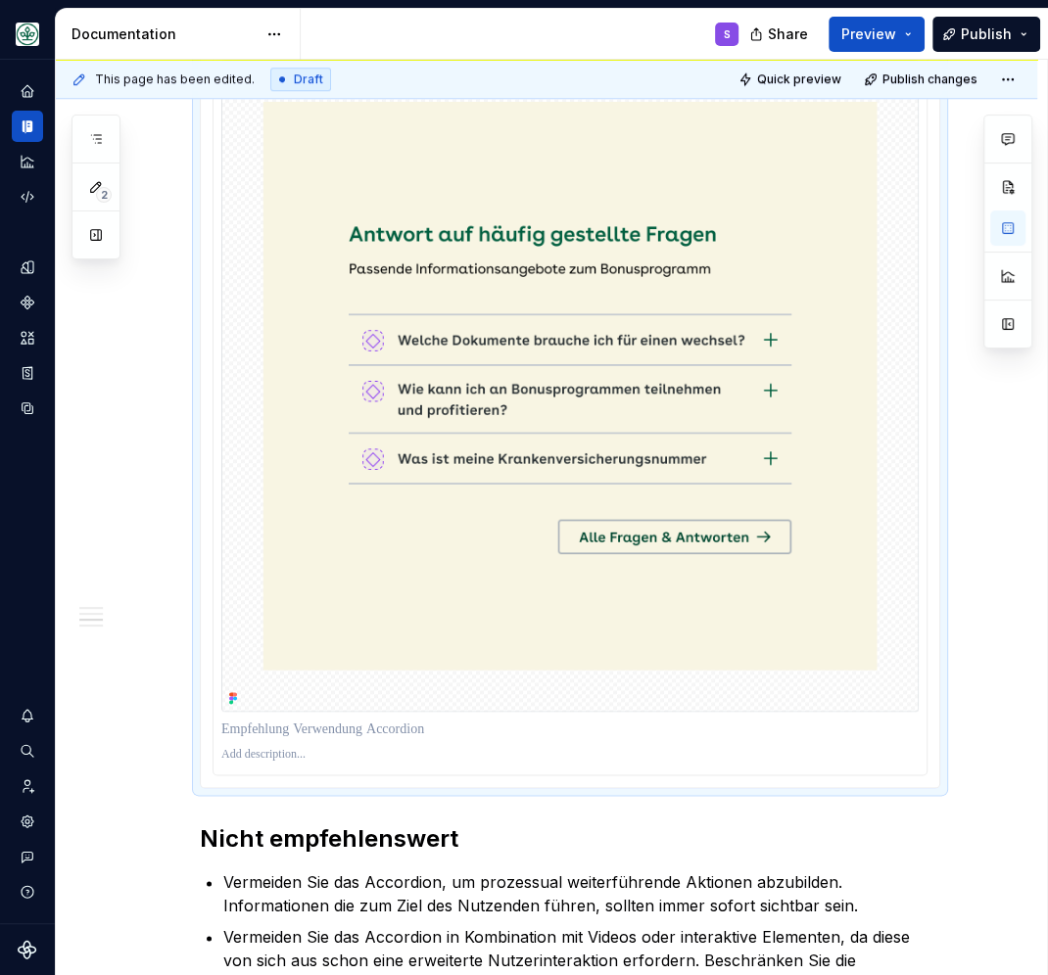
scroll to position [1242, 0]
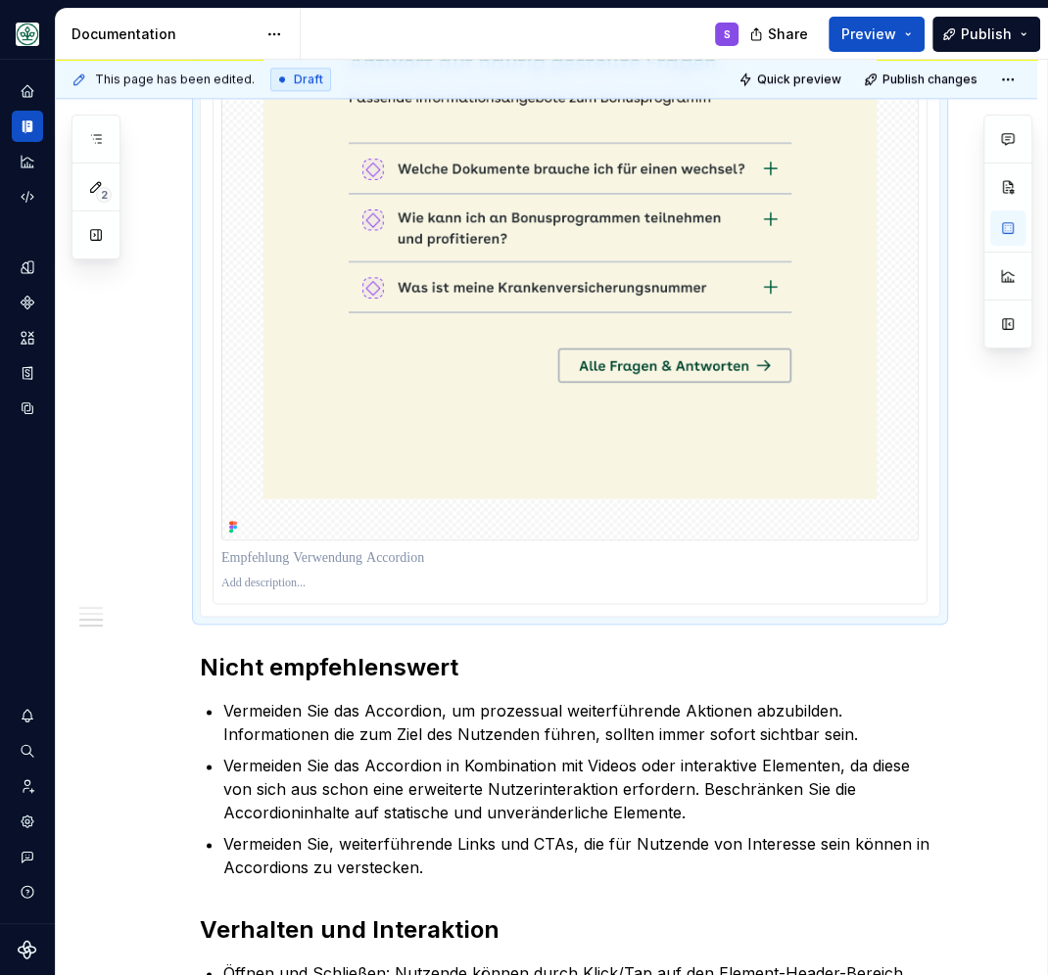
click at [303, 581] on p at bounding box center [569, 584] width 697 height 16
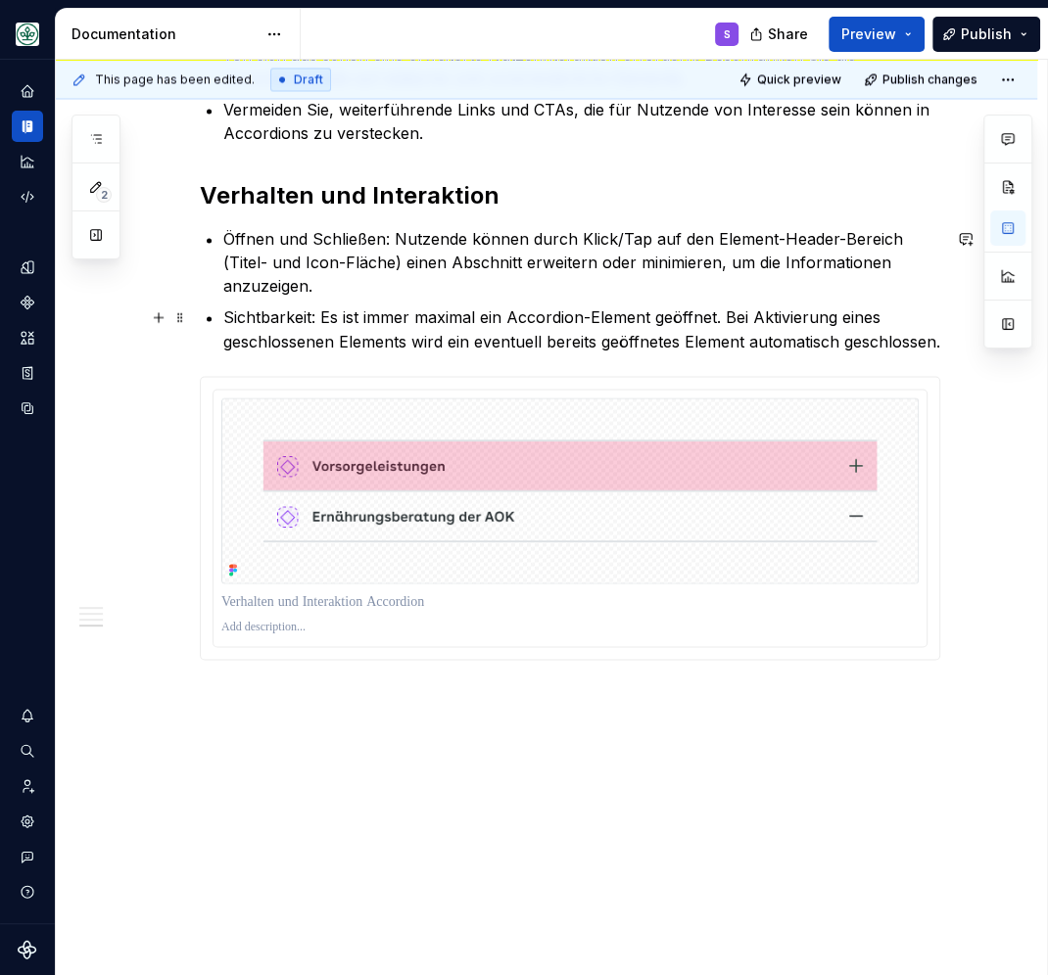
scroll to position [1658, 0]
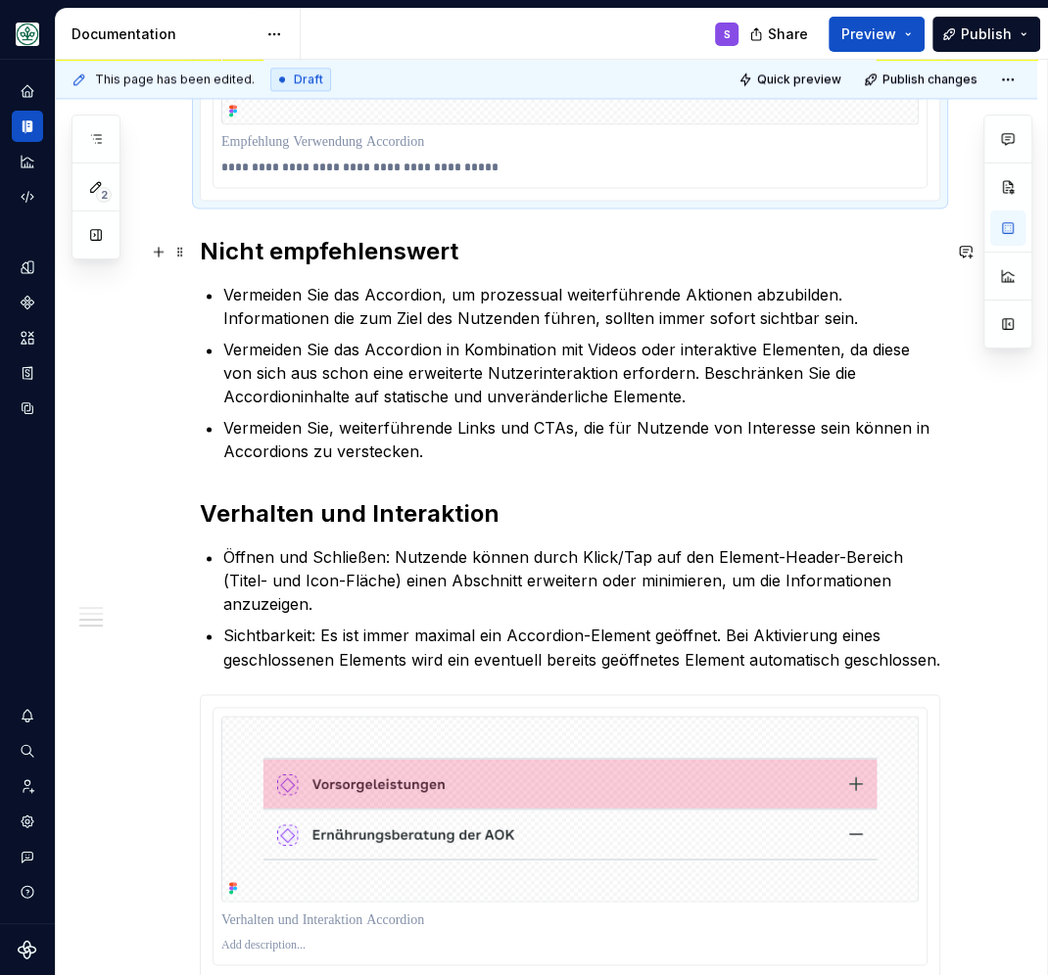
type textarea "*"
click at [287, 254] on h2 "Nicht empfehlenswert" at bounding box center [570, 251] width 740 height 31
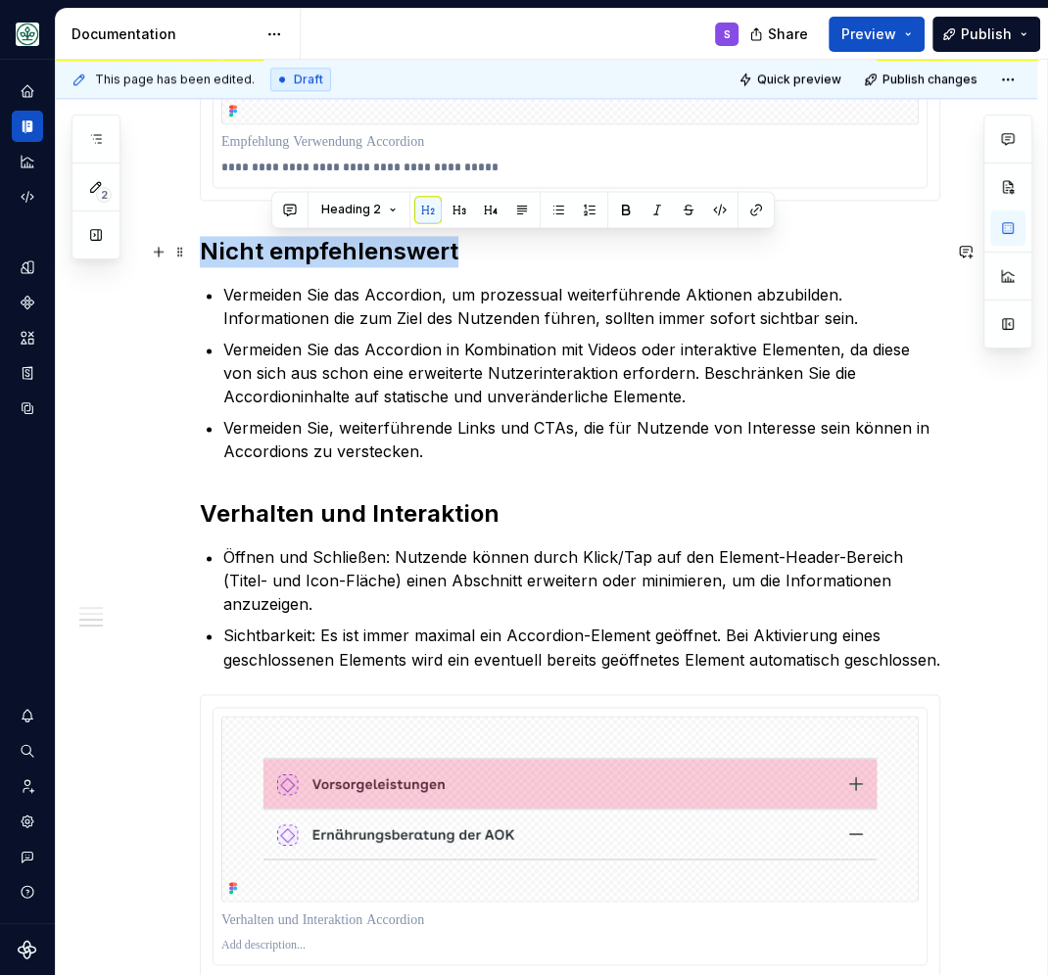
click at [287, 254] on h2 "Nicht empfehlenswert" at bounding box center [570, 251] width 740 height 31
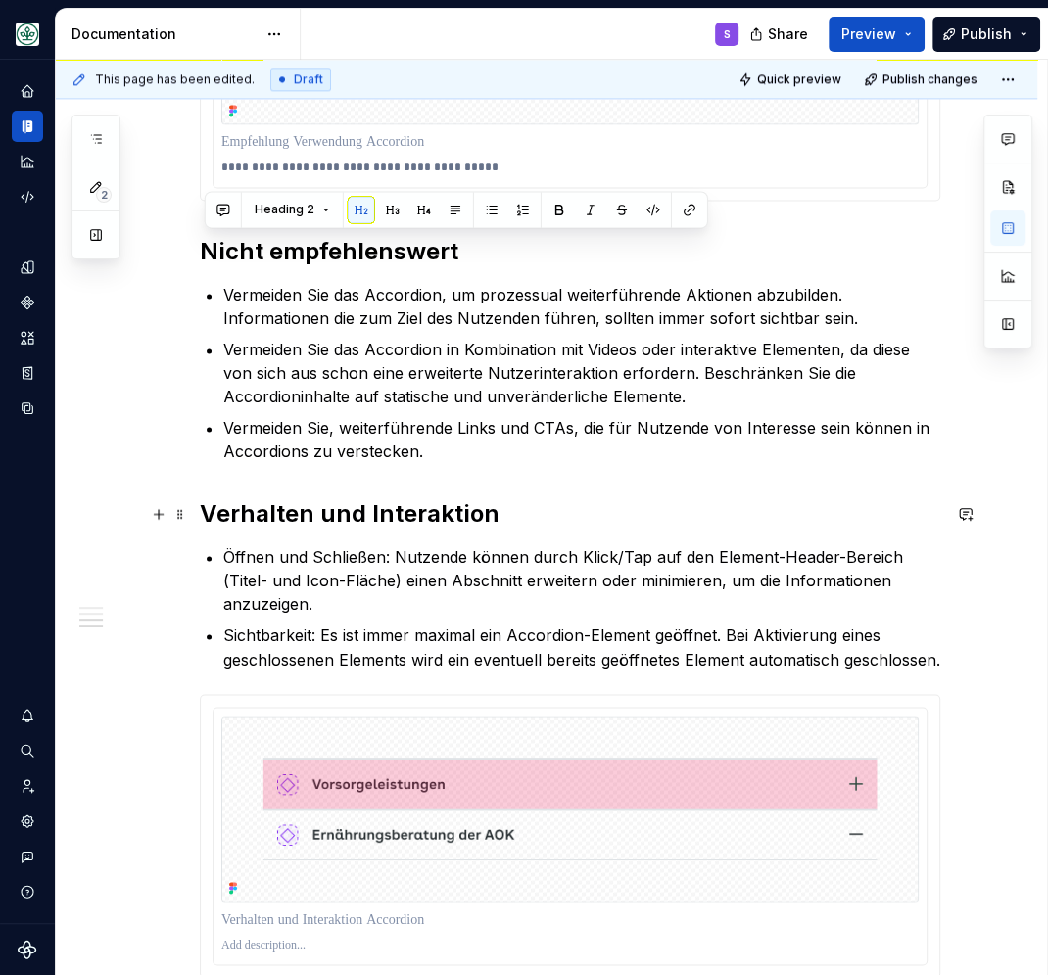
click at [302, 508] on h2 "Verhalten und Interaktion" at bounding box center [570, 513] width 740 height 31
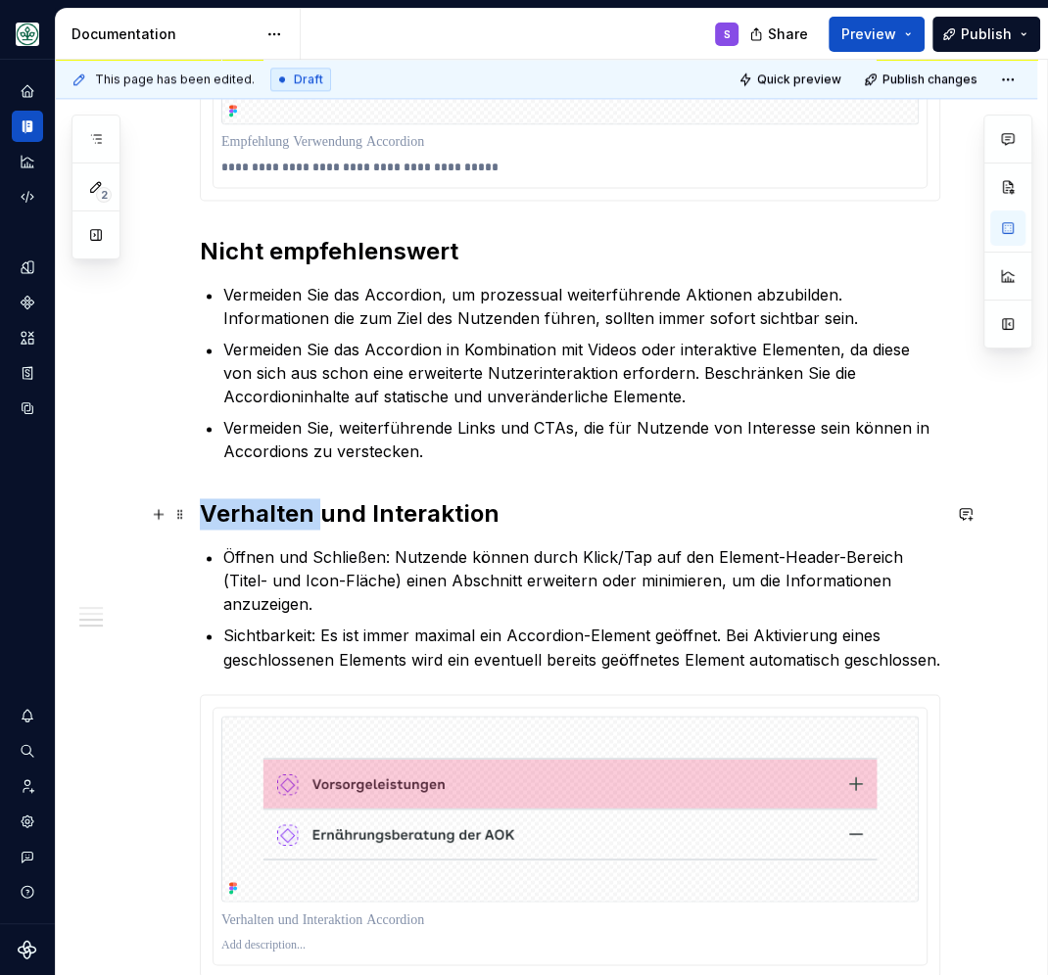
click at [302, 508] on h2 "Verhalten und Interaktion" at bounding box center [570, 513] width 740 height 31
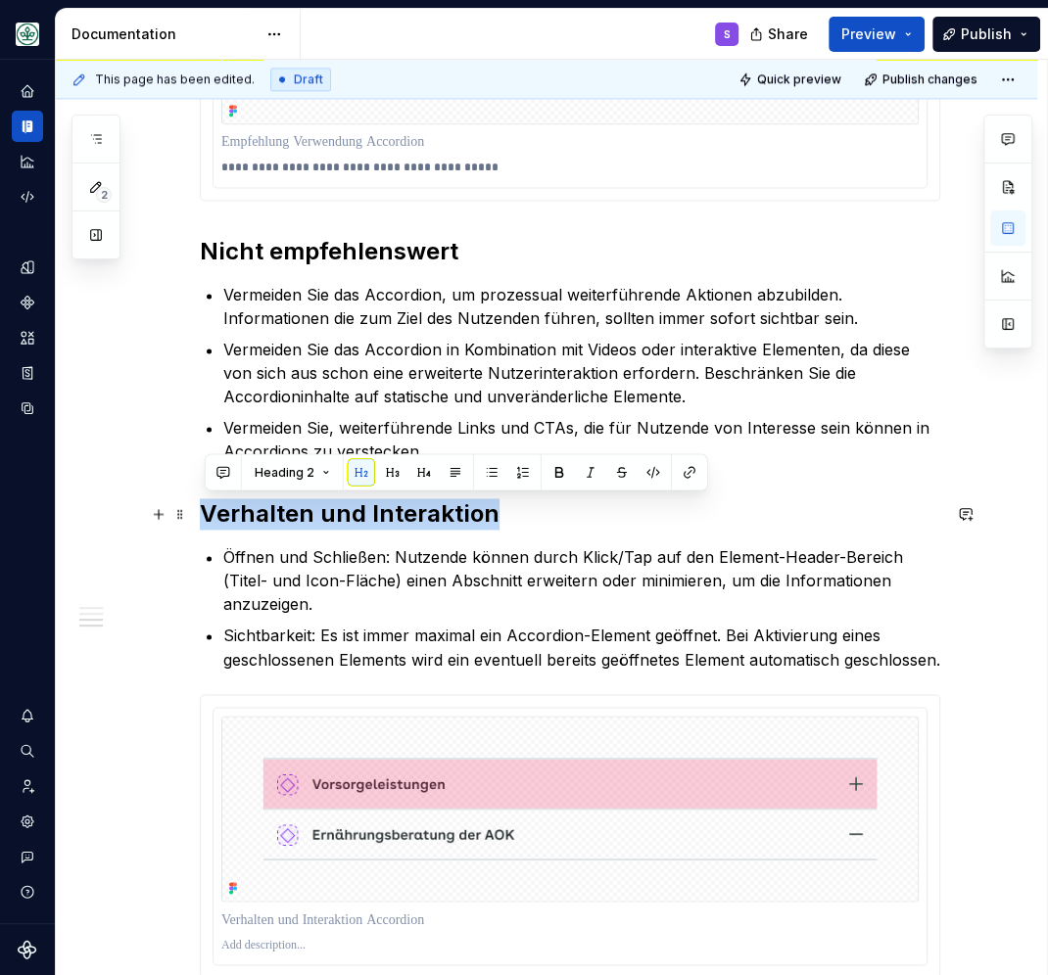
click at [302, 508] on h2 "Verhalten und Interaktion" at bounding box center [570, 513] width 740 height 31
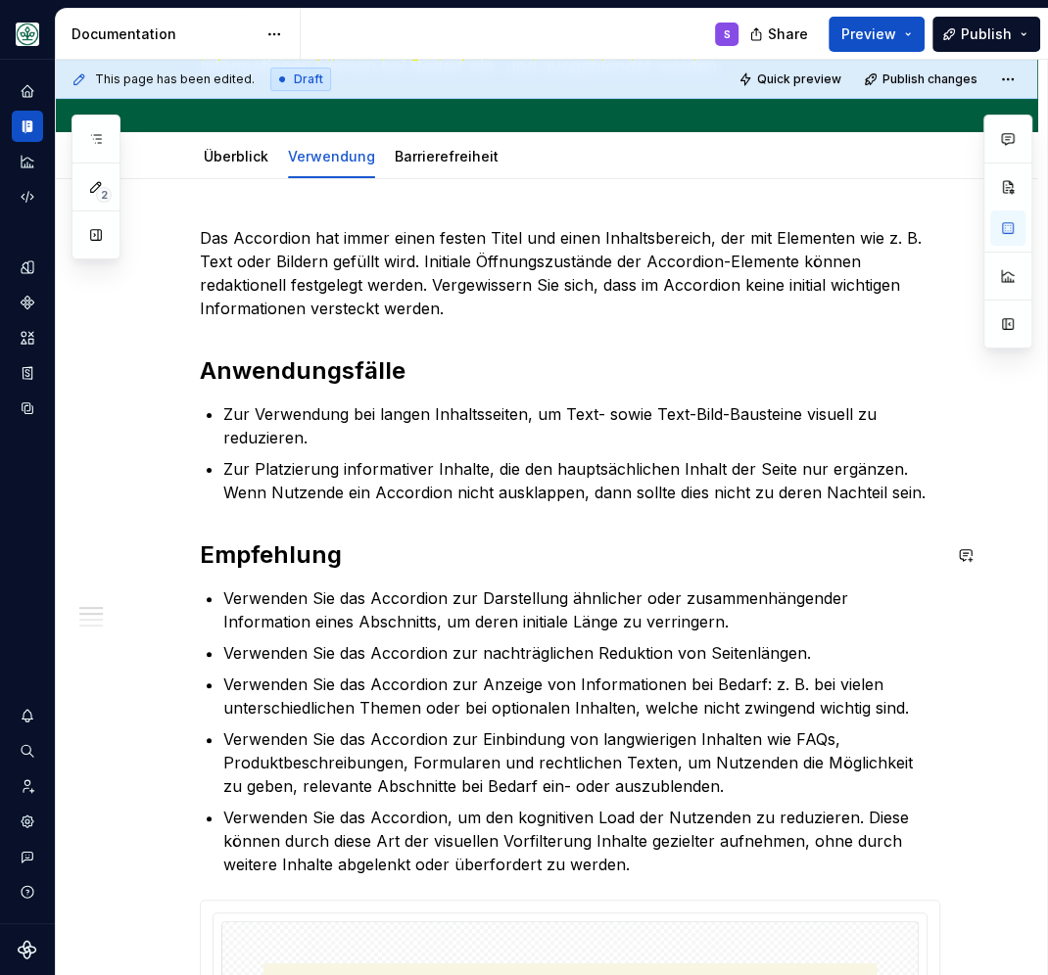
scroll to position [0, 0]
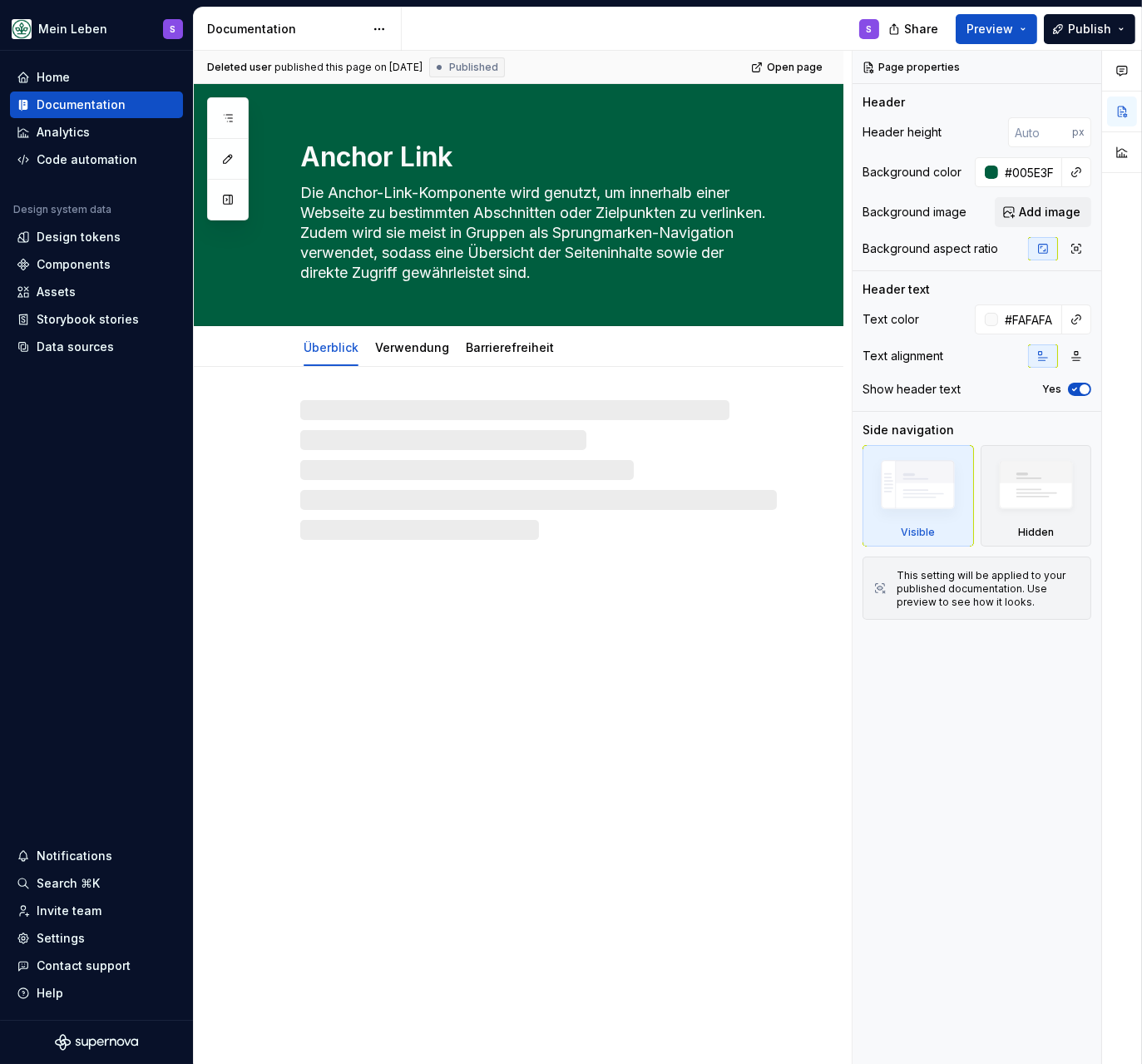
type textarea "*"
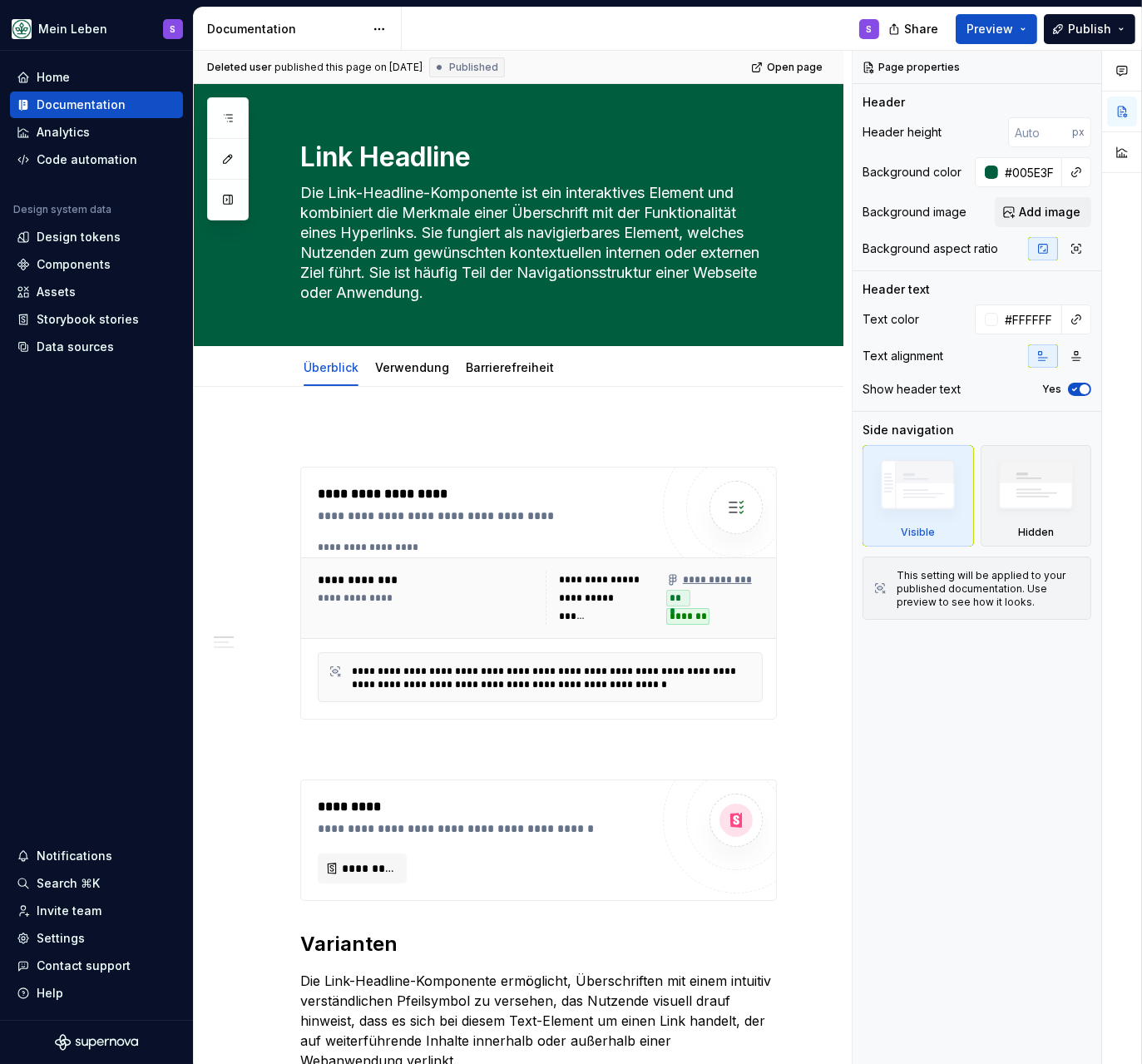
type textarea "*"
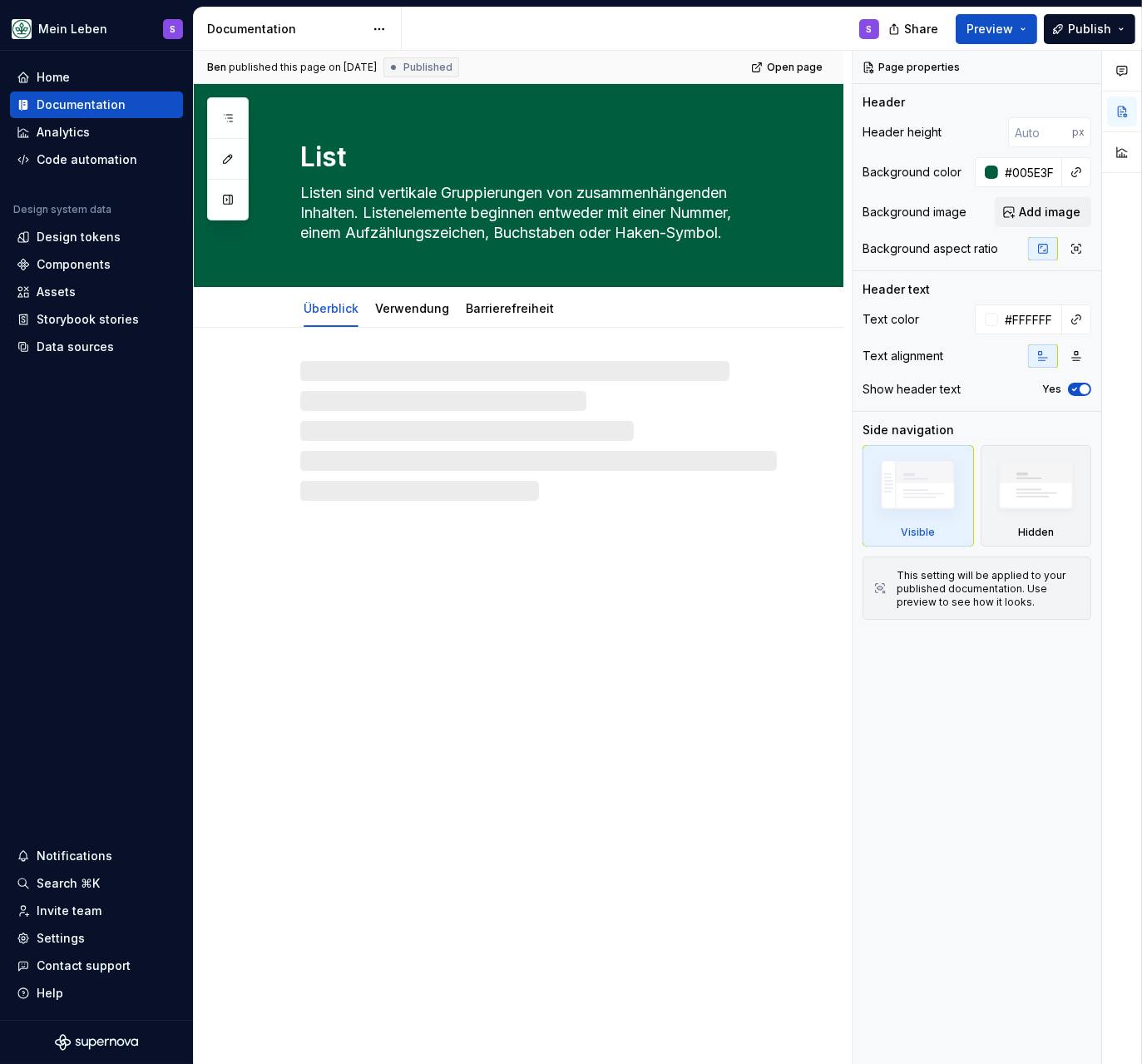
type textarea "*"
